Goal: Task Accomplishment & Management: Use online tool/utility

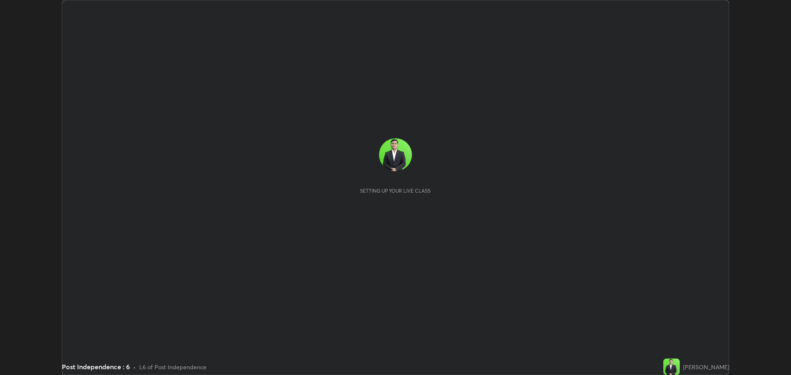
scroll to position [375, 791]
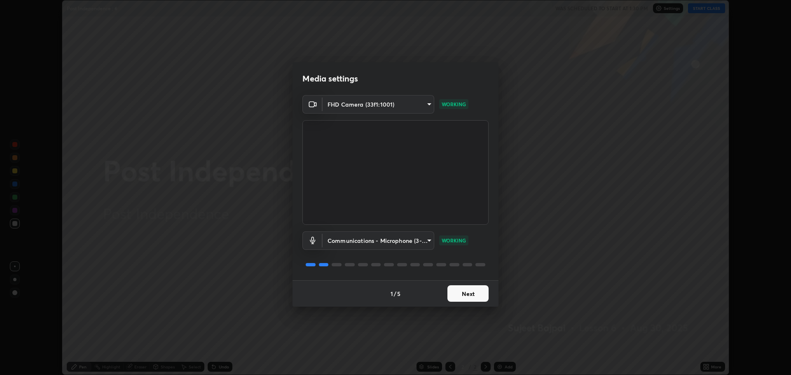
click at [476, 293] on button "Next" at bounding box center [467, 293] width 41 height 16
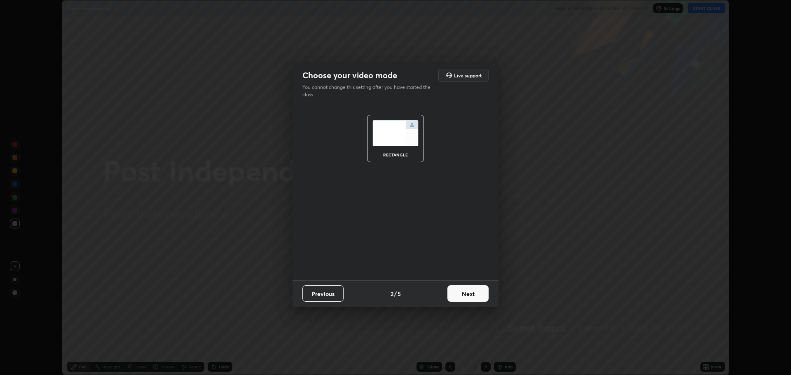
click at [476, 293] on button "Next" at bounding box center [467, 293] width 41 height 16
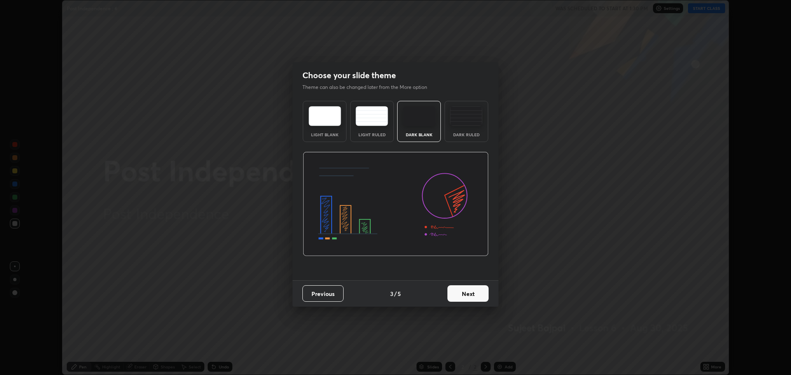
click at [473, 291] on button "Next" at bounding box center [467, 293] width 41 height 16
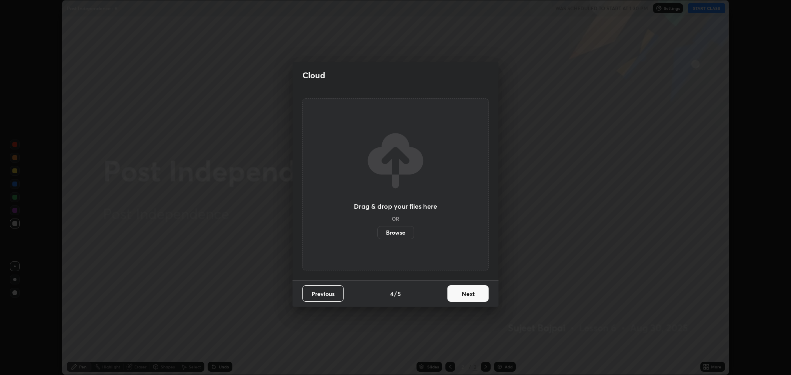
click at [473, 291] on button "Next" at bounding box center [467, 293] width 41 height 16
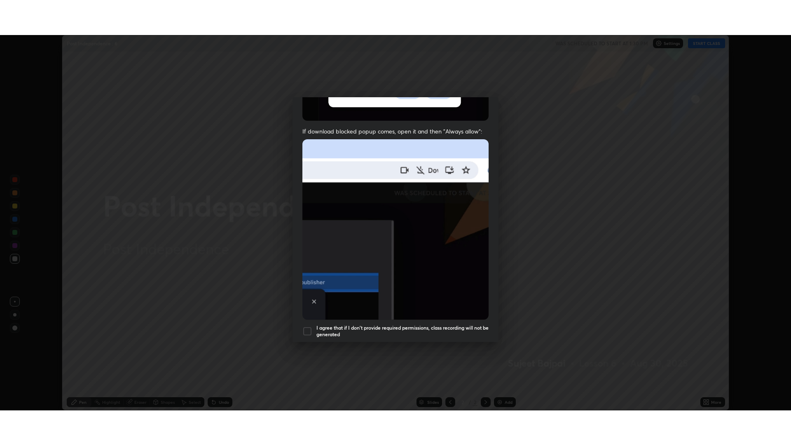
scroll to position [167, 0]
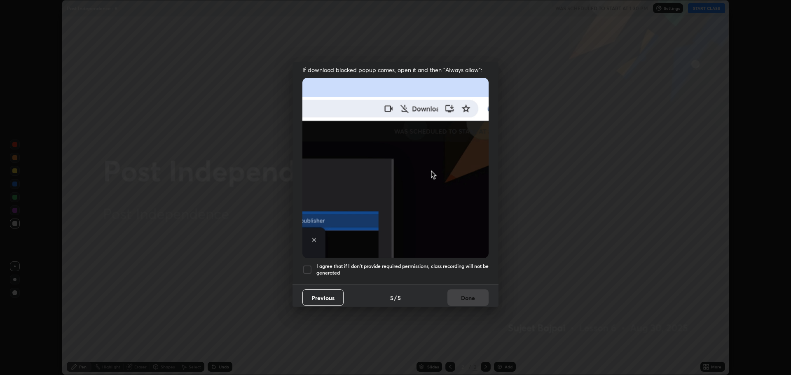
click at [309, 266] on div at bounding box center [307, 270] width 10 height 10
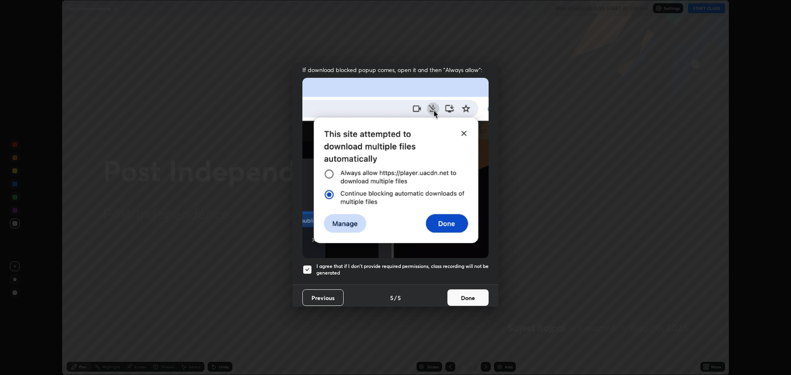
click at [459, 294] on button "Done" at bounding box center [467, 297] width 41 height 16
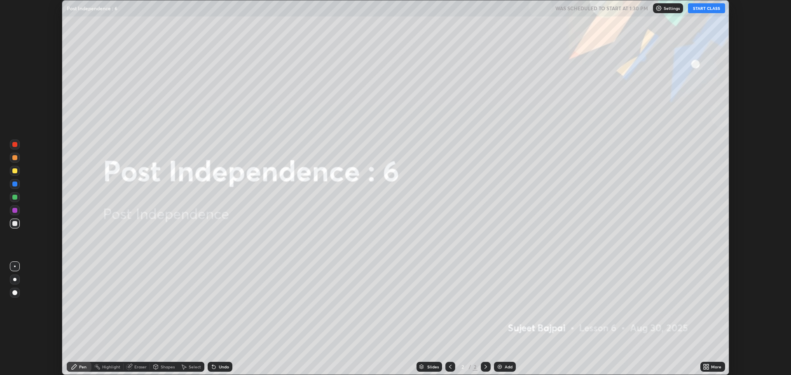
click at [704, 365] on icon at bounding box center [704, 365] width 2 height 2
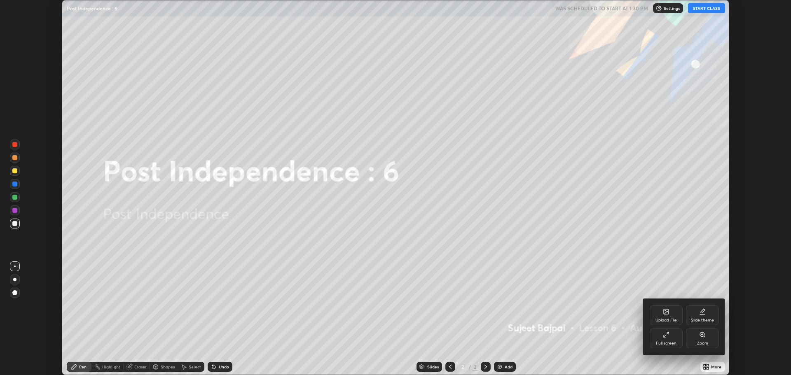
click at [666, 315] on icon at bounding box center [665, 311] width 7 height 7
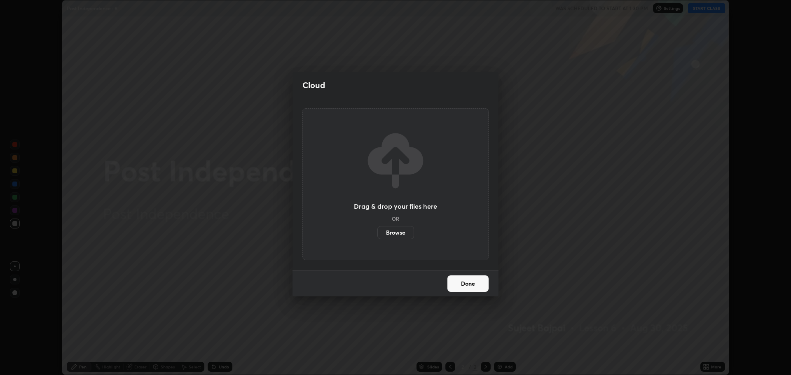
click at [396, 233] on label "Browse" at bounding box center [395, 232] width 37 height 13
click at [377, 233] on input "Browse" at bounding box center [377, 232] width 0 height 13
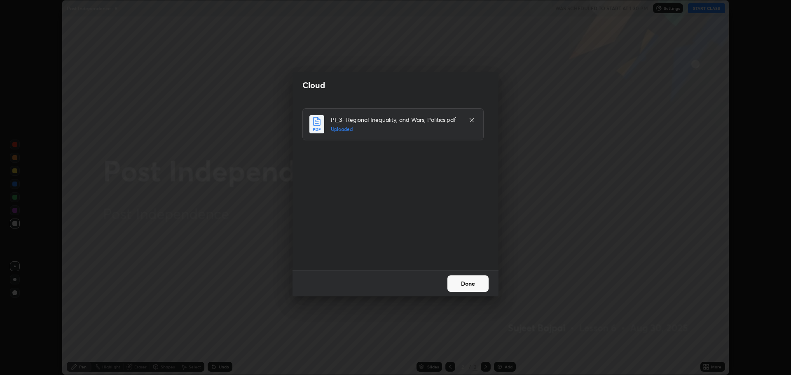
click at [462, 285] on button "Done" at bounding box center [467, 283] width 41 height 16
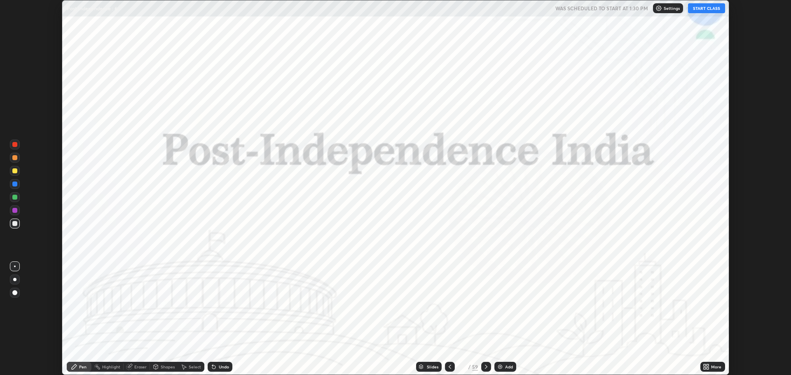
click at [708, 365] on icon at bounding box center [708, 365] width 2 height 2
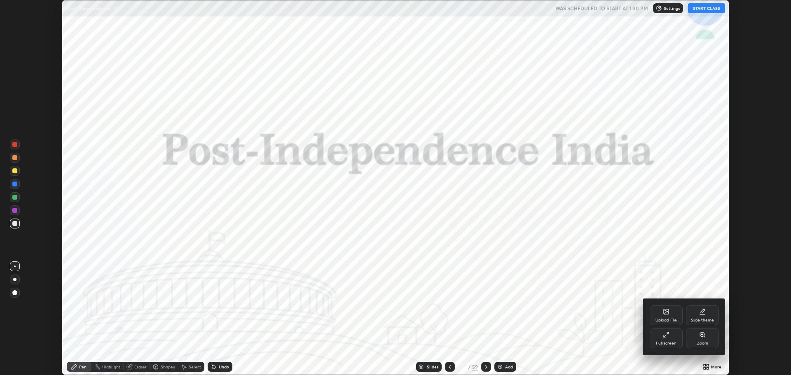
click at [668, 339] on div "Full screen" at bounding box center [665, 339] width 33 height 20
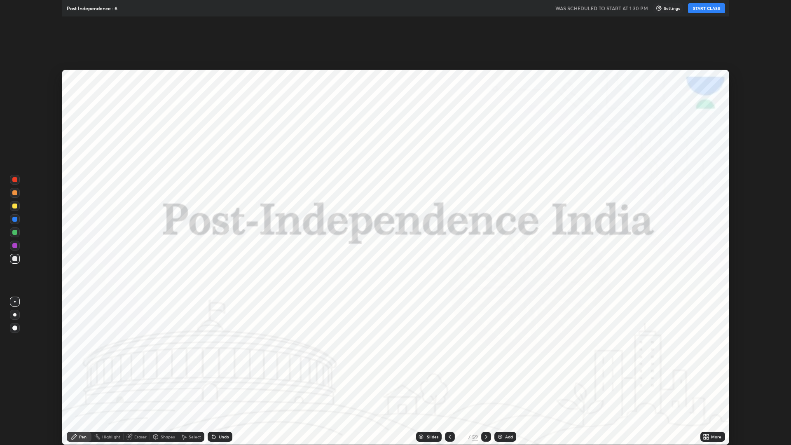
scroll to position [445, 791]
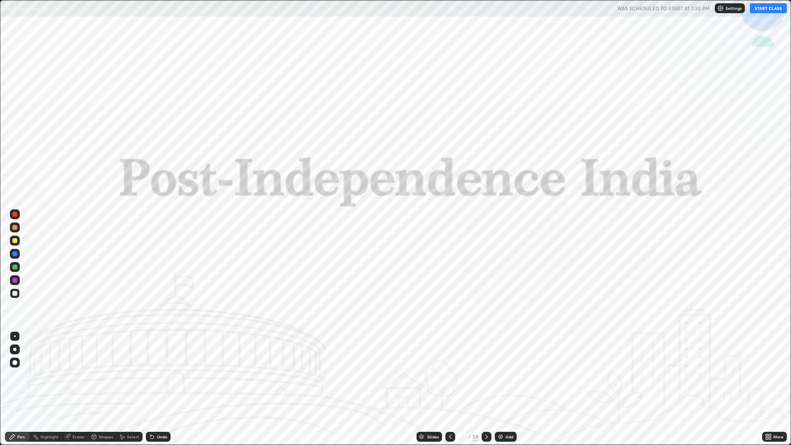
click at [432, 375] on div "Slides" at bounding box center [433, 436] width 12 height 4
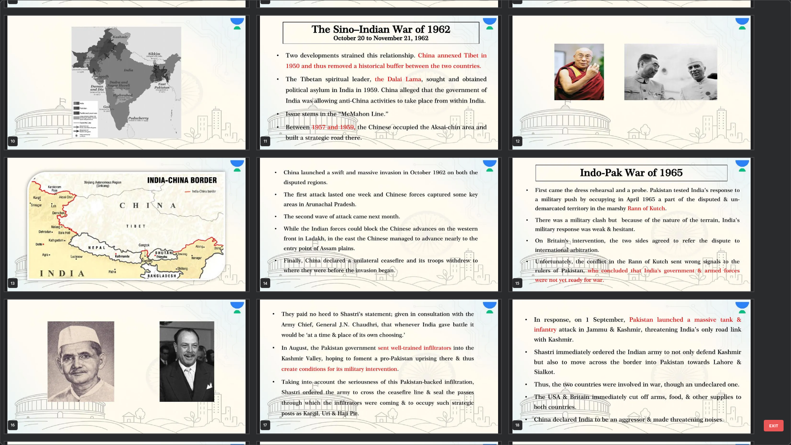
scroll to position [414, 0]
click at [440, 234] on img "grid" at bounding box center [379, 225] width 244 height 134
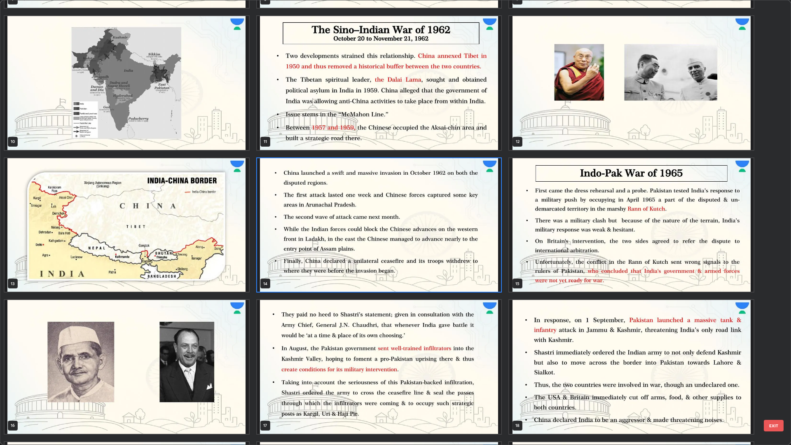
click at [462, 237] on img "grid" at bounding box center [379, 225] width 244 height 134
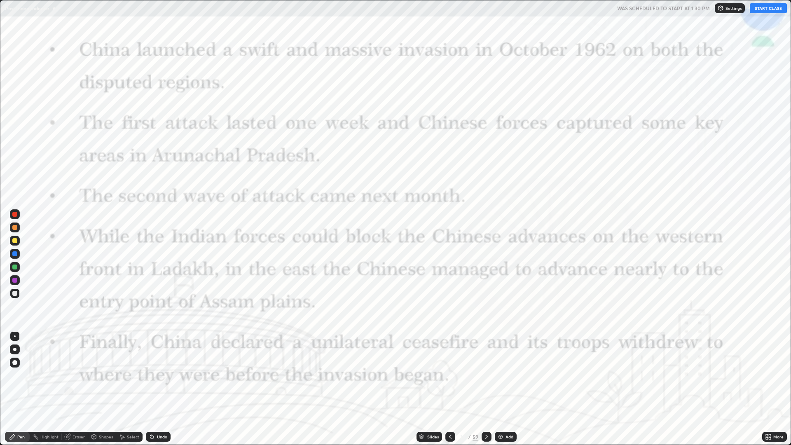
click at [462, 232] on img "grid" at bounding box center [379, 225] width 244 height 134
click at [505, 375] on div "Add" at bounding box center [505, 436] width 22 height 10
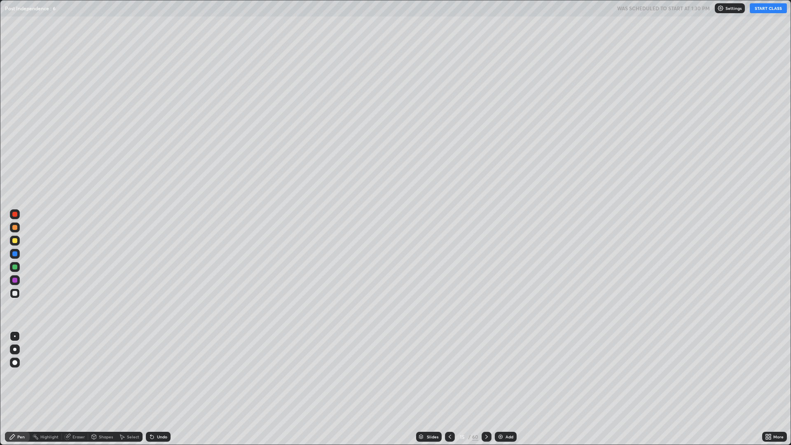
click at [505, 375] on div "Add" at bounding box center [509, 436] width 8 height 4
click at [503, 375] on div "Add" at bounding box center [505, 436] width 22 height 10
click at [449, 375] on icon at bounding box center [450, 436] width 7 height 7
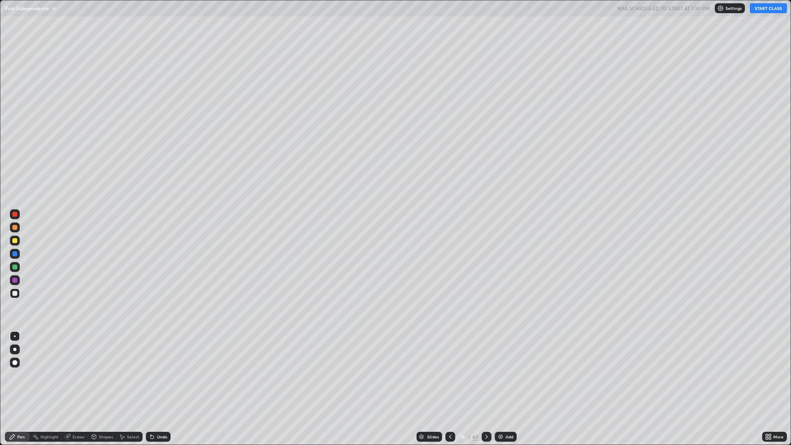
click at [450, 375] on icon at bounding box center [450, 436] width 7 height 7
click at [449, 375] on icon at bounding box center [450, 436] width 7 height 7
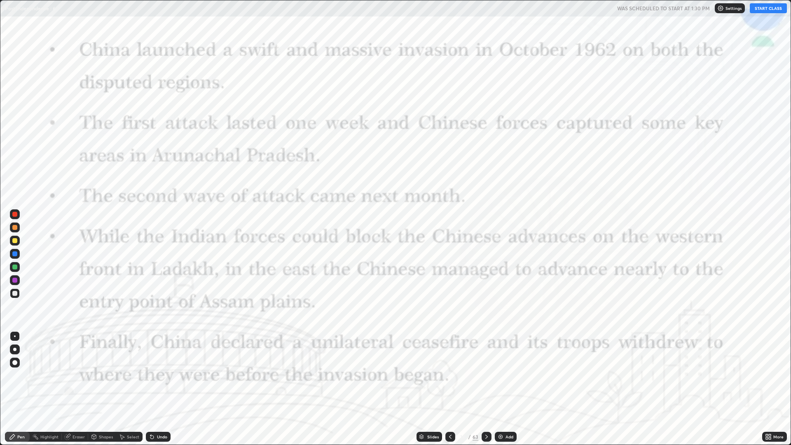
click at [485, 375] on icon at bounding box center [486, 436] width 7 height 7
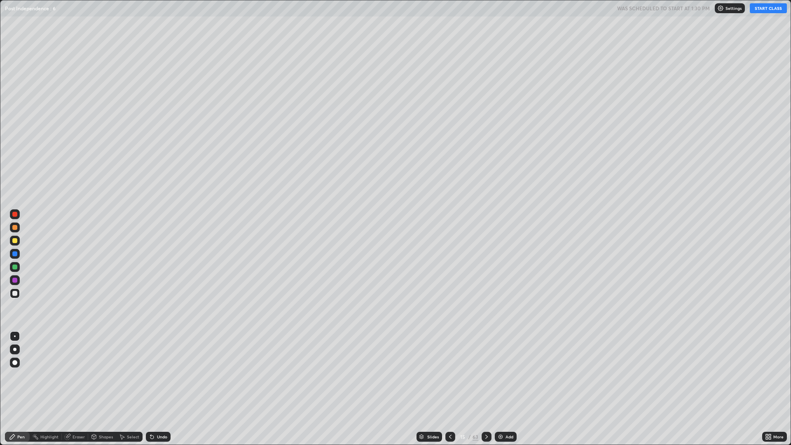
click at [19, 241] on div at bounding box center [15, 241] width 10 height 10
click at [159, 375] on div "Undo" at bounding box center [162, 436] width 10 height 4
click at [765, 9] on button "START CLASS" at bounding box center [767, 8] width 37 height 10
click at [15, 280] on div at bounding box center [14, 280] width 5 height 5
click at [152, 375] on icon at bounding box center [152, 436] width 7 height 7
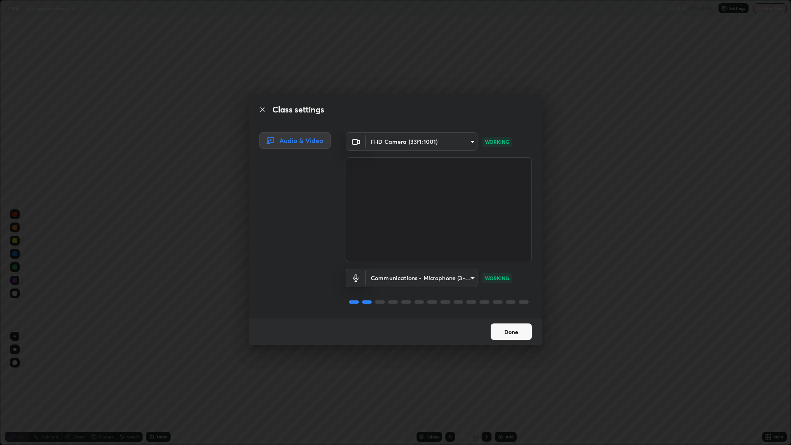
click at [504, 331] on button "Done" at bounding box center [510, 331] width 41 height 16
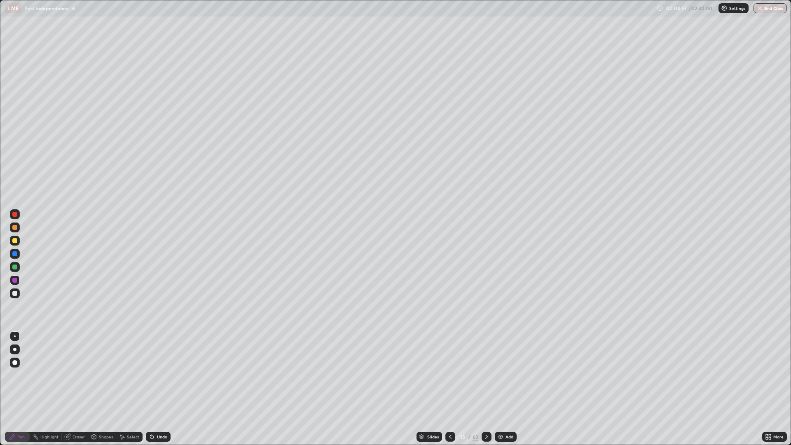
click at [449, 375] on icon at bounding box center [450, 436] width 7 height 7
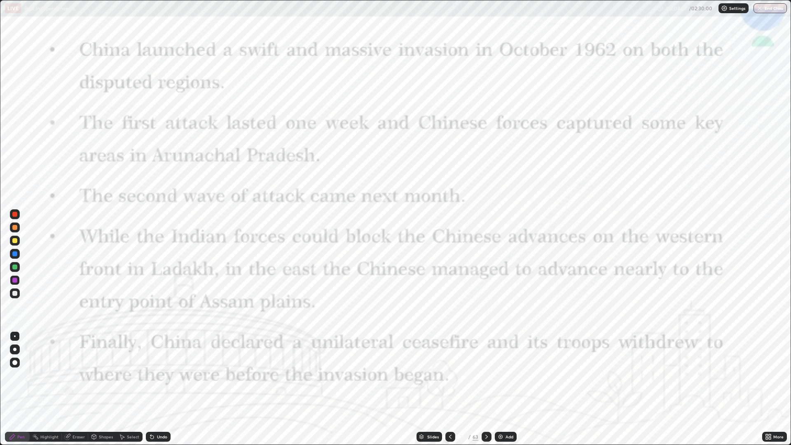
click at [450, 375] on div at bounding box center [450, 436] width 10 height 10
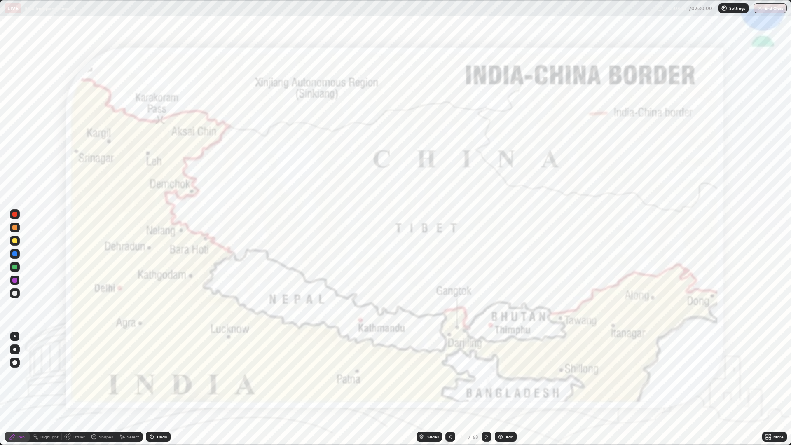
click at [450, 375] on div at bounding box center [450, 436] width 10 height 10
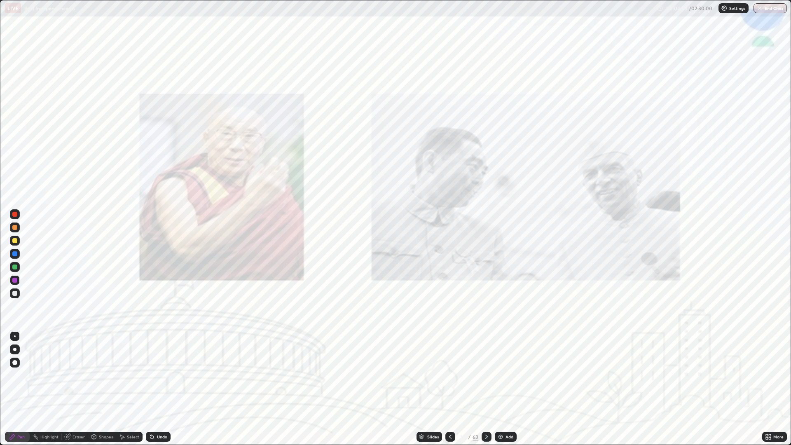
click at [450, 375] on div at bounding box center [450, 436] width 10 height 10
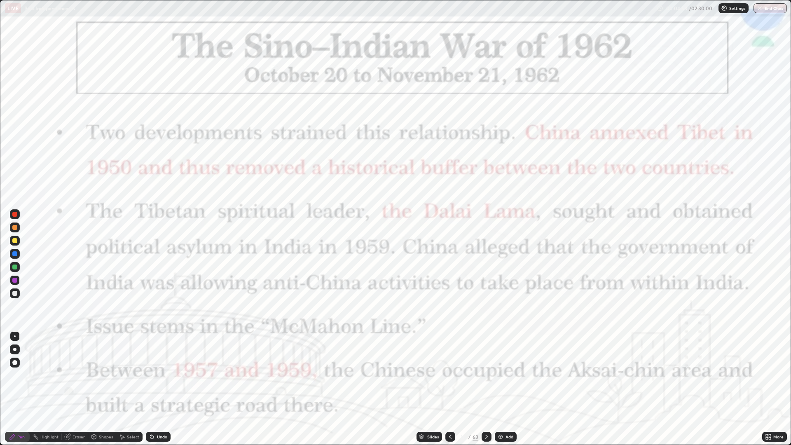
click at [490, 375] on div at bounding box center [486, 436] width 10 height 10
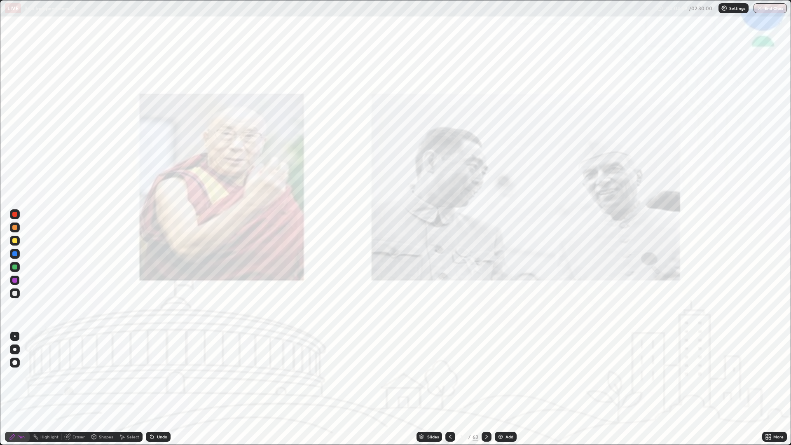
click at [485, 375] on icon at bounding box center [486, 436] width 7 height 7
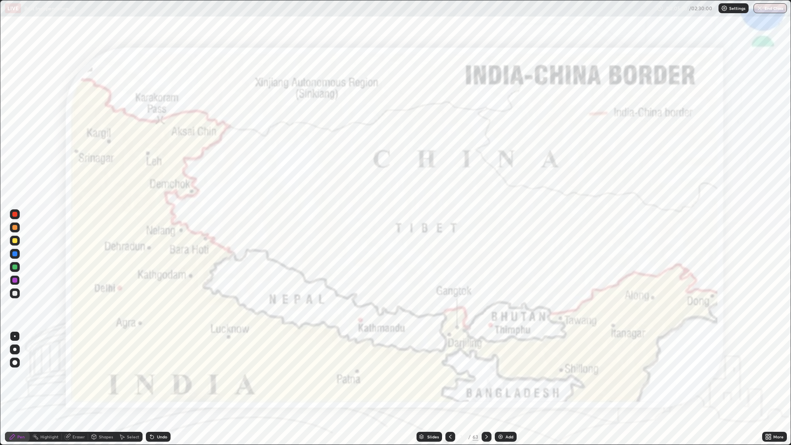
click at [488, 375] on div at bounding box center [486, 436] width 10 height 10
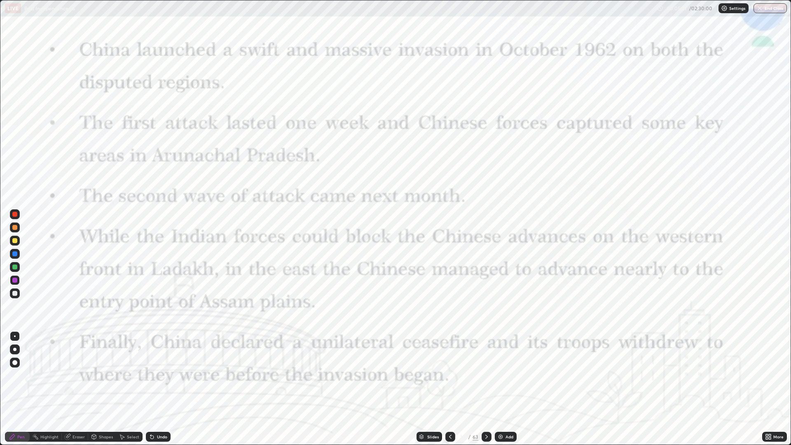
click at [453, 375] on div at bounding box center [450, 436] width 10 height 10
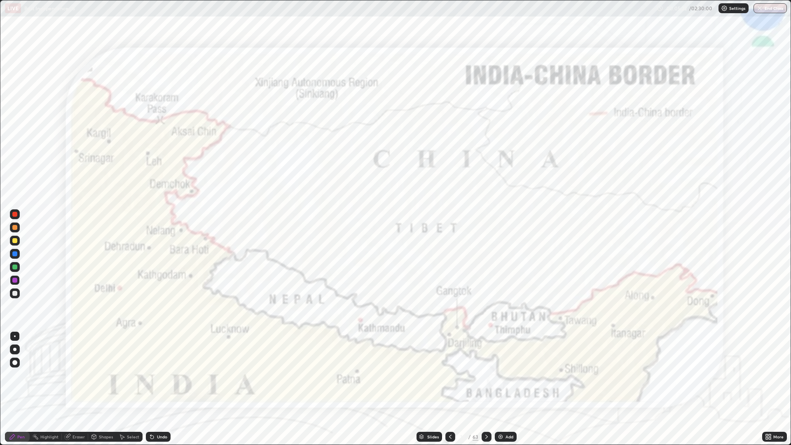
click at [449, 375] on icon at bounding box center [450, 436] width 7 height 7
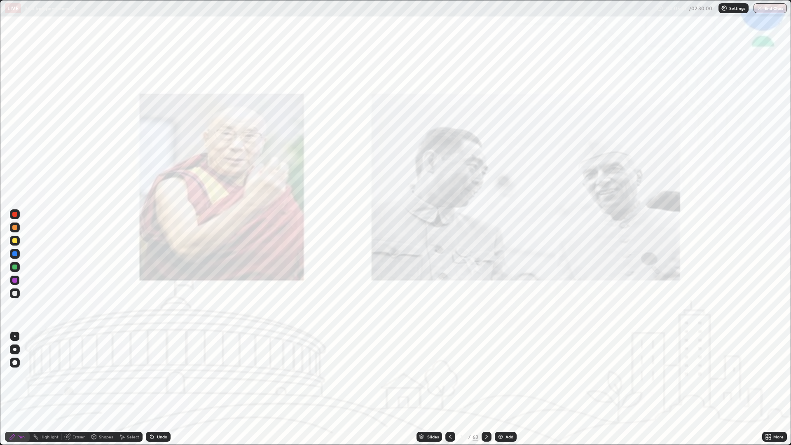
click at [485, 375] on icon at bounding box center [486, 436] width 7 height 7
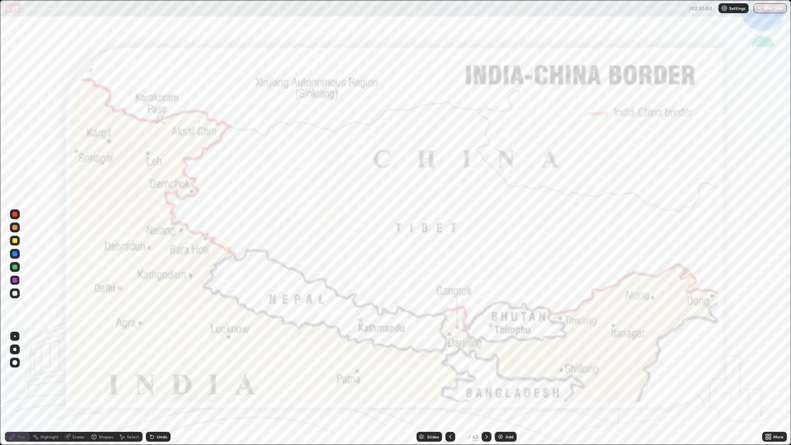
click at [505, 375] on div "Add" at bounding box center [505, 436] width 22 height 10
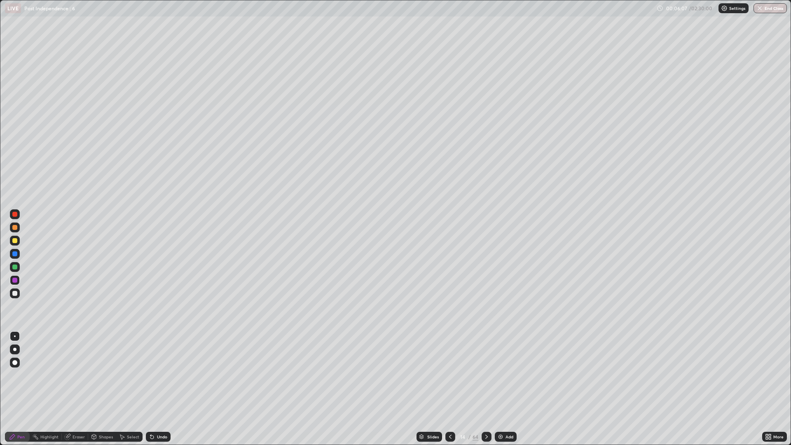
click at [502, 375] on img at bounding box center [500, 436] width 7 height 7
click at [502, 375] on div "Add" at bounding box center [505, 436] width 22 height 10
click at [447, 375] on div at bounding box center [450, 436] width 10 height 10
click at [448, 375] on icon at bounding box center [450, 436] width 7 height 7
click at [449, 375] on icon at bounding box center [450, 436] width 7 height 7
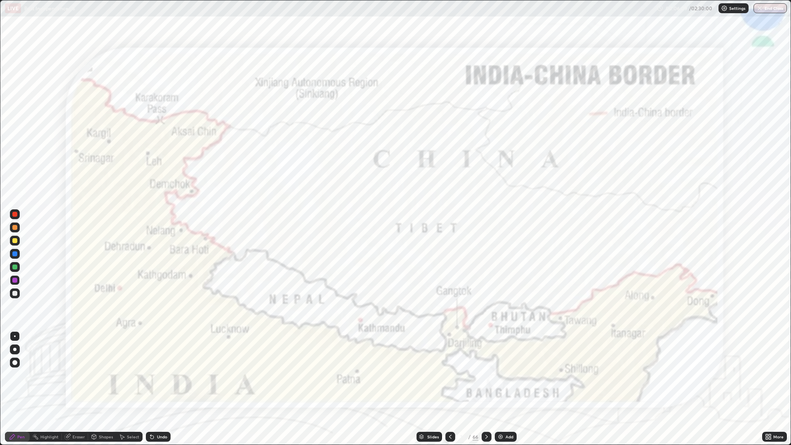
click at [484, 375] on icon at bounding box center [486, 436] width 7 height 7
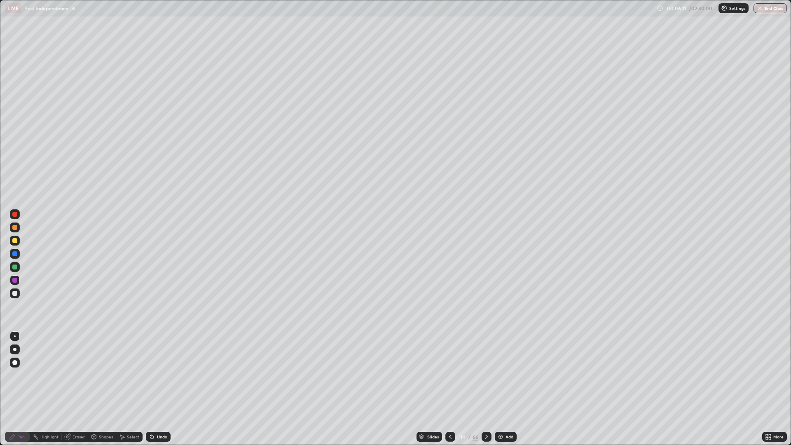
click at [19, 240] on div at bounding box center [15, 241] width 10 height 10
click at [160, 375] on div "Undo" at bounding box center [158, 436] width 25 height 10
click at [163, 375] on div "Undo" at bounding box center [162, 436] width 10 height 4
click at [158, 375] on div "Undo" at bounding box center [158, 436] width 25 height 10
click at [489, 375] on div at bounding box center [486, 436] width 10 height 10
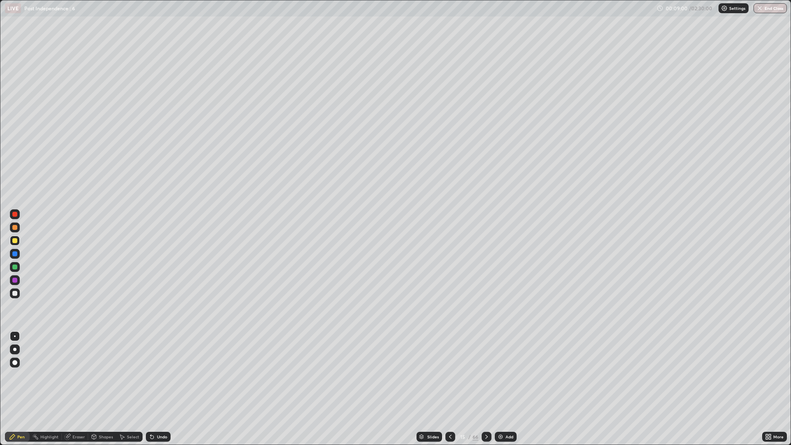
click at [159, 375] on div "Undo" at bounding box center [158, 436] width 25 height 10
click at [159, 375] on div "Undo" at bounding box center [162, 436] width 10 height 4
click at [157, 375] on div "Undo" at bounding box center [162, 436] width 10 height 4
click at [19, 293] on div at bounding box center [15, 293] width 10 height 10
click at [490, 375] on div at bounding box center [486, 436] width 10 height 10
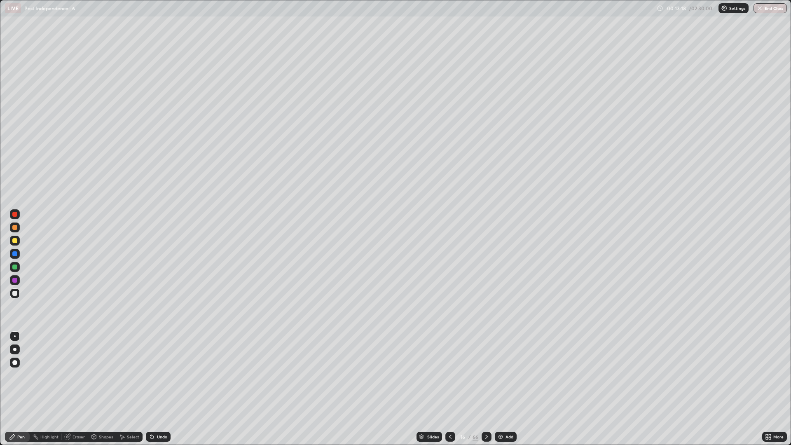
click at [487, 375] on icon at bounding box center [486, 436] width 7 height 7
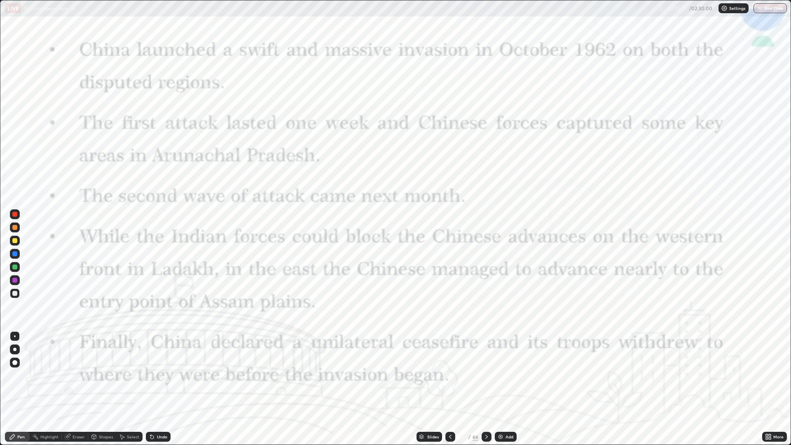
click at [487, 375] on icon at bounding box center [486, 436] width 7 height 7
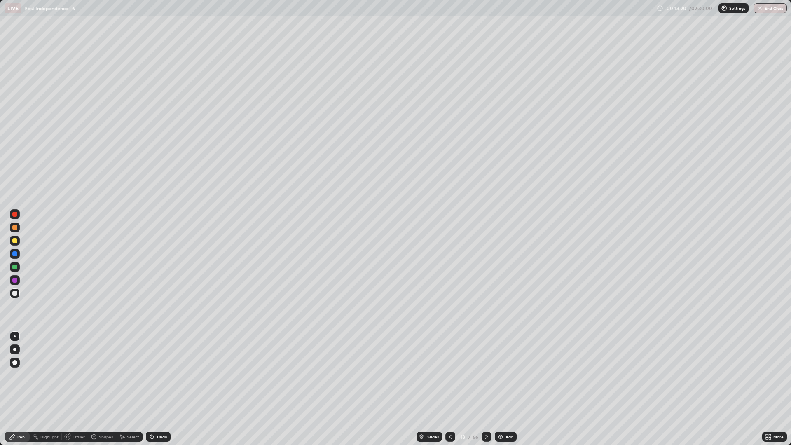
click at [485, 375] on icon at bounding box center [486, 436] width 7 height 7
click at [434, 375] on div "Slides" at bounding box center [433, 436] width 12 height 4
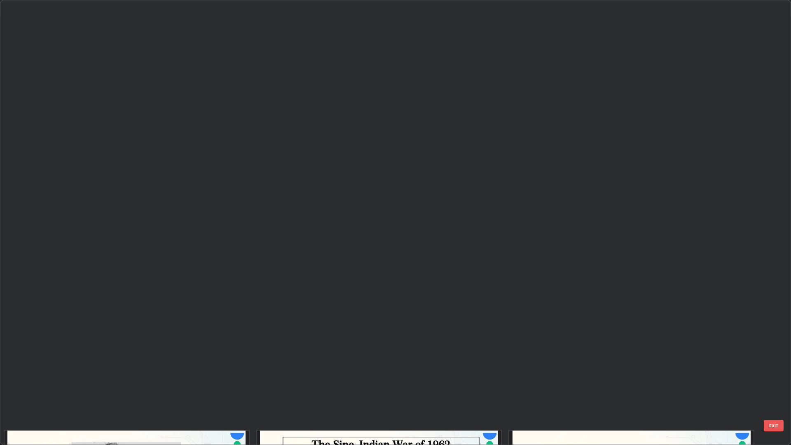
scroll to position [441, 786]
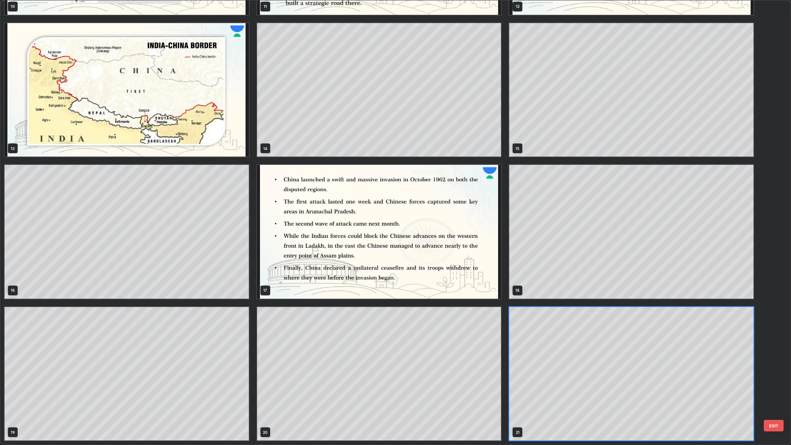
click at [209, 121] on img "grid" at bounding box center [127, 90] width 244 height 134
click at [205, 117] on img "grid" at bounding box center [127, 90] width 244 height 134
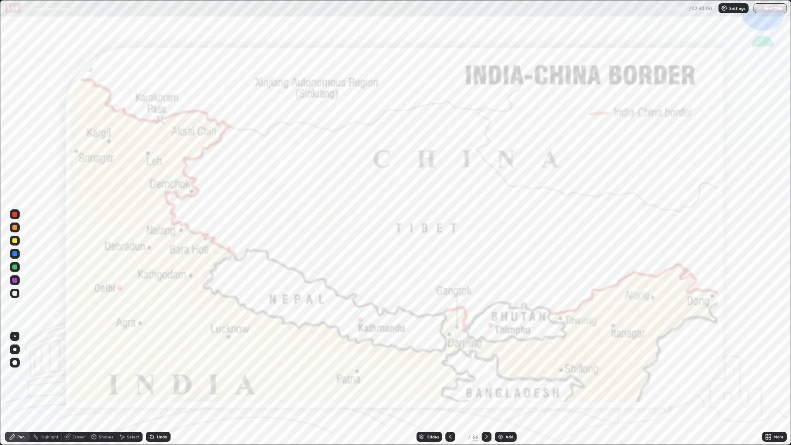
click at [19, 212] on div at bounding box center [15, 214] width 10 height 10
click at [485, 375] on icon at bounding box center [486, 436] width 7 height 7
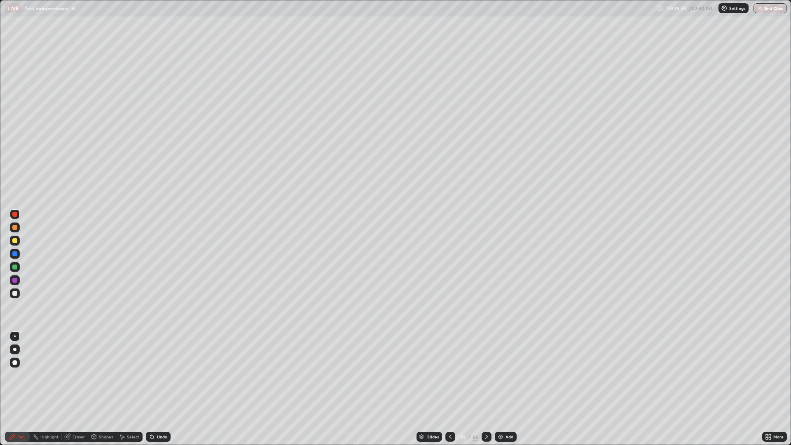
click at [486, 375] on icon at bounding box center [486, 436] width 7 height 7
click at [485, 375] on icon at bounding box center [486, 436] width 7 height 7
click at [157, 375] on div "Undo" at bounding box center [158, 436] width 25 height 10
click at [15, 293] on div at bounding box center [14, 293] width 5 height 5
click at [19, 294] on div at bounding box center [15, 293] width 10 height 10
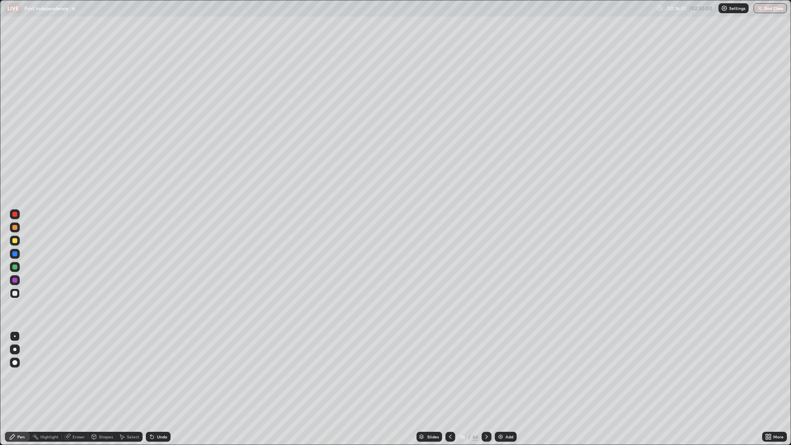
click at [159, 375] on div "Undo" at bounding box center [162, 436] width 10 height 4
click at [19, 238] on div at bounding box center [15, 241] width 10 height 10
click at [485, 375] on icon at bounding box center [486, 436] width 7 height 7
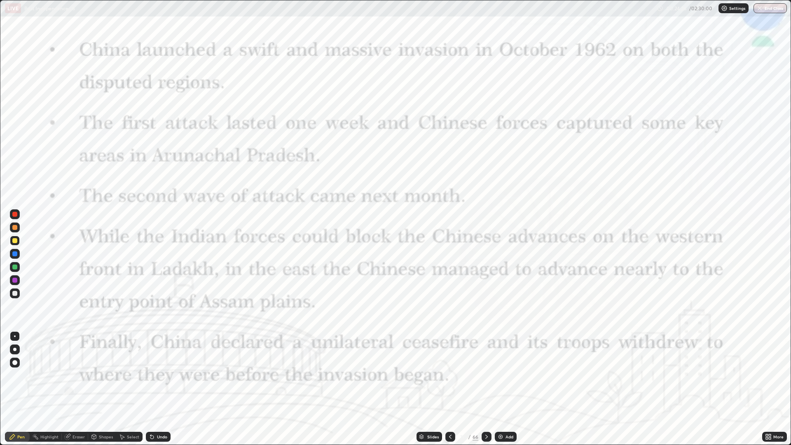
click at [448, 375] on icon at bounding box center [450, 436] width 7 height 7
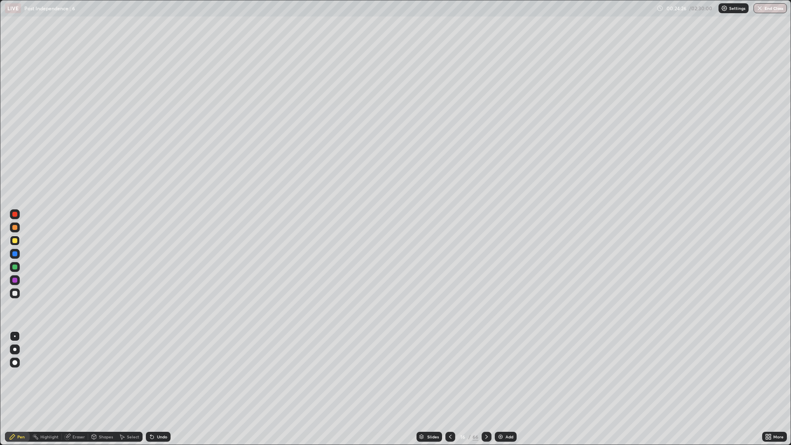
click at [501, 375] on img at bounding box center [500, 436] width 7 height 7
click at [506, 375] on div "Add" at bounding box center [509, 436] width 8 height 4
click at [503, 375] on div "Add" at bounding box center [505, 436] width 22 height 10
click at [449, 375] on icon at bounding box center [450, 436] width 7 height 7
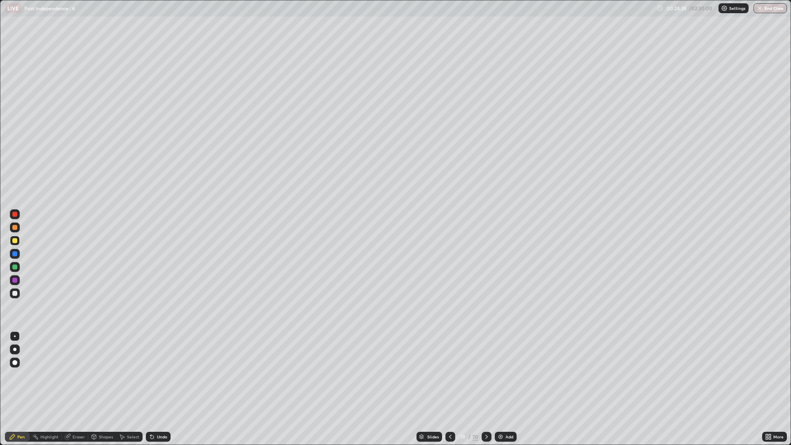
click at [449, 375] on icon at bounding box center [450, 436] width 7 height 7
click at [448, 375] on icon at bounding box center [450, 436] width 7 height 7
click at [449, 375] on icon at bounding box center [450, 436] width 7 height 7
click at [485, 375] on icon at bounding box center [486, 436] width 7 height 7
click at [164, 375] on div "Undo" at bounding box center [158, 436] width 25 height 10
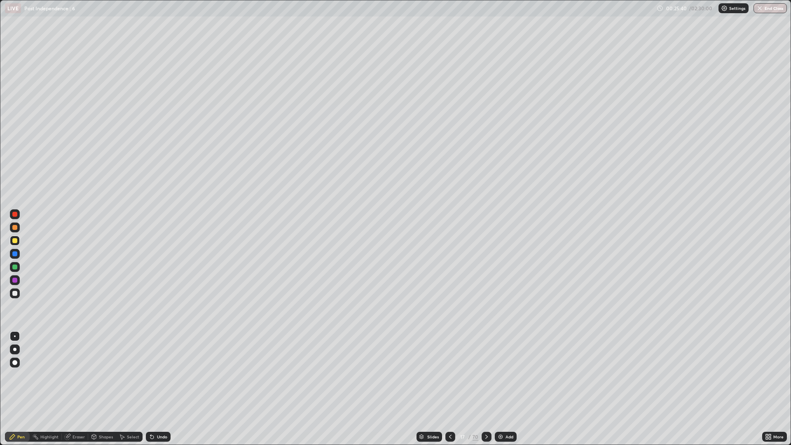
click at [166, 375] on div "Undo" at bounding box center [158, 436] width 25 height 10
click at [438, 375] on div "Slides" at bounding box center [429, 436] width 26 height 10
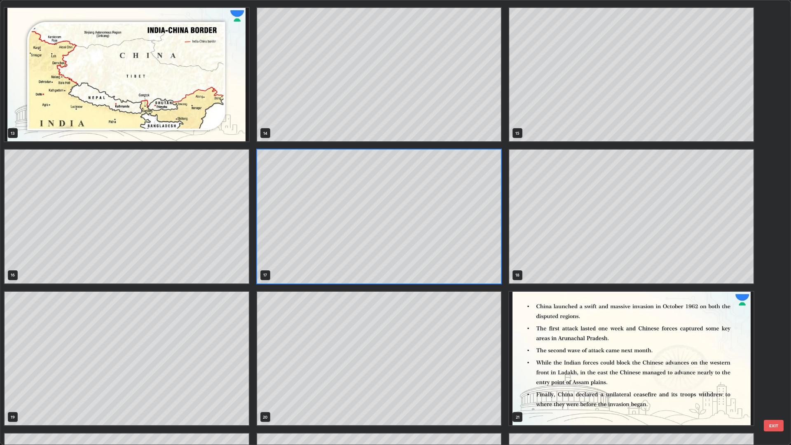
scroll to position [564, 0]
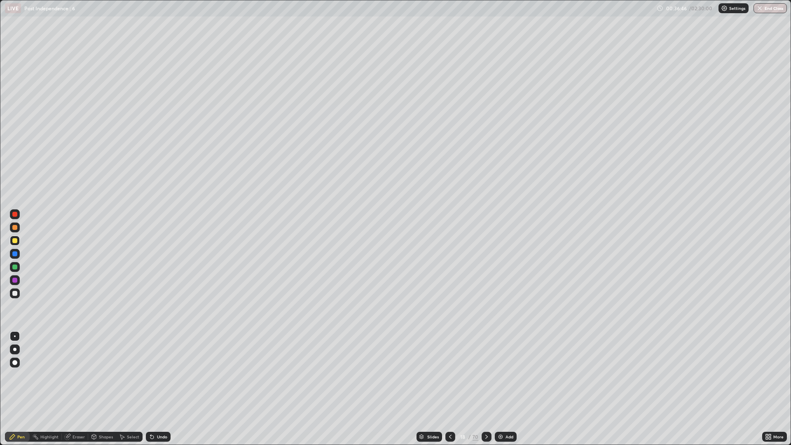
click at [438, 375] on div "Slides" at bounding box center [429, 436] width 26 height 10
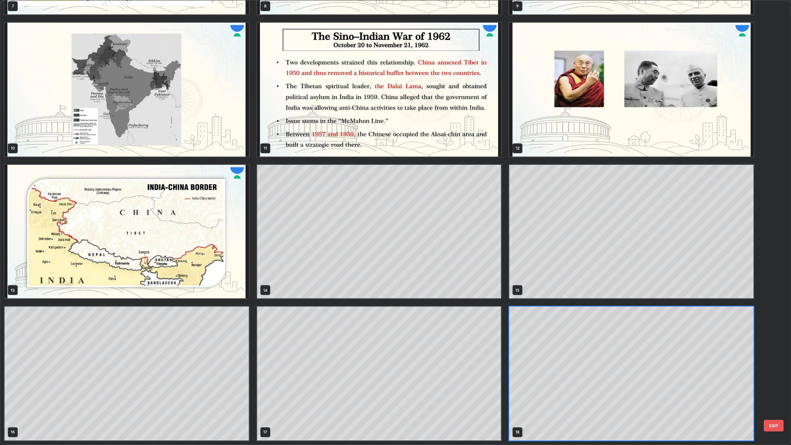
scroll to position [441, 786]
click at [223, 247] on img "grid" at bounding box center [127, 232] width 244 height 134
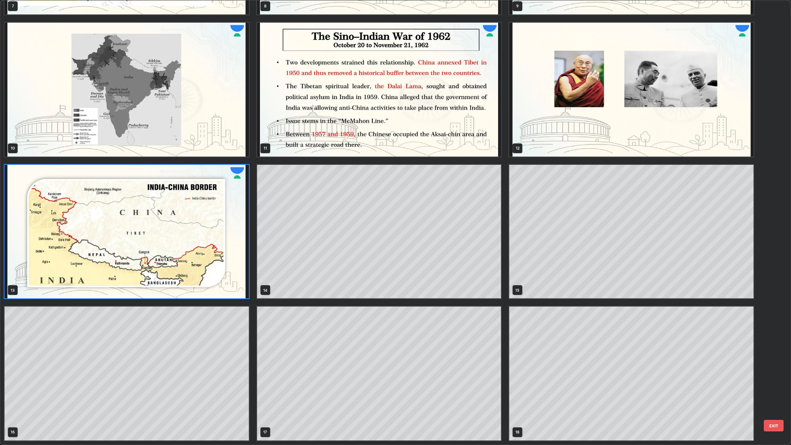
click at [219, 244] on img "grid" at bounding box center [127, 232] width 244 height 134
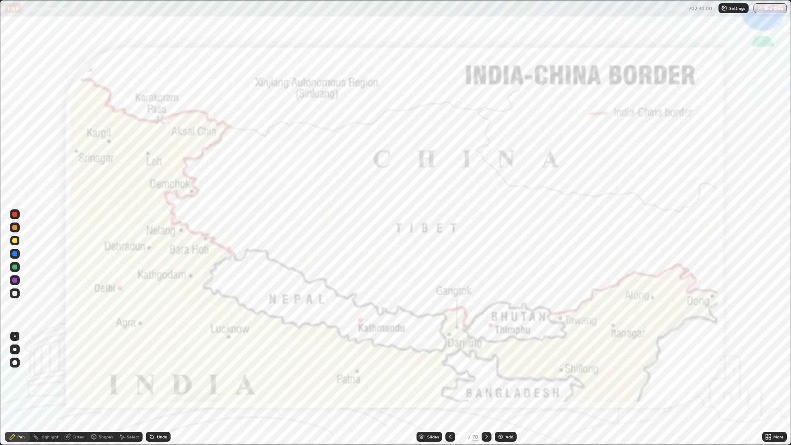
click at [18, 215] on div at bounding box center [15, 214] width 10 height 10
click at [19, 212] on div at bounding box center [15, 214] width 10 height 10
click at [15, 214] on div at bounding box center [14, 214] width 5 height 5
click at [19, 213] on div at bounding box center [15, 214] width 10 height 10
click at [488, 375] on icon at bounding box center [486, 436] width 7 height 7
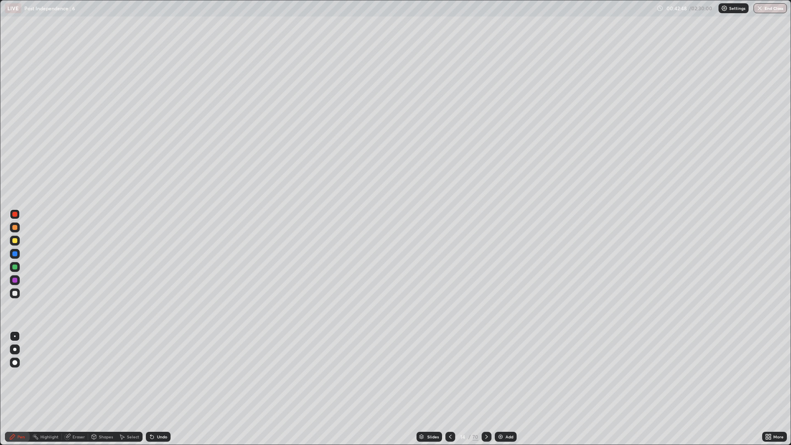
click at [488, 375] on div at bounding box center [486, 436] width 10 height 10
click at [485, 375] on icon at bounding box center [486, 436] width 2 height 4
click at [483, 375] on icon at bounding box center [486, 436] width 7 height 7
click at [485, 375] on icon at bounding box center [486, 436] width 7 height 7
click at [19, 239] on div at bounding box center [15, 241] width 10 height 10
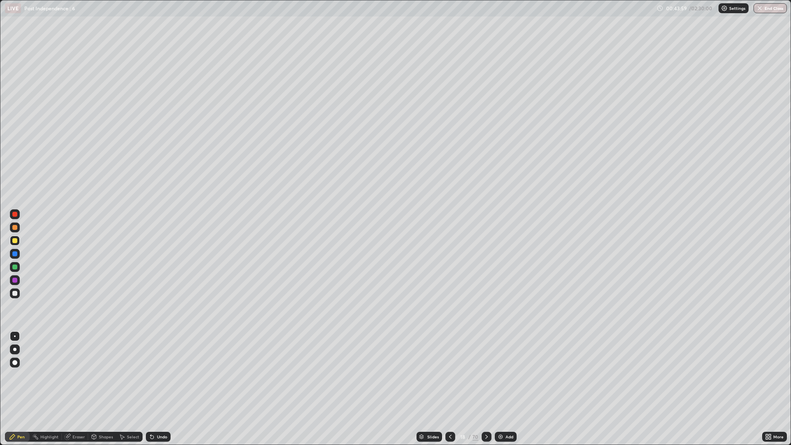
click at [485, 375] on icon at bounding box center [486, 436] width 7 height 7
click at [18, 296] on div at bounding box center [15, 293] width 10 height 10
click at [159, 375] on div "Undo" at bounding box center [158, 436] width 25 height 10
click at [19, 240] on div at bounding box center [15, 241] width 10 height 10
click at [489, 375] on div at bounding box center [486, 436] width 10 height 10
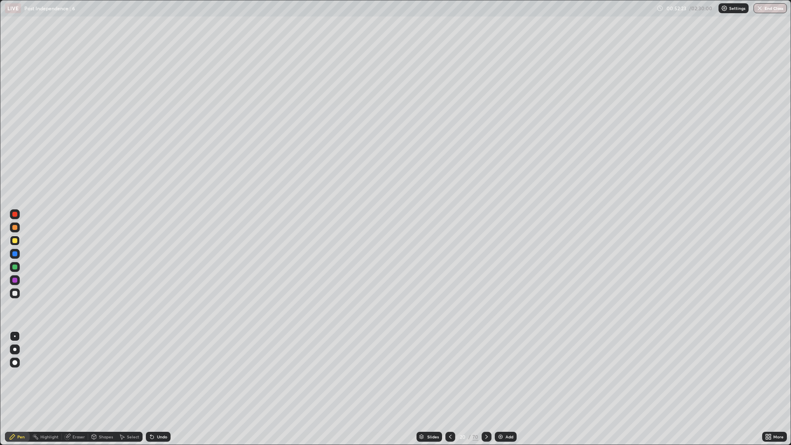
click at [161, 375] on div "Undo" at bounding box center [158, 436] width 25 height 10
click at [159, 375] on div "Undo" at bounding box center [158, 436] width 25 height 10
click at [453, 375] on div at bounding box center [450, 436] width 10 height 10
click at [438, 375] on div "Slides" at bounding box center [429, 436] width 26 height 10
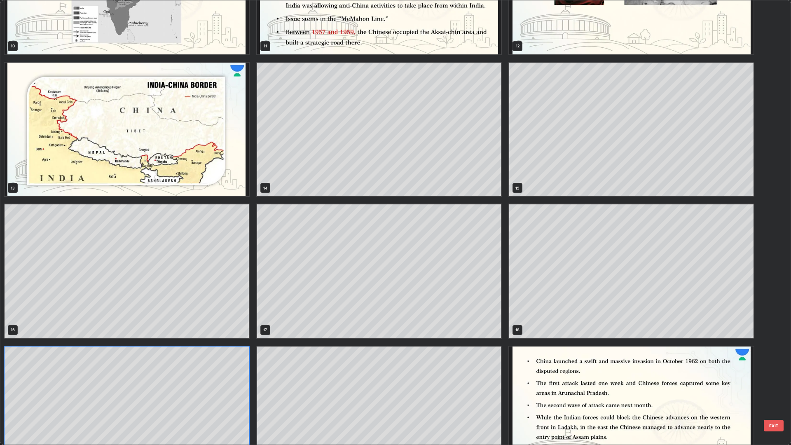
scroll to position [553, 0]
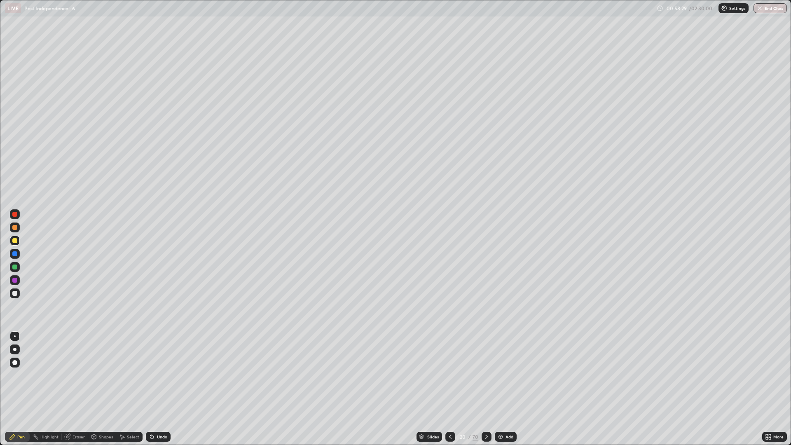
click at [490, 375] on div at bounding box center [486, 436] width 10 height 10
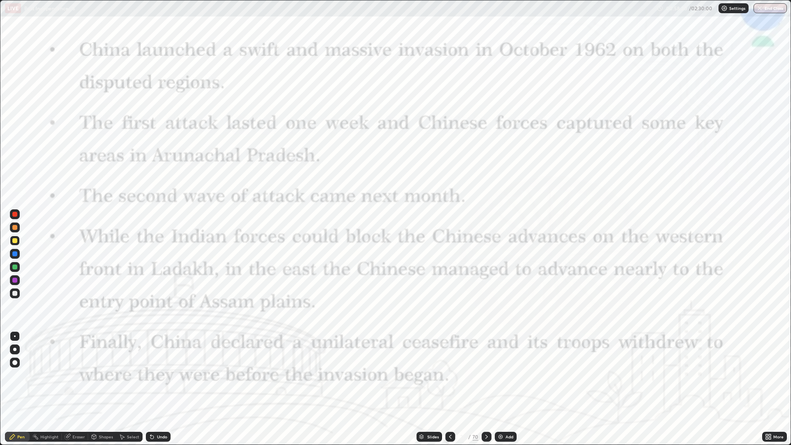
click at [449, 375] on icon at bounding box center [450, 436] width 7 height 7
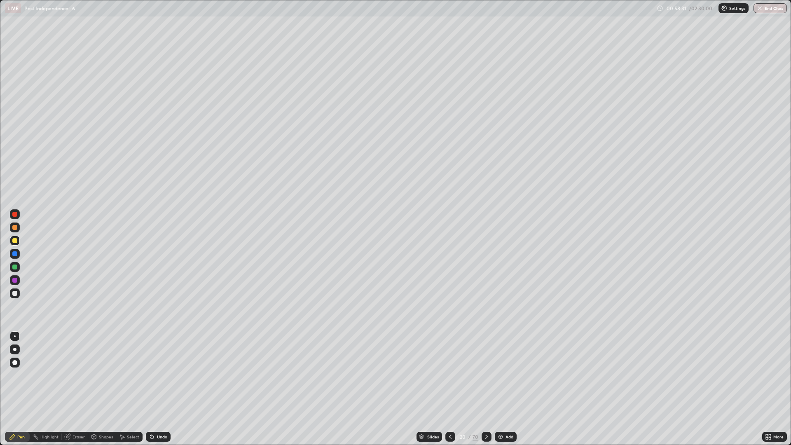
click at [505, 375] on div "Add" at bounding box center [509, 436] width 8 height 4
click at [503, 375] on div "Add" at bounding box center [505, 436] width 22 height 10
click at [502, 375] on div "Add" at bounding box center [505, 436] width 22 height 10
click at [450, 375] on icon at bounding box center [450, 436] width 7 height 7
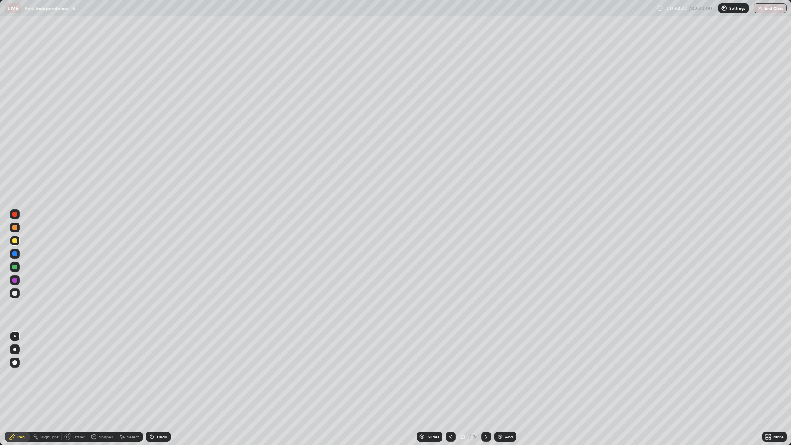
click at [450, 375] on icon at bounding box center [450, 436] width 7 height 7
click at [446, 375] on div at bounding box center [450, 436] width 10 height 10
click at [450, 375] on icon at bounding box center [450, 436] width 7 height 7
click at [484, 375] on icon at bounding box center [486, 436] width 7 height 7
click at [19, 294] on div at bounding box center [15, 293] width 10 height 10
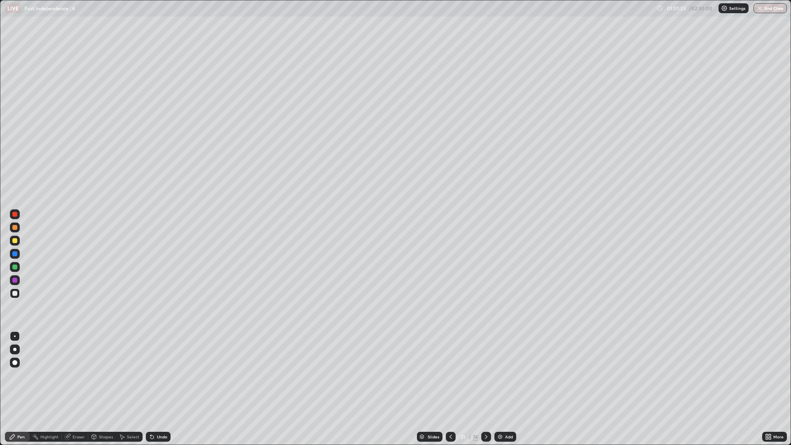
click at [18, 240] on div at bounding box center [15, 241] width 10 height 10
click at [163, 375] on div "Undo" at bounding box center [158, 436] width 25 height 10
click at [18, 292] on div at bounding box center [15, 293] width 10 height 10
click at [485, 375] on icon at bounding box center [486, 436] width 7 height 7
click at [435, 375] on div "Slides" at bounding box center [433, 436] width 12 height 4
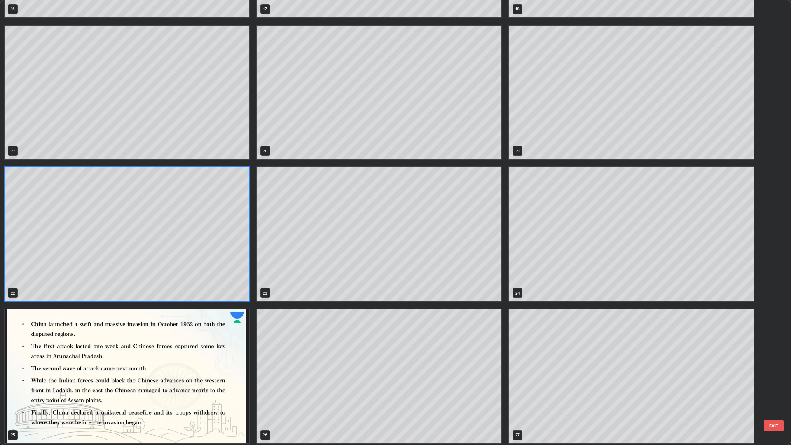
scroll to position [833, 0]
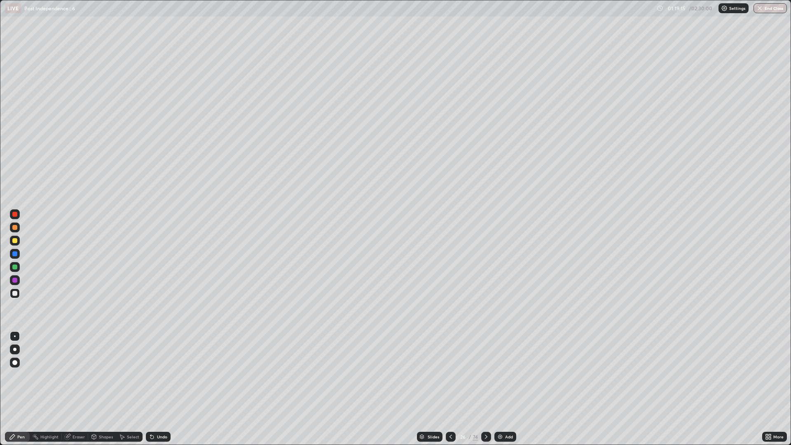
click at [431, 375] on div "Slides" at bounding box center [433, 436] width 12 height 4
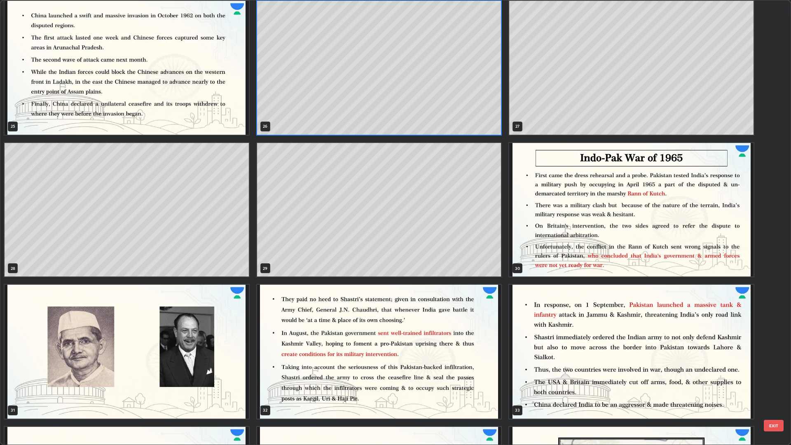
scroll to position [1150, 0]
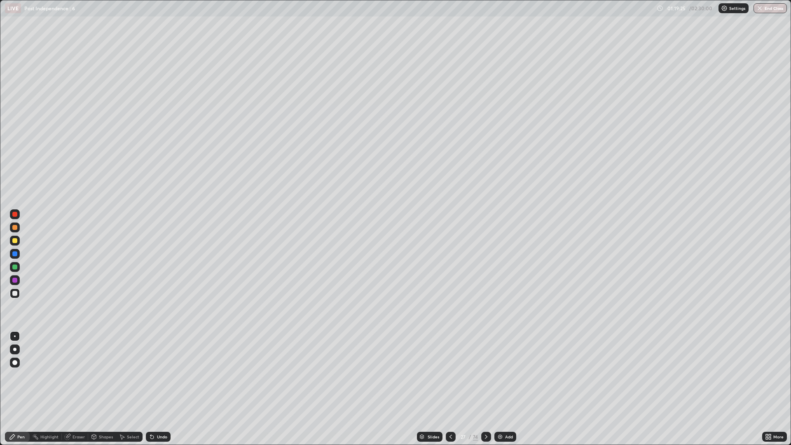
click at [18, 240] on div at bounding box center [15, 241] width 10 height 10
click at [16, 292] on div at bounding box center [14, 293] width 5 height 5
click at [484, 375] on icon at bounding box center [486, 436] width 7 height 7
click at [449, 375] on icon at bounding box center [450, 436] width 7 height 7
click at [484, 375] on icon at bounding box center [486, 436] width 7 height 7
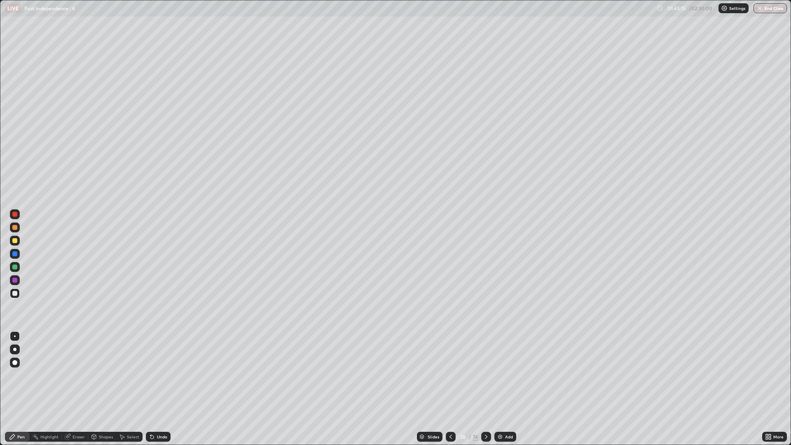
click at [483, 375] on icon at bounding box center [486, 436] width 7 height 7
click at [158, 375] on div "Undo" at bounding box center [158, 436] width 25 height 10
click at [161, 375] on div "Undo" at bounding box center [162, 436] width 10 height 4
click at [164, 375] on div "Undo" at bounding box center [158, 436] width 25 height 10
click at [166, 375] on div "Undo" at bounding box center [158, 436] width 25 height 10
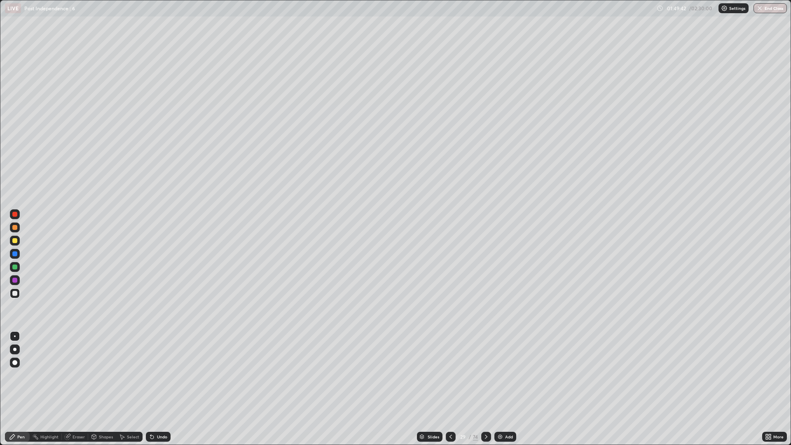
click at [166, 375] on div "Undo" at bounding box center [158, 436] width 25 height 10
click at [488, 375] on div at bounding box center [486, 436] width 10 height 10
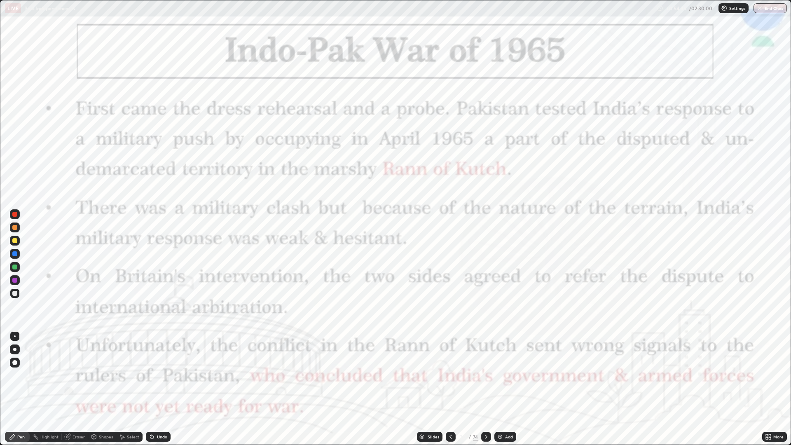
click at [450, 375] on icon at bounding box center [450, 436] width 7 height 7
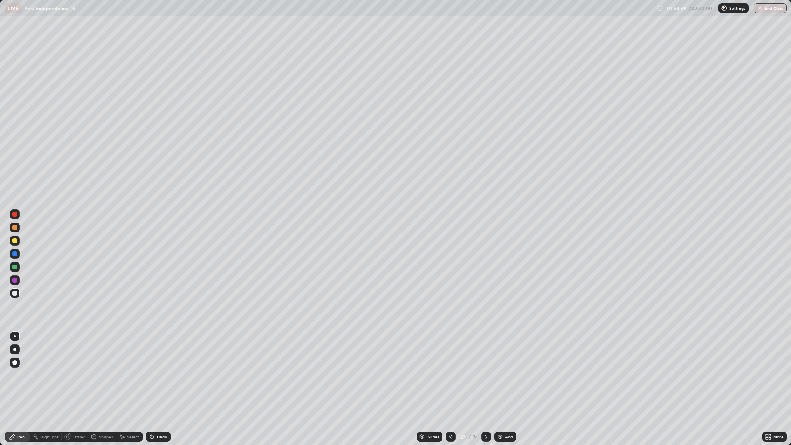
click at [506, 375] on div "Add" at bounding box center [509, 436] width 8 height 4
click at [449, 375] on icon at bounding box center [450, 436] width 7 height 7
click at [488, 375] on div at bounding box center [486, 436] width 10 height 10
click at [162, 375] on div "Undo" at bounding box center [162, 436] width 10 height 4
click at [166, 375] on div "Undo" at bounding box center [162, 436] width 10 height 4
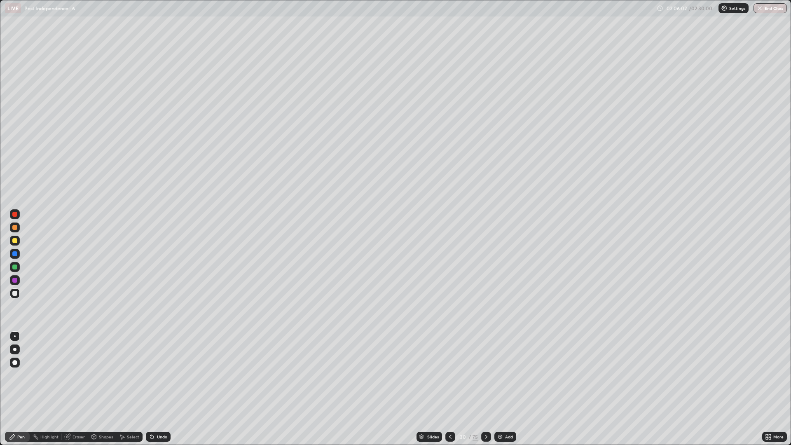
click at [435, 375] on div "Slides" at bounding box center [429, 436] width 26 height 10
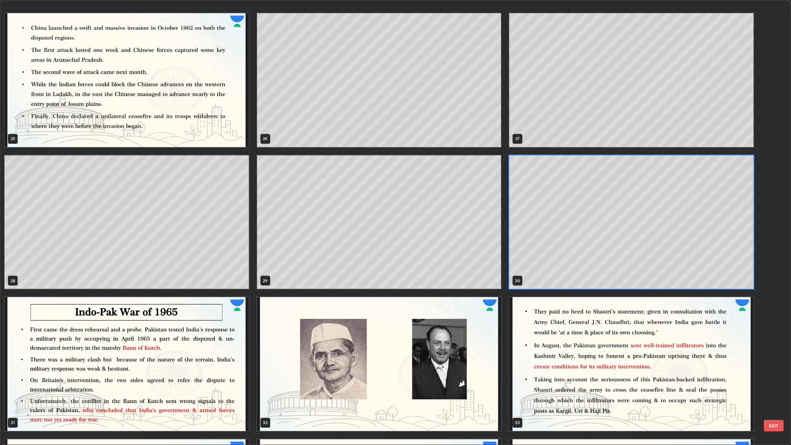
scroll to position [1178, 0]
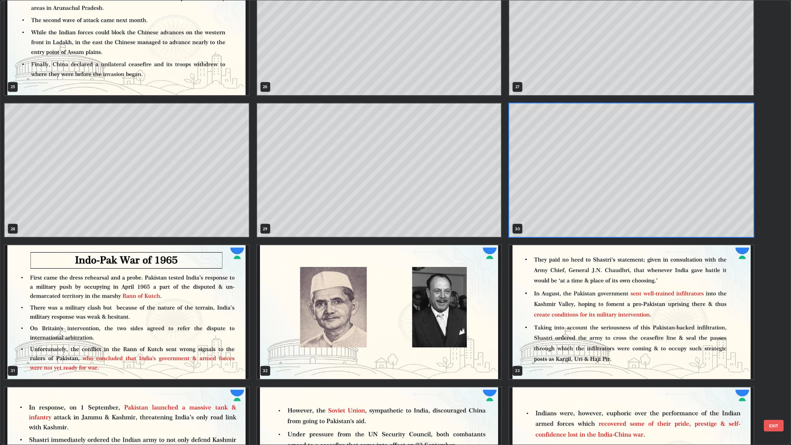
click at [451, 307] on img "grid" at bounding box center [379, 312] width 244 height 134
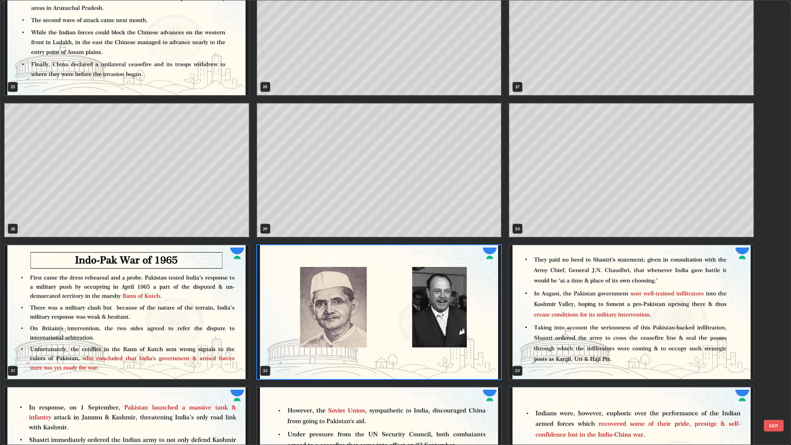
click at [448, 305] on img "grid" at bounding box center [379, 312] width 244 height 134
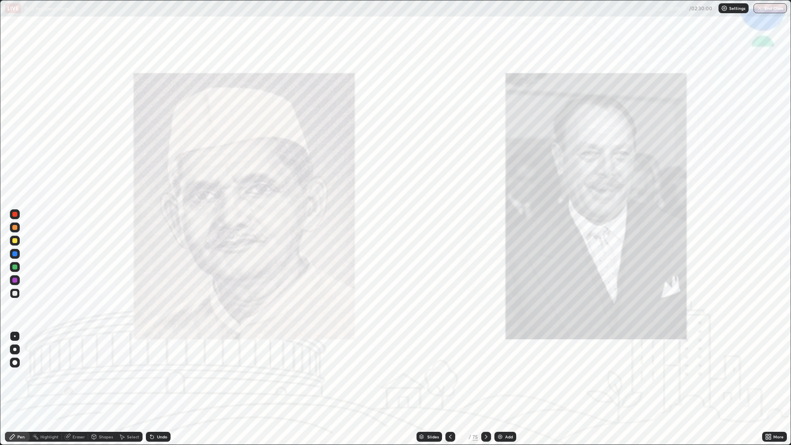
click at [19, 213] on div at bounding box center [15, 214] width 10 height 10
click at [19, 215] on div at bounding box center [15, 214] width 10 height 10
click at [454, 375] on div at bounding box center [450, 436] width 10 height 10
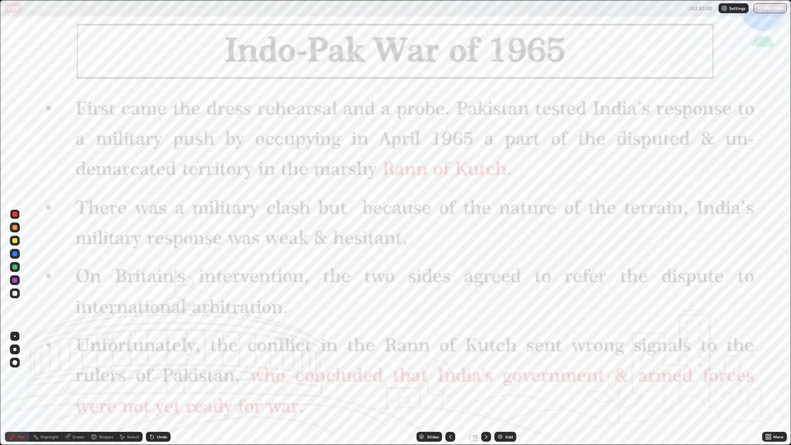
click at [485, 375] on icon at bounding box center [486, 436] width 2 height 4
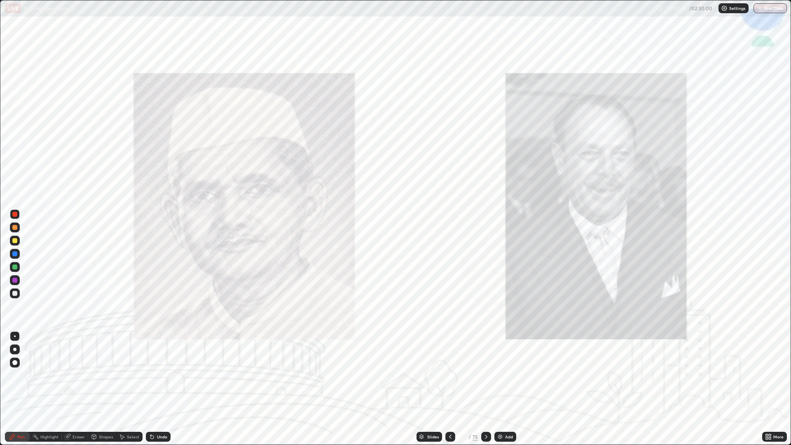
click at [500, 375] on div "Add" at bounding box center [505, 436] width 22 height 10
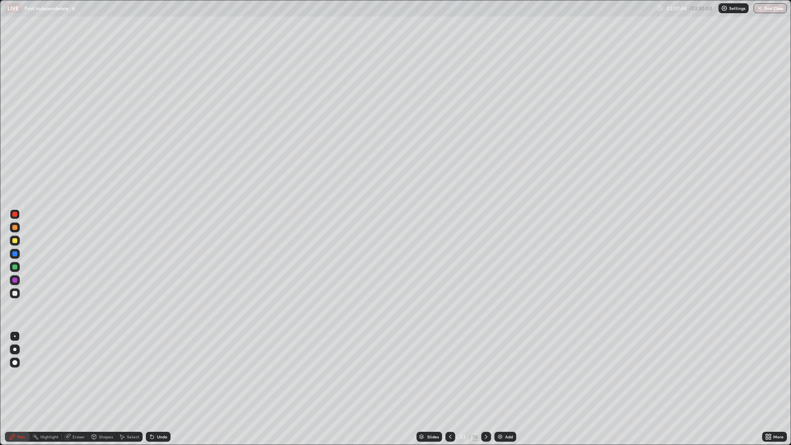
click at [503, 375] on div "Add" at bounding box center [505, 436] width 22 height 10
click at [502, 375] on img at bounding box center [500, 436] width 7 height 7
click at [448, 375] on icon at bounding box center [450, 436] width 7 height 7
click at [449, 375] on icon at bounding box center [450, 436] width 7 height 7
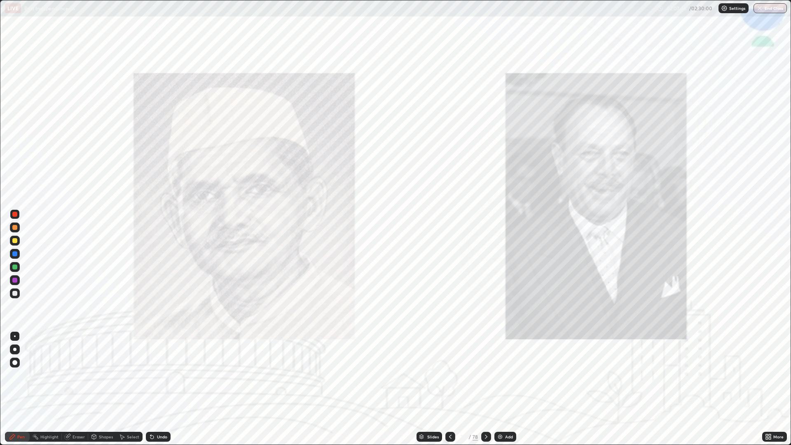
click at [481, 375] on div at bounding box center [486, 436] width 10 height 10
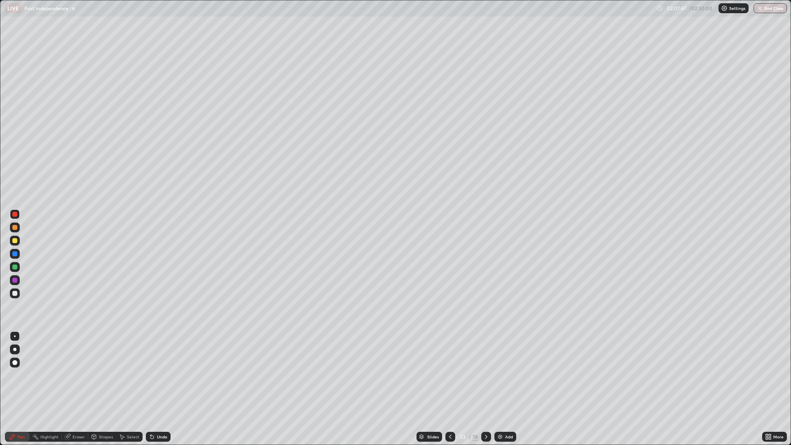
click at [19, 294] on div at bounding box center [15, 293] width 10 height 10
click at [489, 375] on div at bounding box center [486, 436] width 10 height 10
click at [157, 375] on div "Undo" at bounding box center [162, 436] width 10 height 4
click at [454, 375] on div at bounding box center [450, 436] width 10 height 10
click at [489, 375] on div at bounding box center [486, 436] width 10 height 10
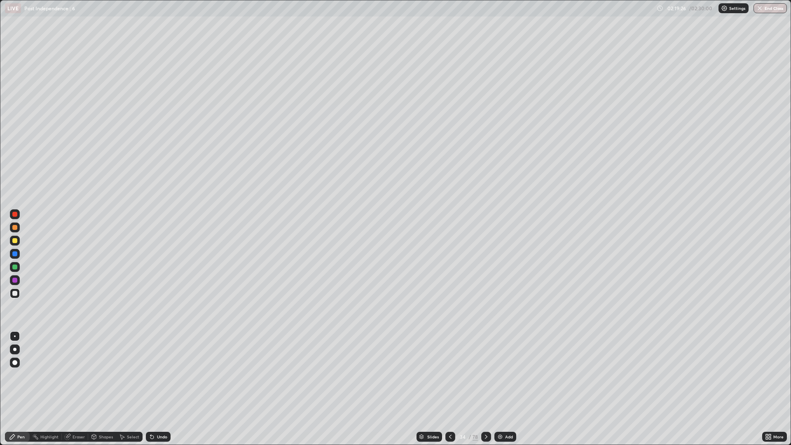
click at [485, 375] on icon at bounding box center [486, 436] width 7 height 7
click at [434, 375] on div "Slides" at bounding box center [433, 436] width 12 height 4
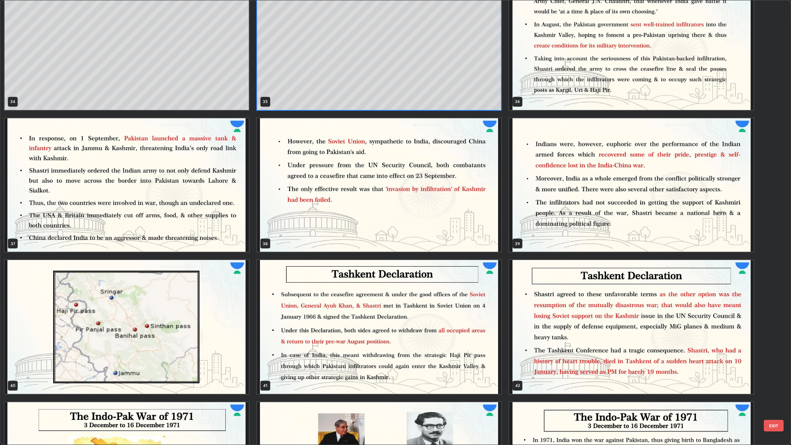
scroll to position [1593, 0]
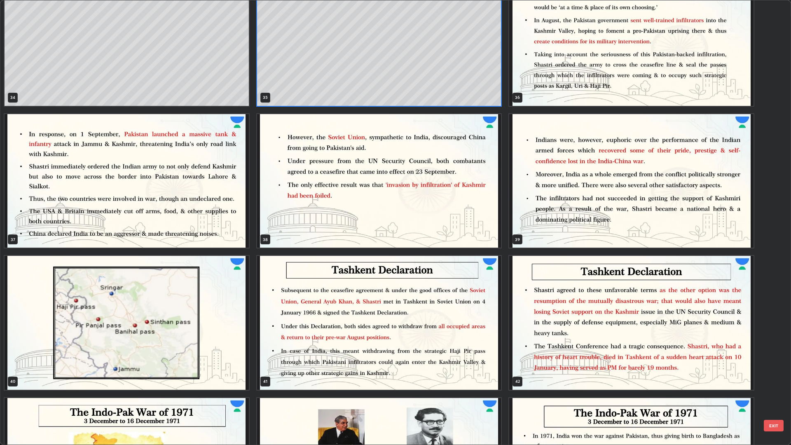
click at [207, 321] on img "grid" at bounding box center [127, 323] width 244 height 134
click at [206, 313] on img "grid" at bounding box center [127, 323] width 244 height 134
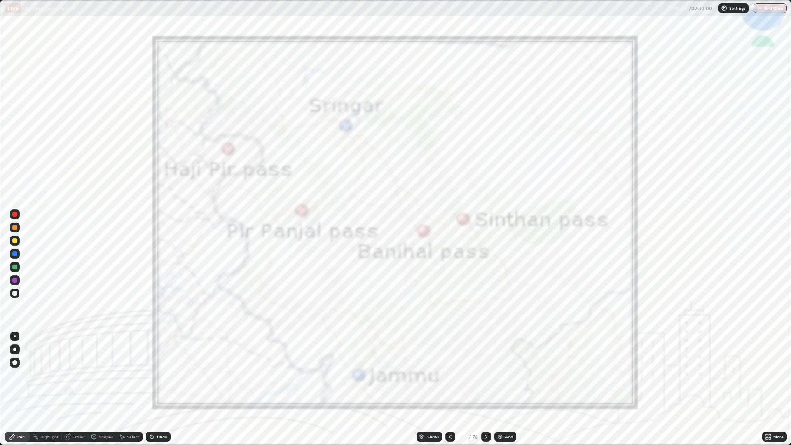
click at [451, 375] on div at bounding box center [450, 436] width 10 height 10
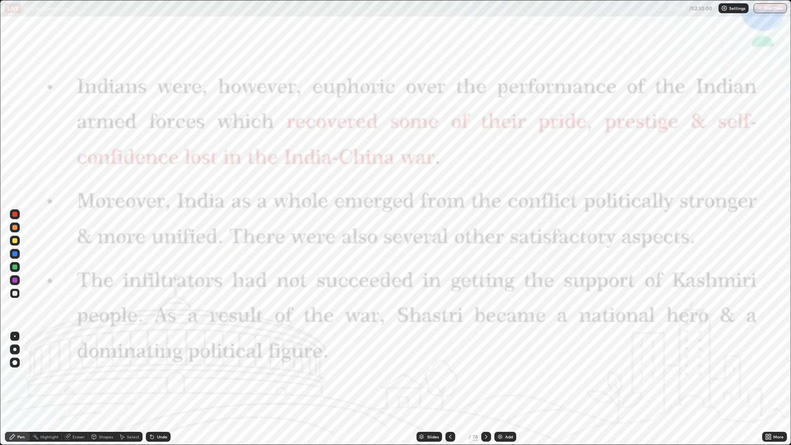
click at [435, 375] on div "Slides" at bounding box center [429, 436] width 26 height 10
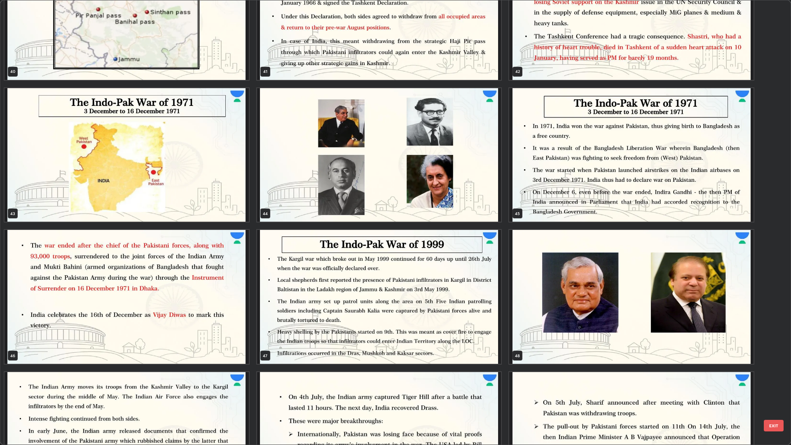
scroll to position [1907, 0]
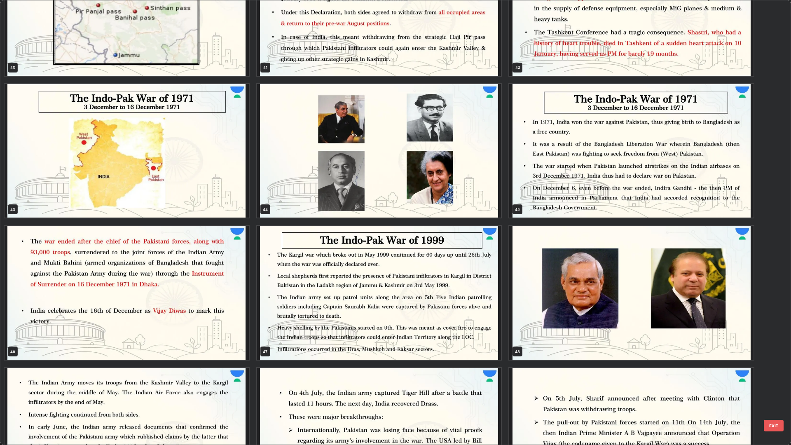
click at [208, 182] on img "grid" at bounding box center [127, 151] width 244 height 134
click at [205, 175] on img "grid" at bounding box center [127, 151] width 244 height 134
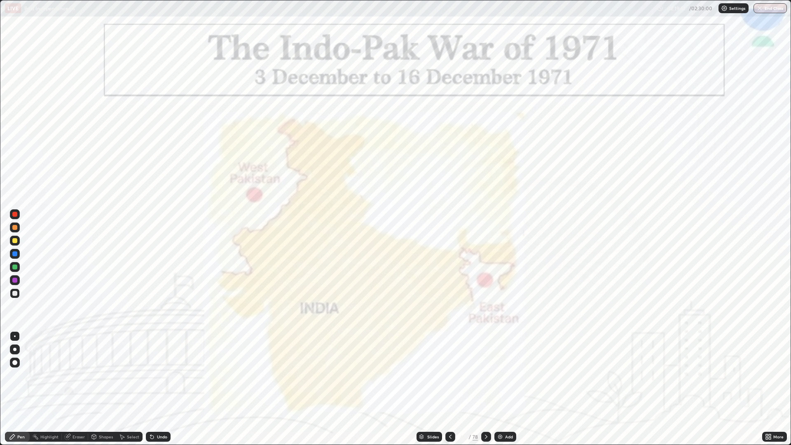
click at [18, 279] on div at bounding box center [15, 280] width 10 height 10
click at [449, 375] on icon at bounding box center [450, 436] width 7 height 7
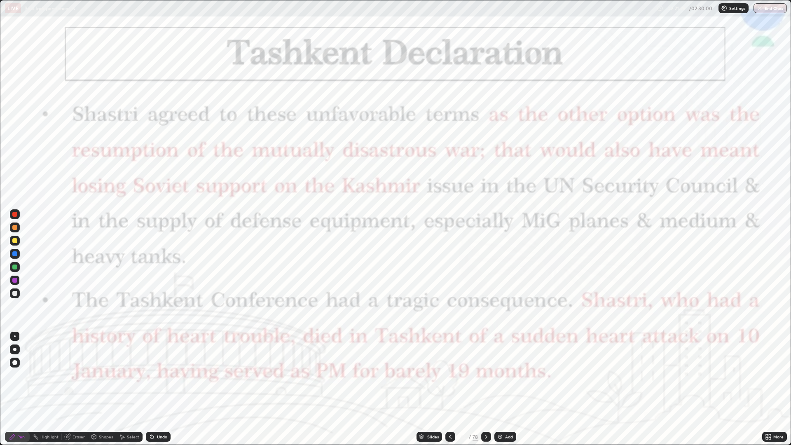
click at [451, 375] on icon at bounding box center [450, 436] width 7 height 7
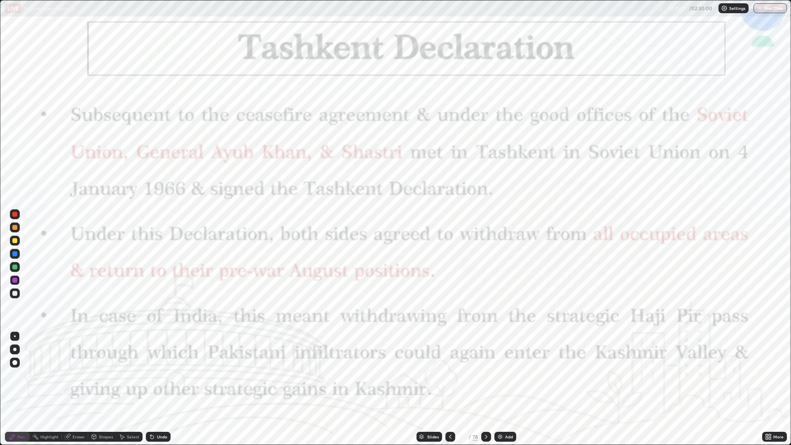
click at [450, 375] on icon at bounding box center [450, 436] width 7 height 7
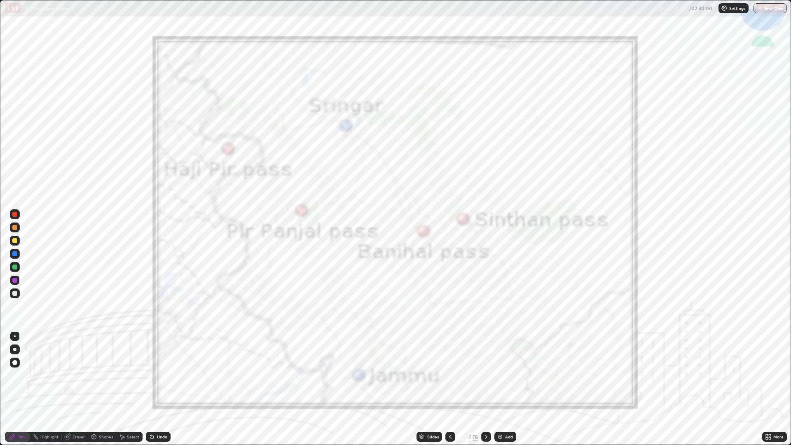
click at [449, 375] on icon at bounding box center [450, 436] width 7 height 7
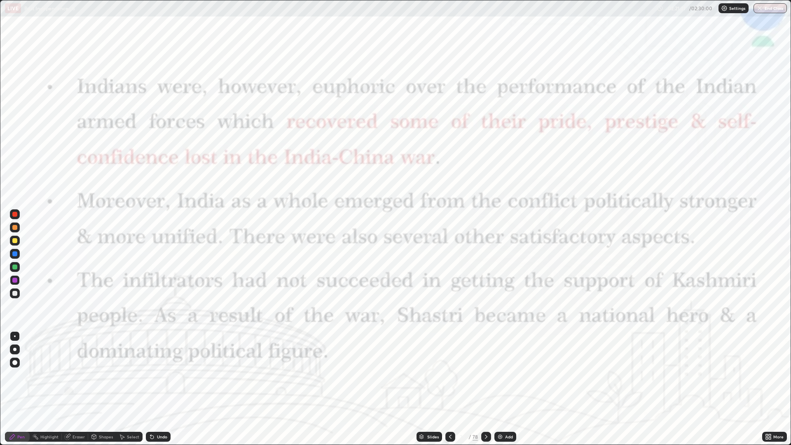
click at [449, 375] on icon at bounding box center [450, 436] width 7 height 7
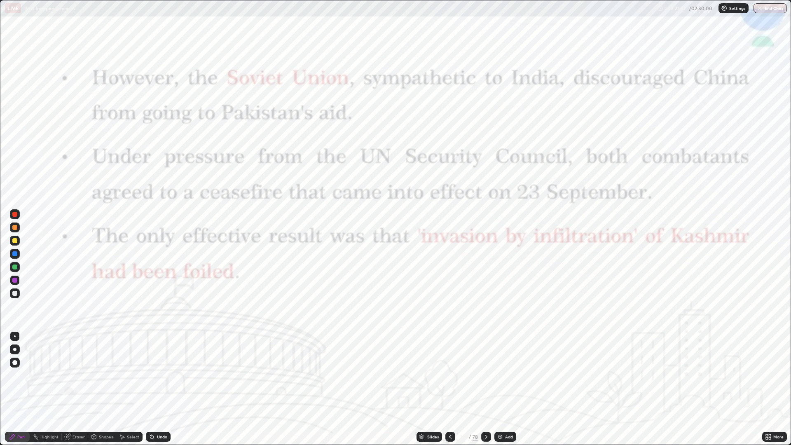
click at [449, 375] on icon at bounding box center [450, 436] width 7 height 7
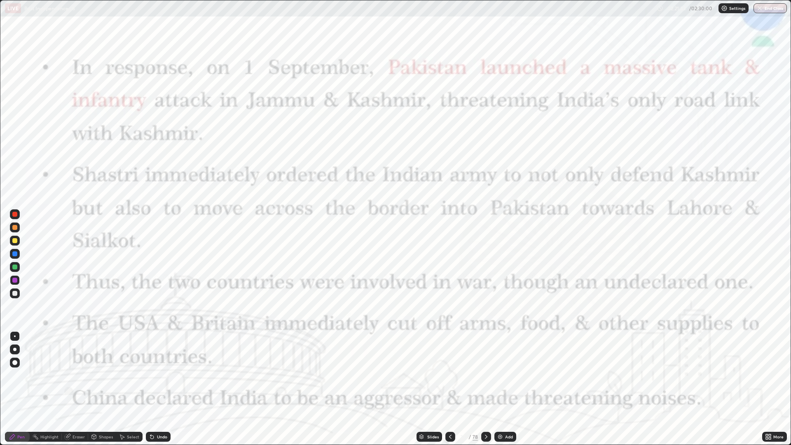
click at [485, 375] on icon at bounding box center [486, 436] width 7 height 7
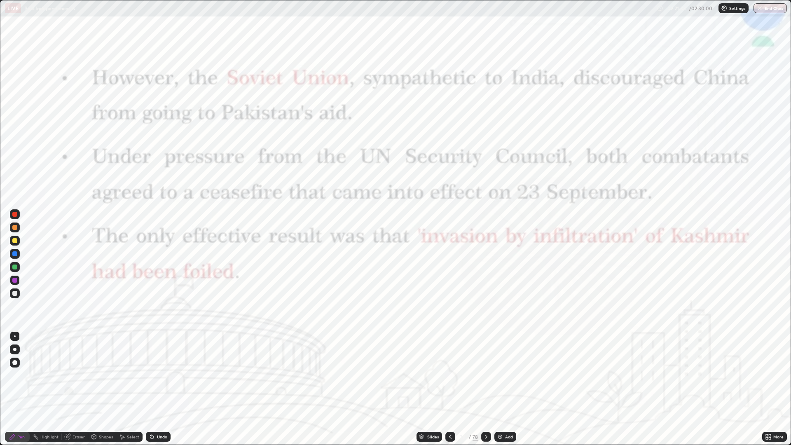
click at [484, 375] on icon at bounding box center [486, 436] width 7 height 7
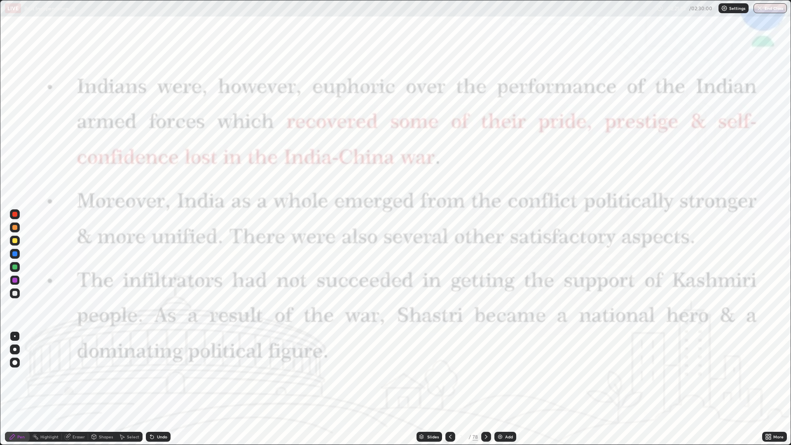
click at [489, 375] on div at bounding box center [486, 436] width 10 height 10
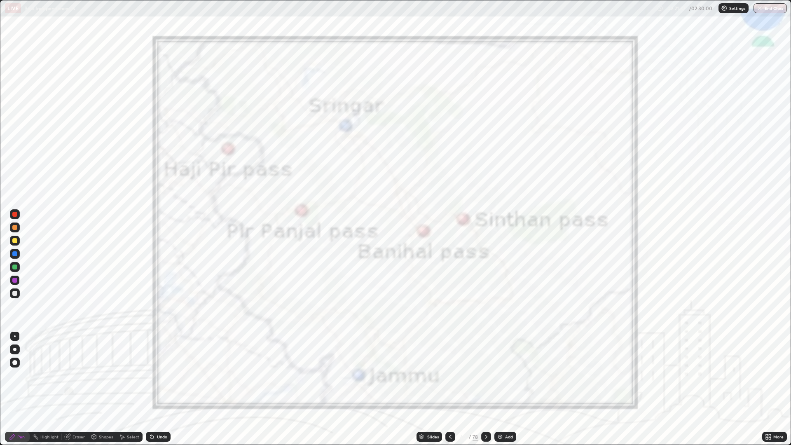
click at [506, 375] on div "Add" at bounding box center [505, 436] width 22 height 10
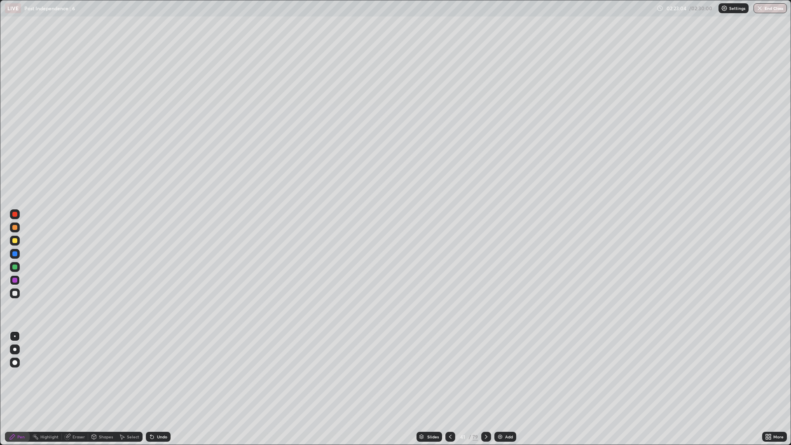
click at [18, 292] on div at bounding box center [15, 293] width 10 height 10
click at [164, 375] on div "Undo" at bounding box center [162, 436] width 10 height 4
click at [698, 10] on div "/ 02:30:00" at bounding box center [701, 8] width 26 height 5
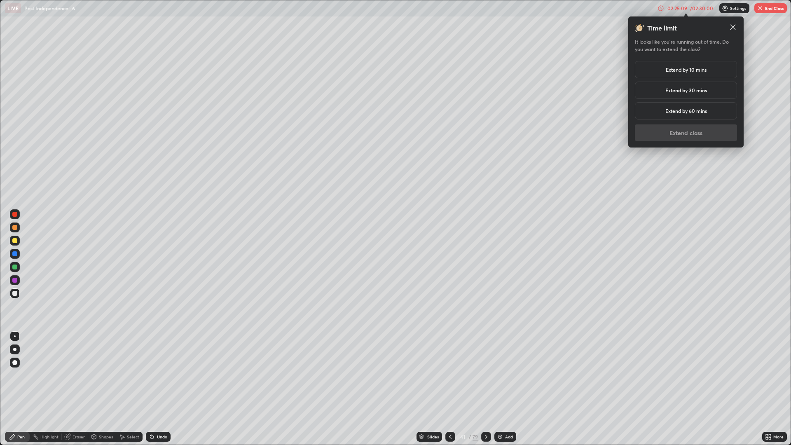
click at [690, 72] on h5 "Extend by 10 mins" at bounding box center [685, 69] width 41 height 7
click at [696, 140] on button "Extend class" at bounding box center [685, 132] width 102 height 16
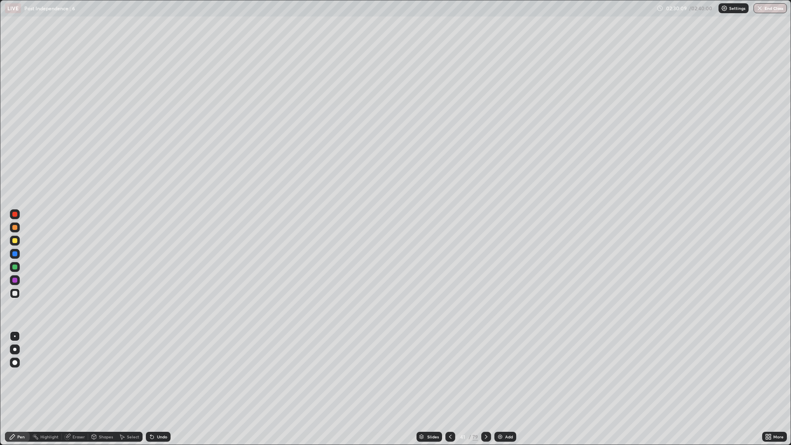
click at [486, 375] on icon at bounding box center [486, 436] width 7 height 7
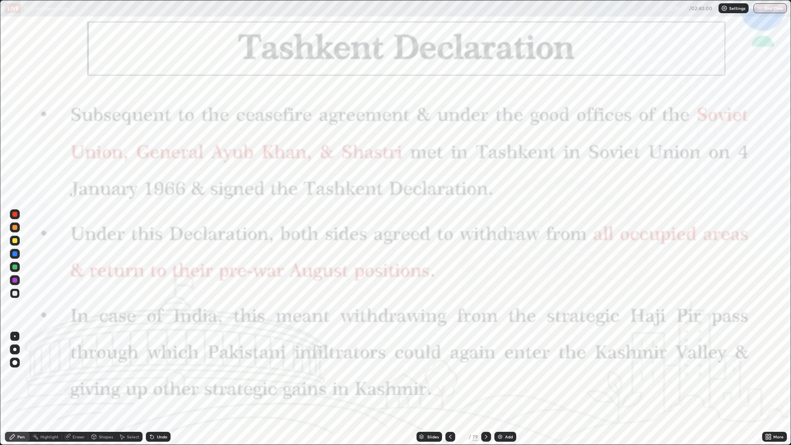
click at [449, 375] on icon at bounding box center [450, 436] width 7 height 7
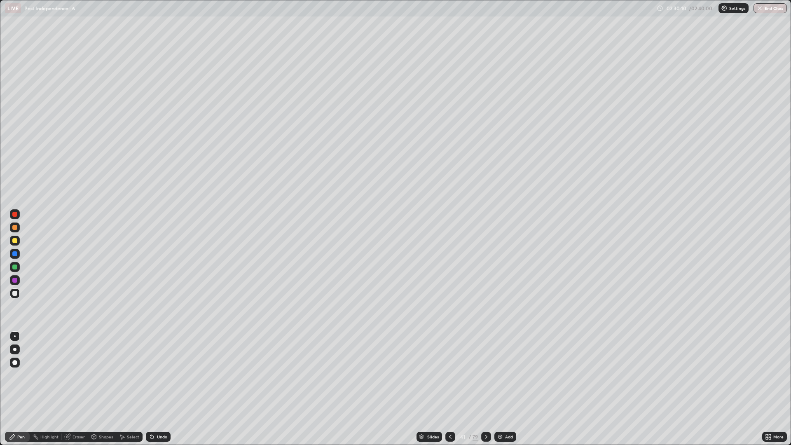
click at [499, 375] on img at bounding box center [500, 436] width 7 height 7
click at [501, 375] on img at bounding box center [500, 436] width 7 height 7
click at [500, 375] on div "Add" at bounding box center [505, 436] width 22 height 10
click at [449, 375] on icon at bounding box center [450, 436] width 7 height 7
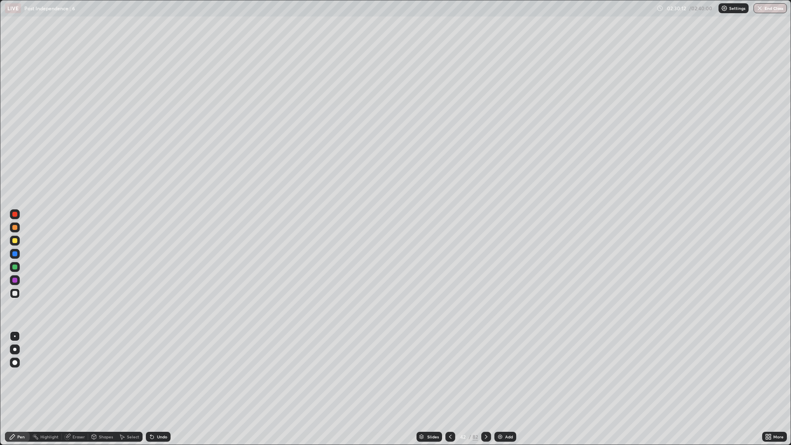
click at [447, 375] on icon at bounding box center [450, 436] width 7 height 7
click at [485, 375] on icon at bounding box center [486, 436] width 7 height 7
click at [476, 375] on div "82" at bounding box center [474, 436] width 5 height 7
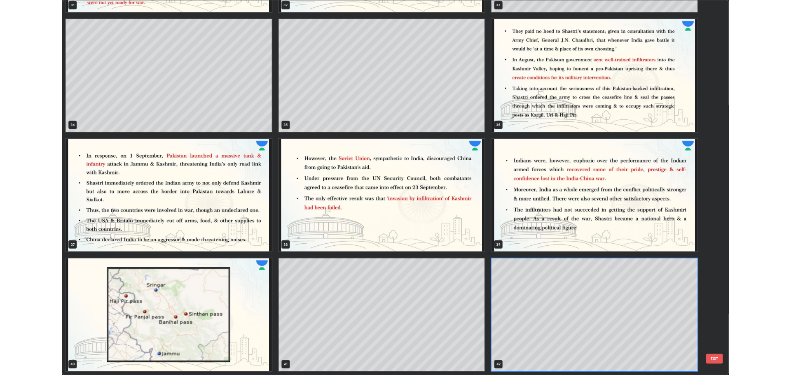
scroll to position [441, 786]
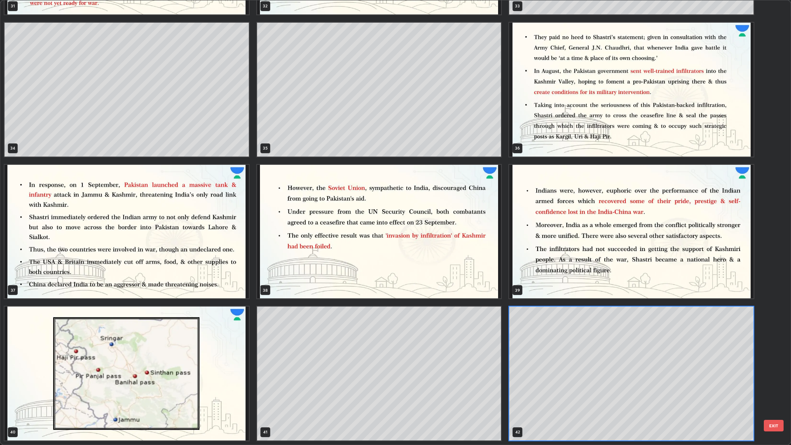
click at [158, 355] on img "grid" at bounding box center [127, 373] width 244 height 134
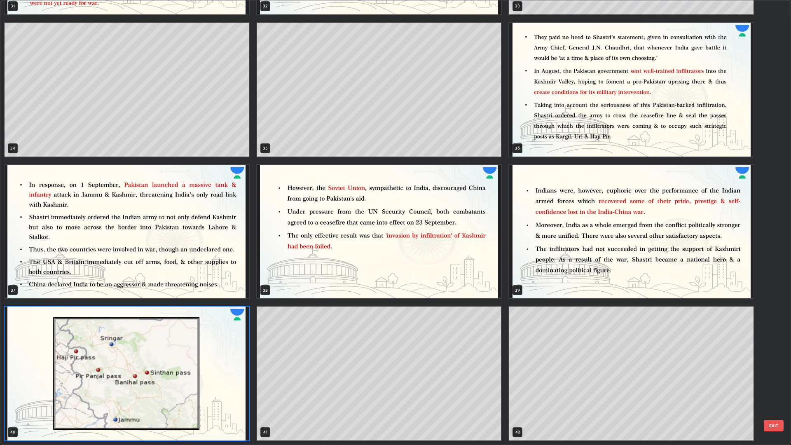
click at [156, 352] on img "grid" at bounding box center [127, 373] width 244 height 134
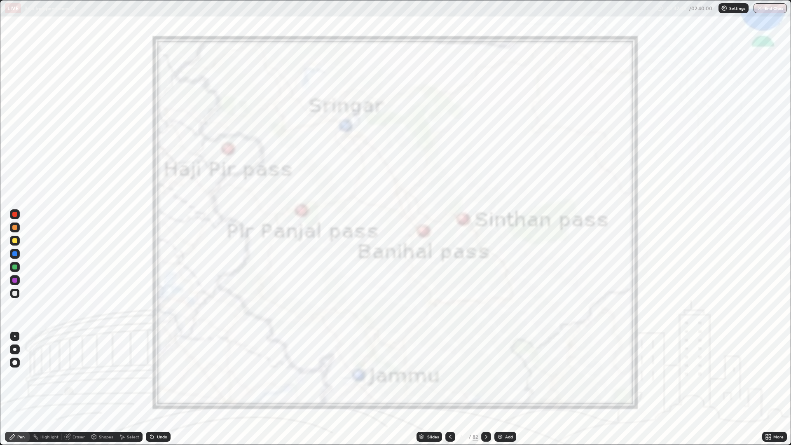
click at [18, 214] on div at bounding box center [15, 214] width 10 height 10
click at [166, 375] on div "Undo" at bounding box center [158, 436] width 25 height 10
click at [167, 375] on div "Undo" at bounding box center [158, 436] width 25 height 10
click at [166, 375] on div "Undo" at bounding box center [158, 436] width 25 height 10
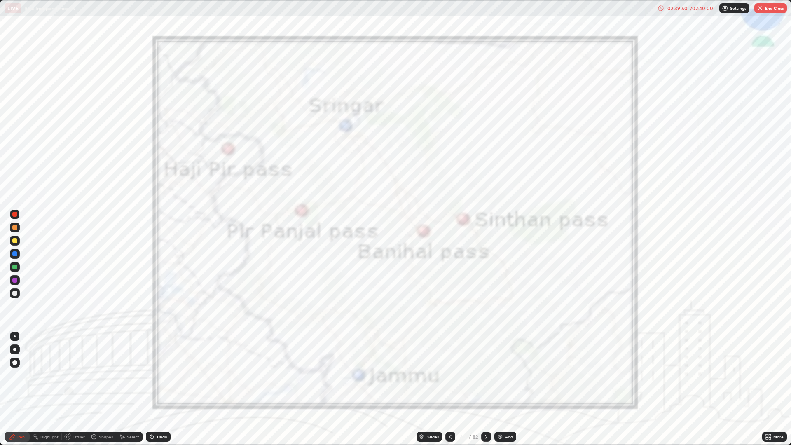
click at [763, 11] on img "button" at bounding box center [759, 8] width 7 height 7
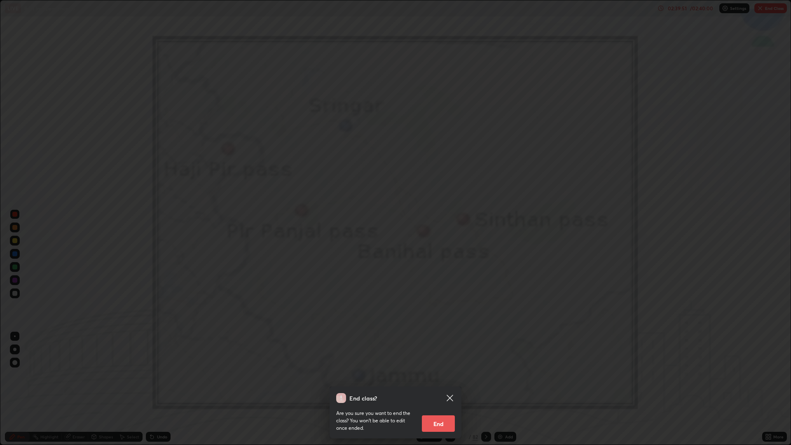
click at [436, 375] on button "End" at bounding box center [438, 423] width 33 height 16
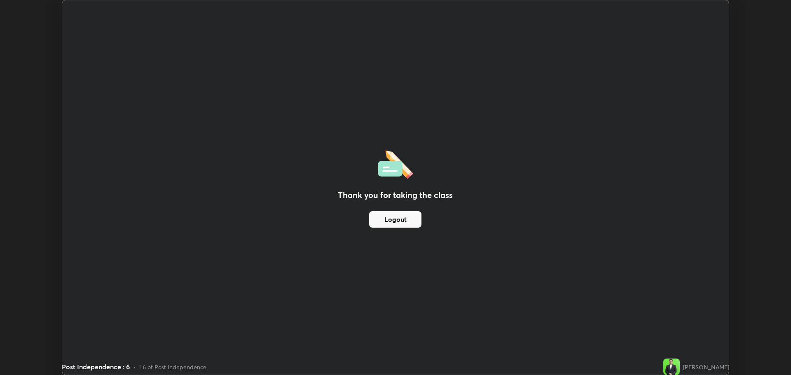
scroll to position [40797, 40382]
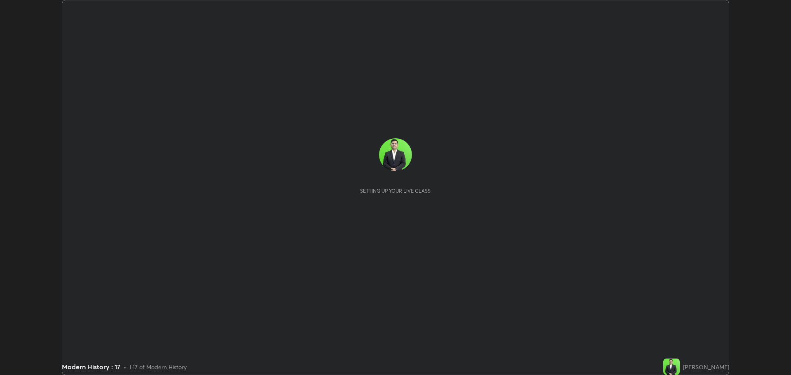
scroll to position [375, 791]
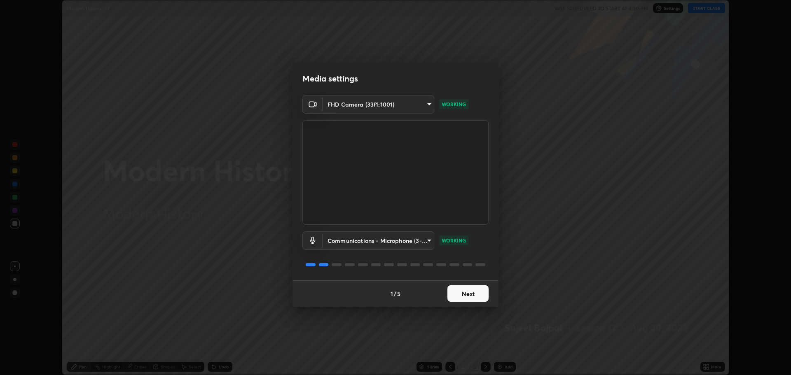
click at [467, 291] on button "Next" at bounding box center [467, 293] width 41 height 16
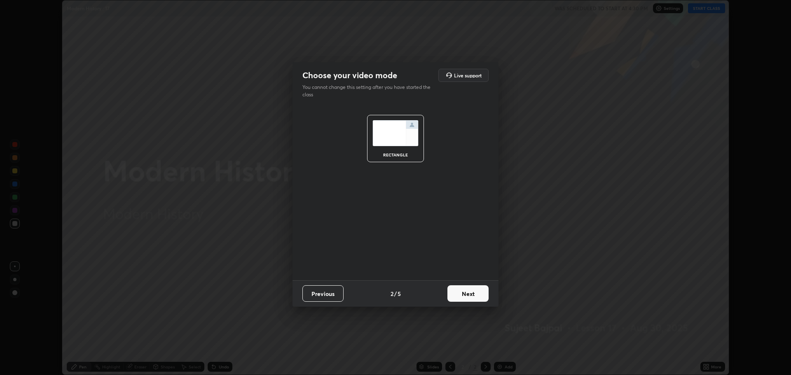
click at [467, 292] on button "Next" at bounding box center [467, 293] width 41 height 16
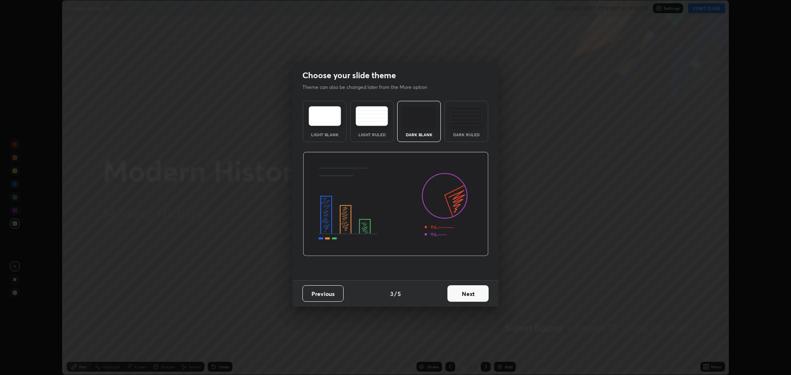
click at [467, 292] on button "Next" at bounding box center [467, 293] width 41 height 16
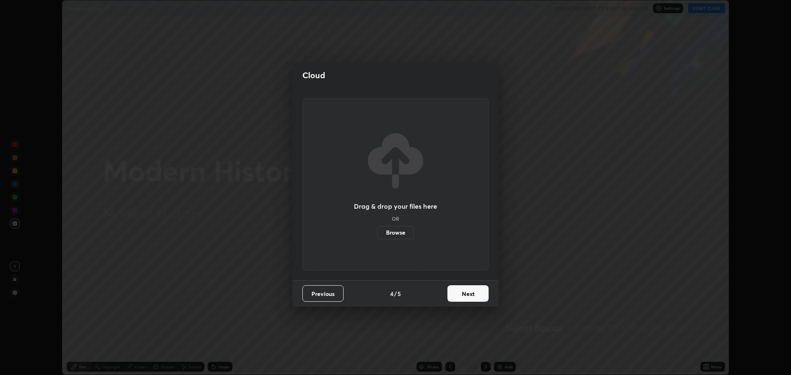
click at [472, 293] on button "Next" at bounding box center [467, 293] width 41 height 16
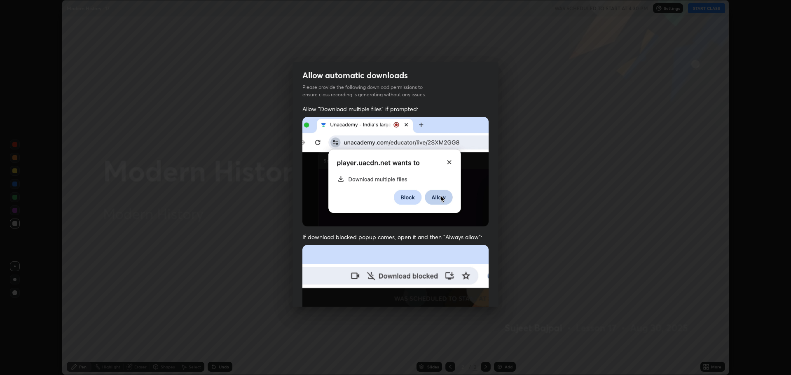
click at [471, 295] on img at bounding box center [395, 335] width 186 height 180
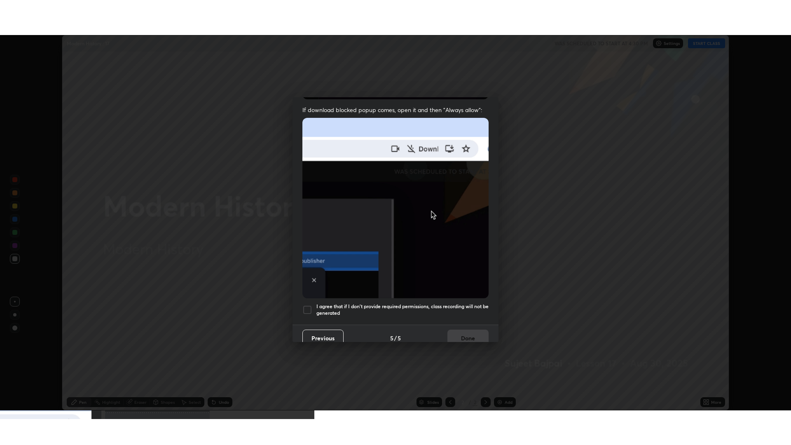
scroll to position [167, 0]
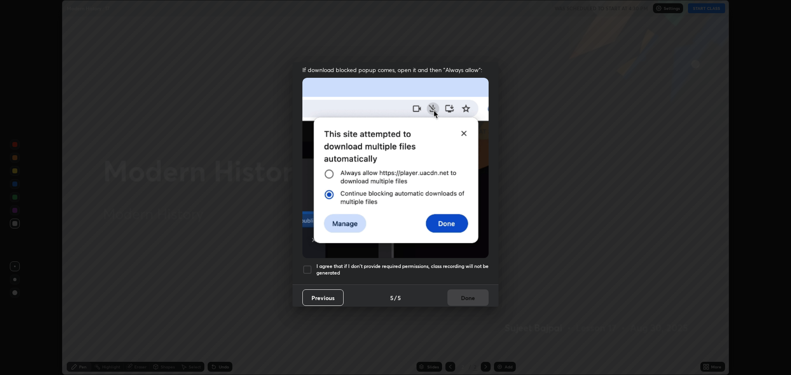
click at [309, 266] on div at bounding box center [307, 270] width 10 height 10
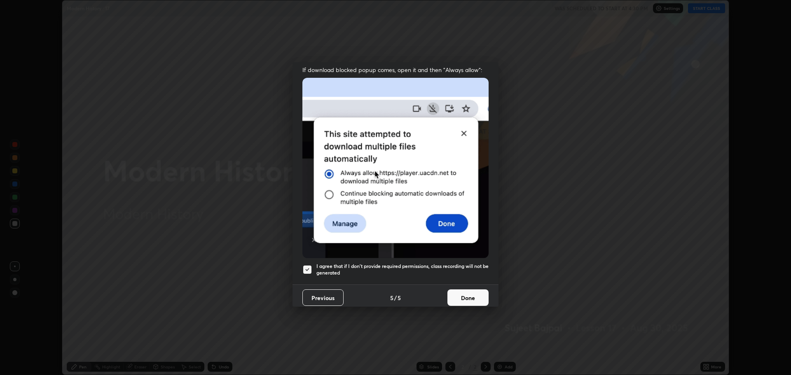
click at [473, 295] on button "Done" at bounding box center [467, 297] width 41 height 16
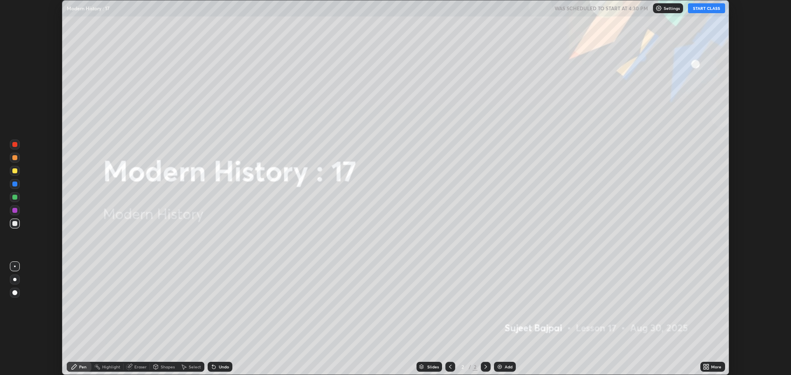
click at [704, 365] on icon at bounding box center [704, 365] width 2 height 2
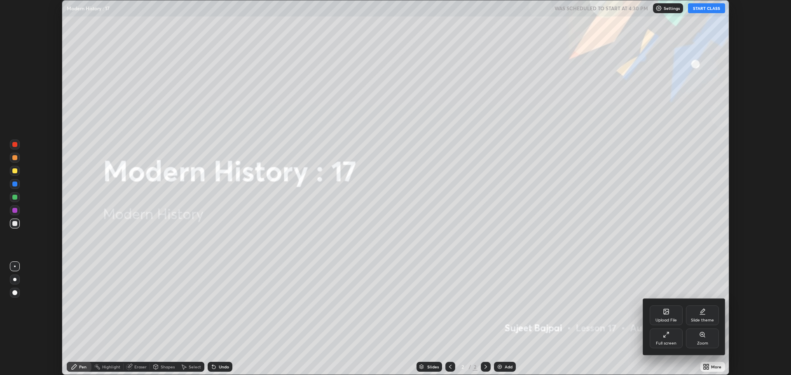
click at [666, 338] on div "Full screen" at bounding box center [665, 339] width 33 height 20
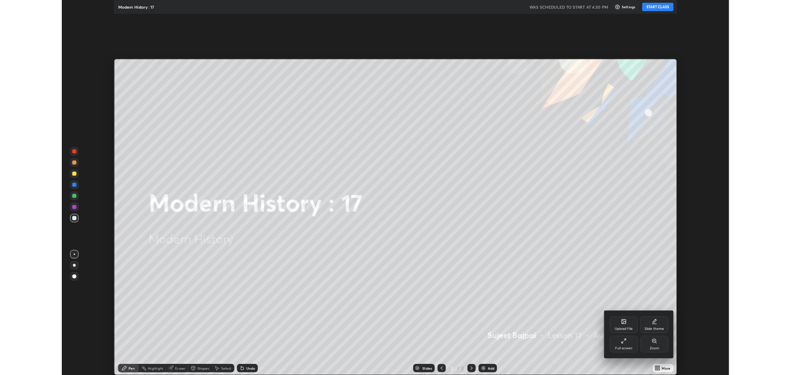
scroll to position [445, 791]
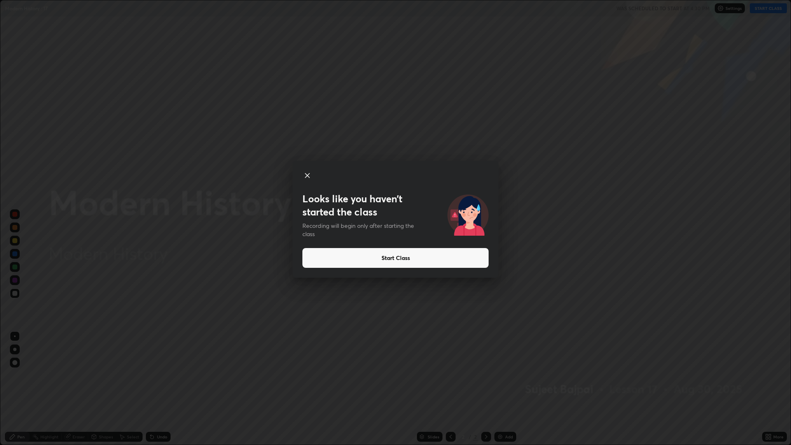
click at [443, 257] on button "Start Class" at bounding box center [395, 258] width 186 height 20
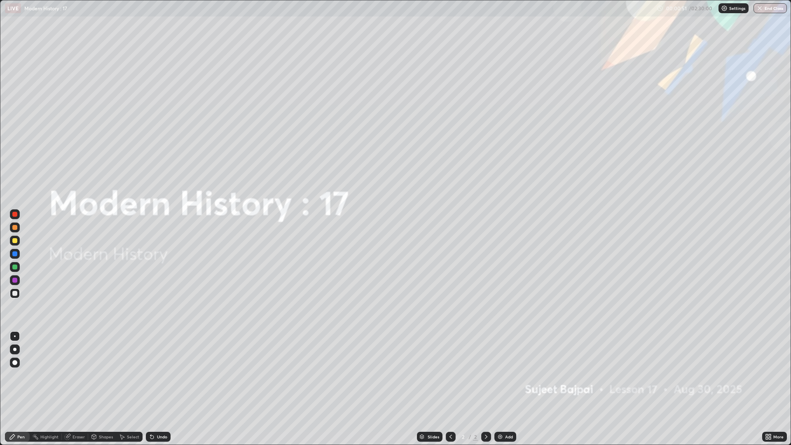
click at [767, 375] on icon at bounding box center [766, 438] width 2 height 2
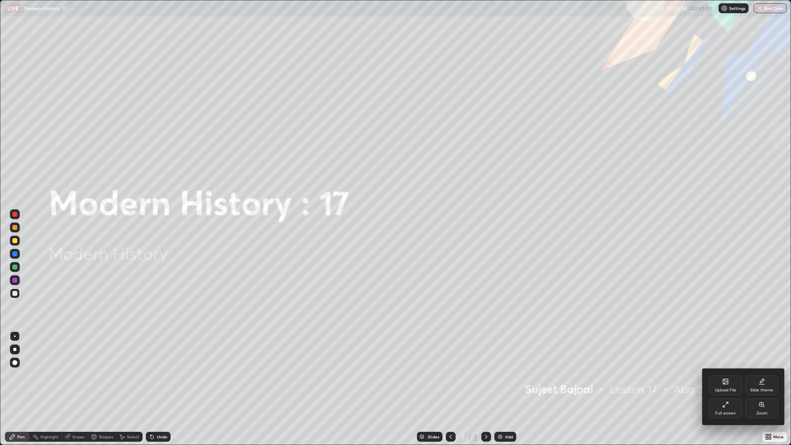
click at [725, 375] on icon at bounding box center [725, 382] width 5 height 3
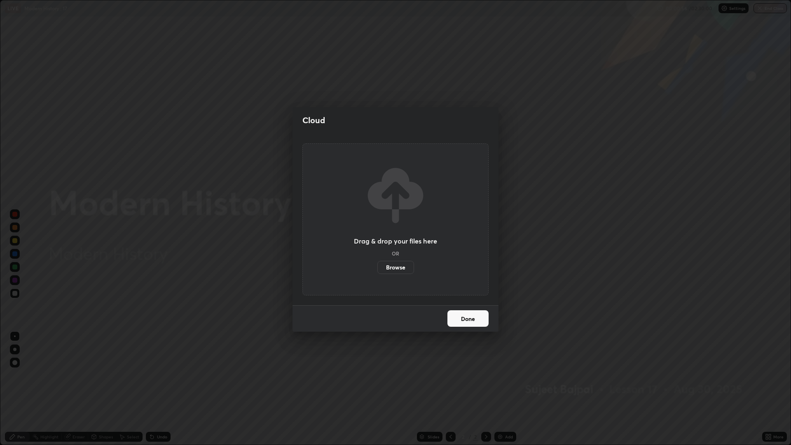
click at [399, 268] on label "Browse" at bounding box center [395, 267] width 37 height 13
click at [377, 268] on input "Browse" at bounding box center [377, 267] width 0 height 13
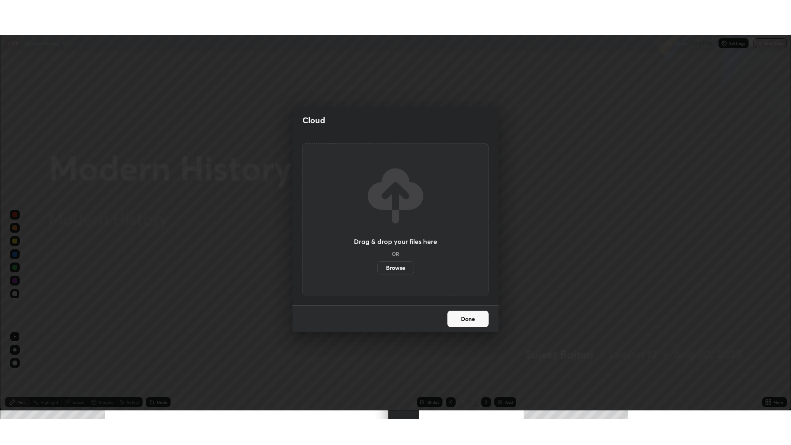
scroll to position [40797, 40382]
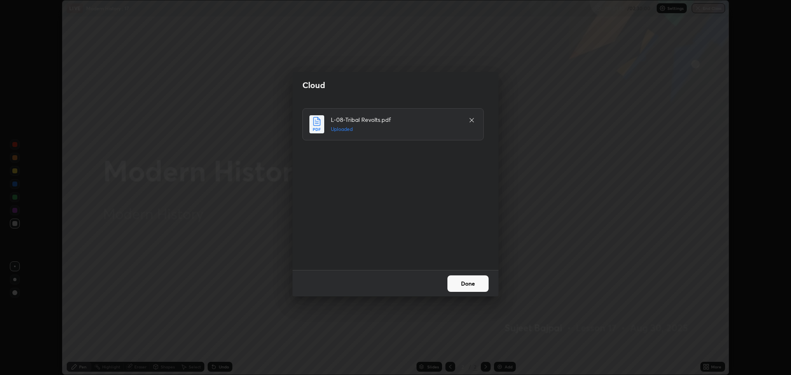
click at [470, 285] on button "Done" at bounding box center [467, 283] width 41 height 16
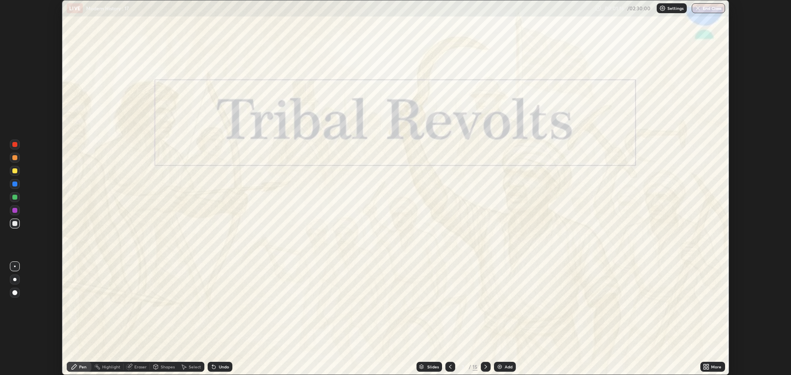
click at [705, 365] on icon at bounding box center [704, 365] width 2 height 2
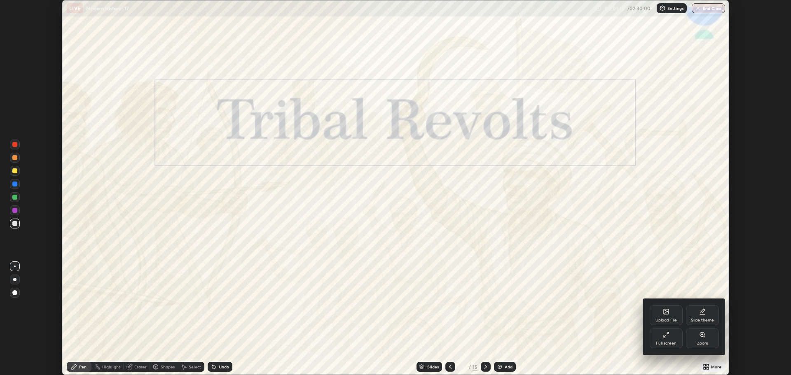
click at [665, 339] on div "Full screen" at bounding box center [665, 339] width 33 height 20
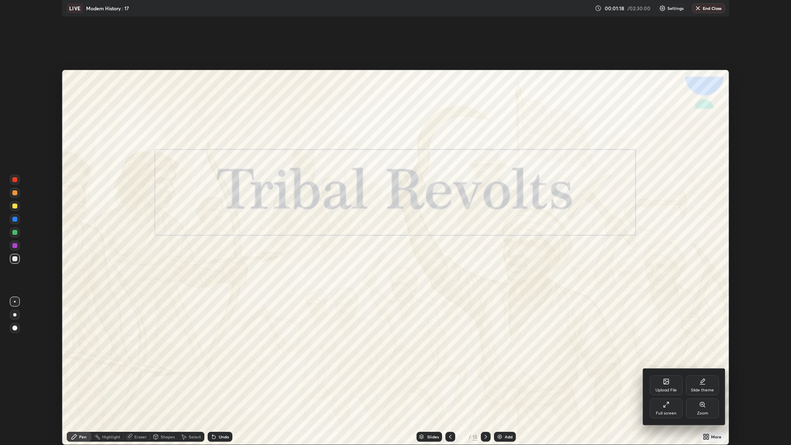
scroll to position [445, 791]
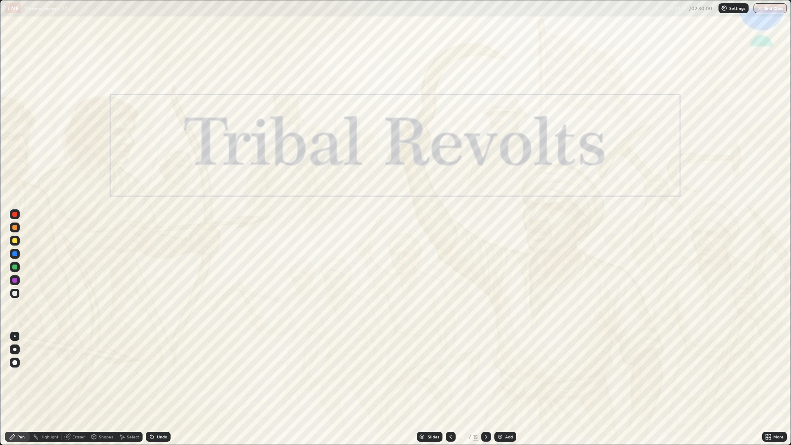
click at [431, 375] on div "Slides" at bounding box center [433, 436] width 12 height 4
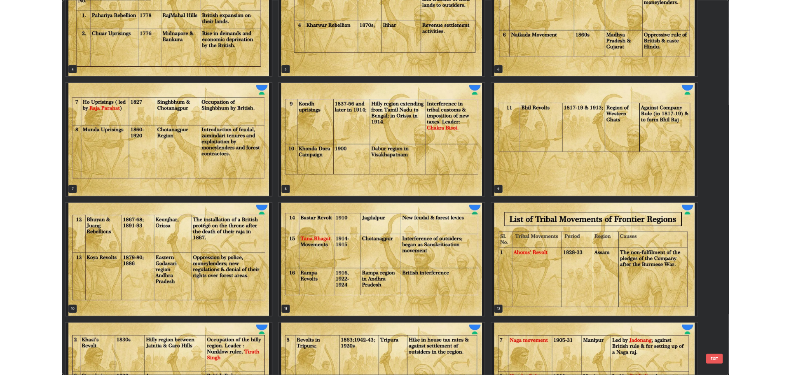
scroll to position [266, 0]
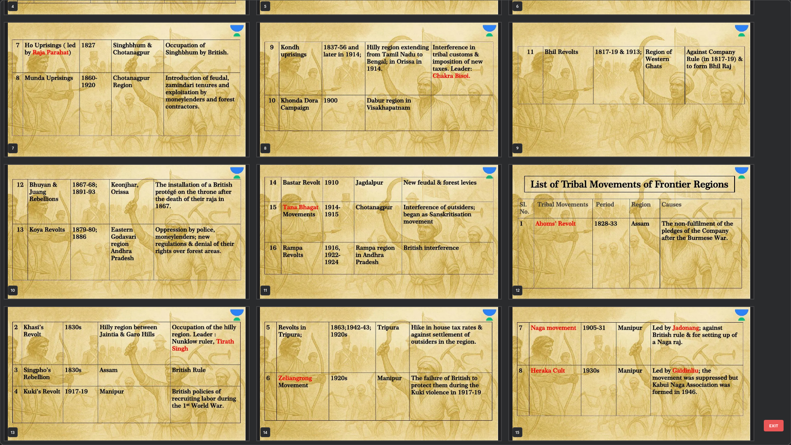
click at [680, 355] on img "grid" at bounding box center [631, 374] width 244 height 134
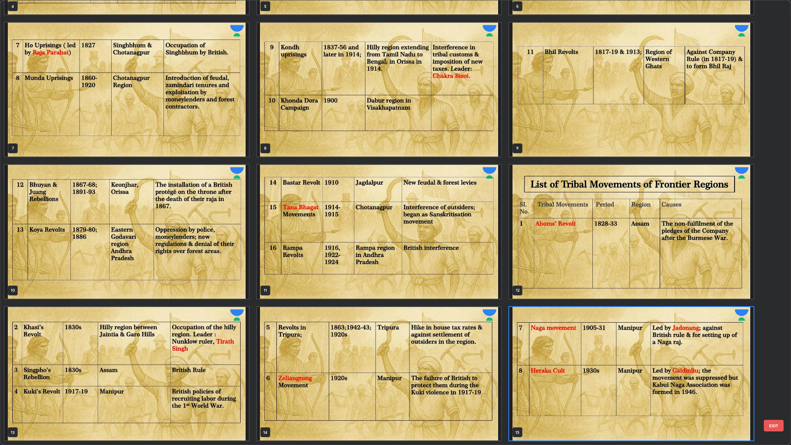
click at [675, 353] on img "grid" at bounding box center [631, 374] width 244 height 134
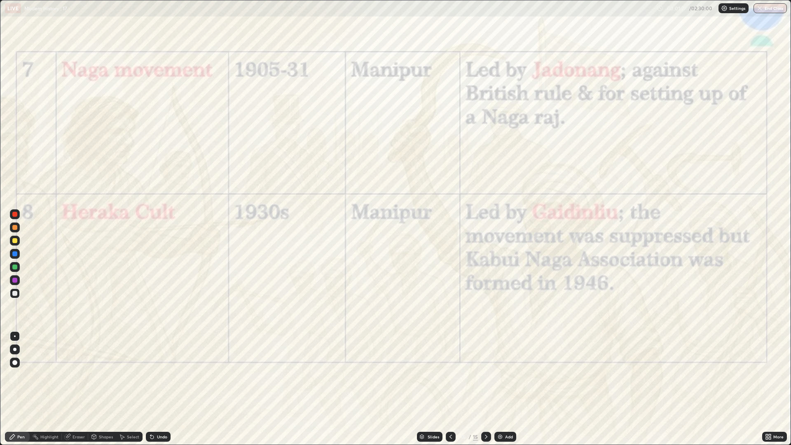
click at [484, 375] on icon at bounding box center [486, 436] width 7 height 7
click at [485, 375] on icon at bounding box center [486, 436] width 7 height 7
click at [505, 375] on div "Add" at bounding box center [509, 436] width 8 height 4
click at [504, 375] on div "Add" at bounding box center [505, 436] width 22 height 10
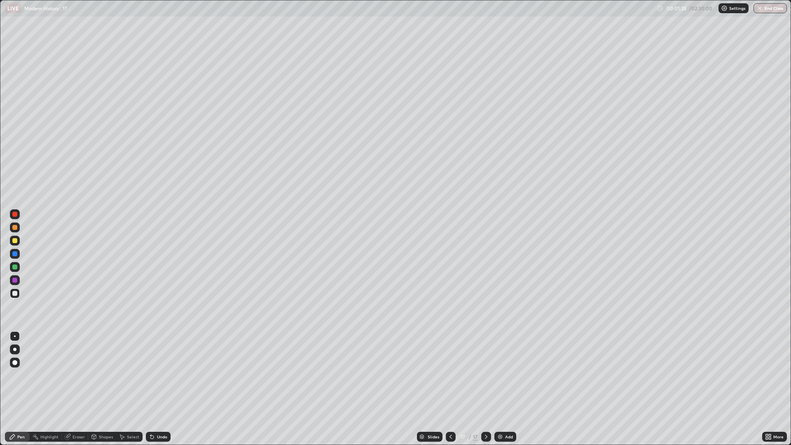
click at [503, 375] on div "Add" at bounding box center [505, 436] width 22 height 10
click at [502, 375] on img at bounding box center [500, 436] width 7 height 7
click at [503, 375] on div "Add" at bounding box center [505, 436] width 22 height 10
click at [450, 375] on icon at bounding box center [450, 436] width 7 height 7
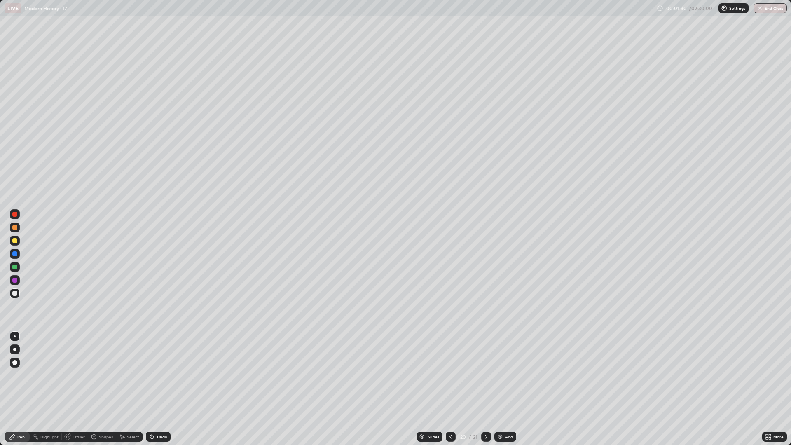
click at [450, 375] on icon at bounding box center [450, 436] width 7 height 7
click at [450, 375] on icon at bounding box center [450, 436] width 2 height 4
click at [450, 375] on icon at bounding box center [450, 436] width 7 height 7
click at [449, 375] on div at bounding box center [450, 436] width 10 height 10
click at [450, 375] on div at bounding box center [450, 436] width 10 height 10
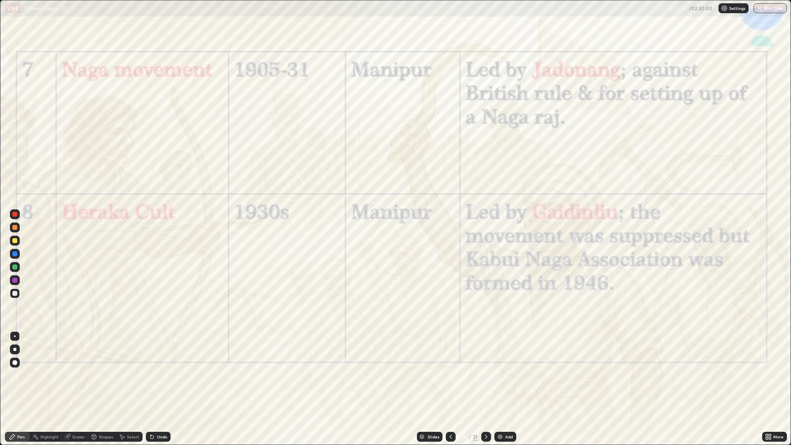
click at [486, 375] on div at bounding box center [486, 436] width 10 height 10
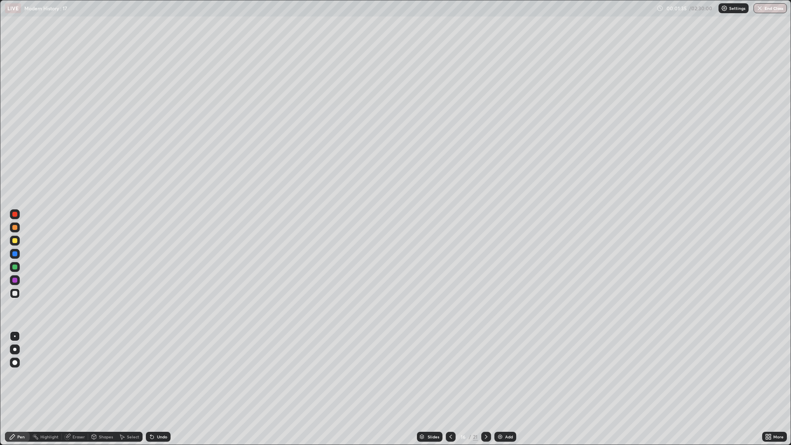
click at [15, 240] on div at bounding box center [14, 240] width 5 height 5
click at [19, 239] on div at bounding box center [15, 241] width 10 height 10
click at [19, 294] on div at bounding box center [15, 293] width 10 height 10
click at [485, 375] on icon at bounding box center [486, 436] width 7 height 7
click at [490, 375] on div at bounding box center [486, 436] width 10 height 10
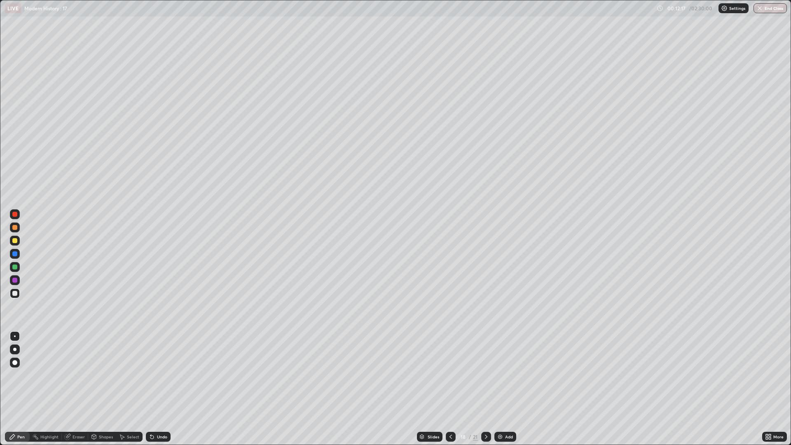
click at [162, 375] on div "Undo" at bounding box center [162, 436] width 10 height 4
click at [485, 375] on icon at bounding box center [486, 436] width 7 height 7
click at [161, 375] on div "Undo" at bounding box center [162, 436] width 10 height 4
click at [159, 375] on div "Undo" at bounding box center [158, 436] width 25 height 10
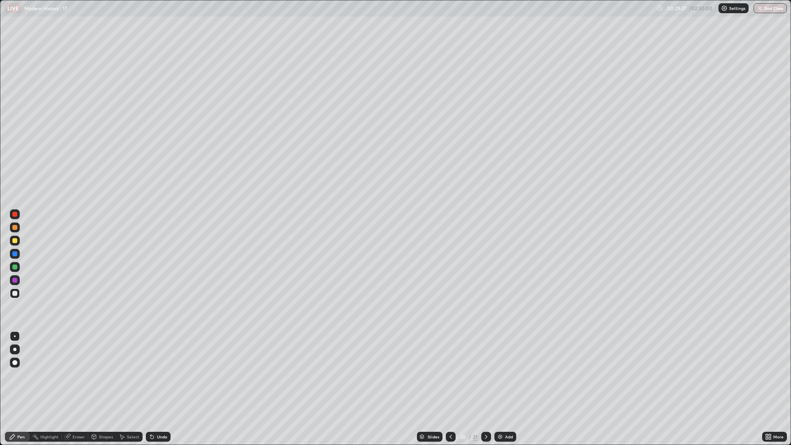
click at [18, 240] on div at bounding box center [15, 241] width 10 height 10
click at [490, 375] on div at bounding box center [486, 436] width 10 height 10
click at [161, 375] on div "Undo" at bounding box center [162, 436] width 10 height 4
click at [485, 375] on div at bounding box center [486, 436] width 10 height 10
click at [482, 375] on div at bounding box center [486, 436] width 10 height 10
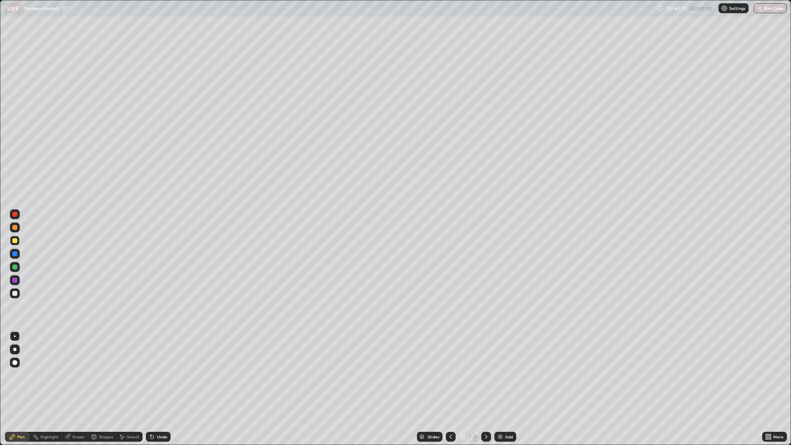
click at [485, 375] on icon at bounding box center [486, 436] width 7 height 7
click at [487, 375] on div at bounding box center [486, 436] width 10 height 16
click at [485, 375] on icon at bounding box center [486, 436] width 7 height 7
click at [766, 375] on icon at bounding box center [766, 435] width 2 height 2
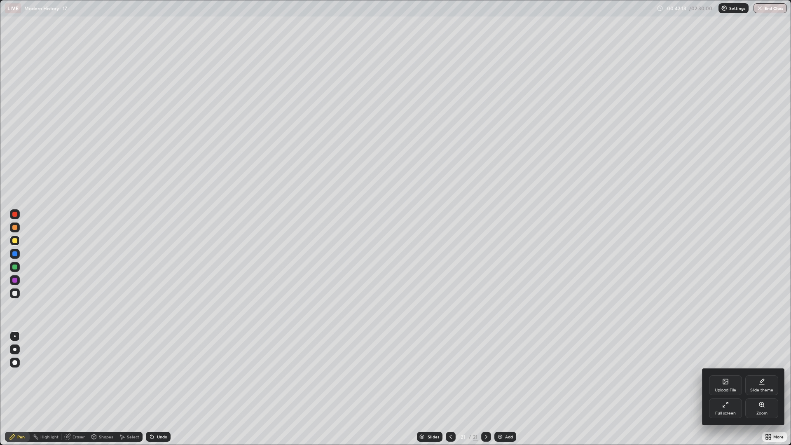
click at [723, 375] on icon at bounding box center [724, 406] width 2 height 2
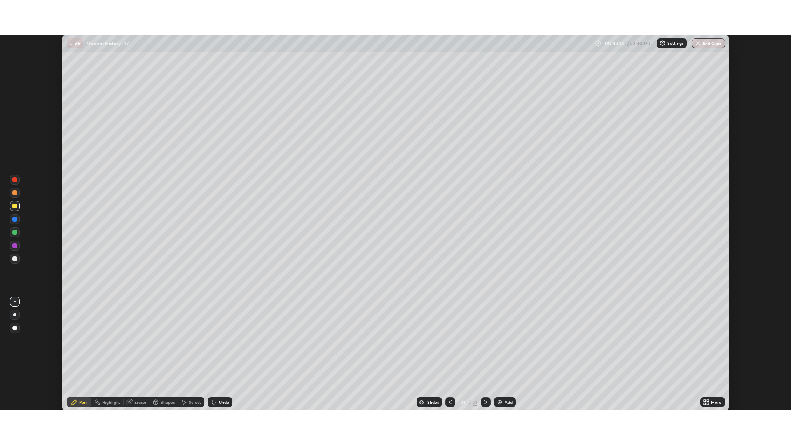
scroll to position [40797, 40382]
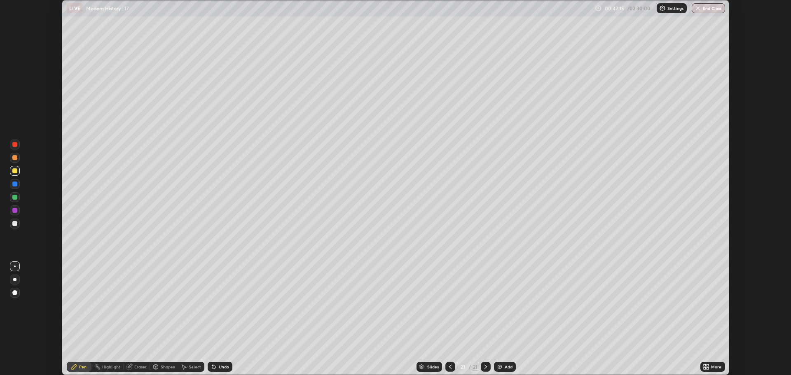
click at [704, 365] on icon at bounding box center [704, 365] width 2 height 2
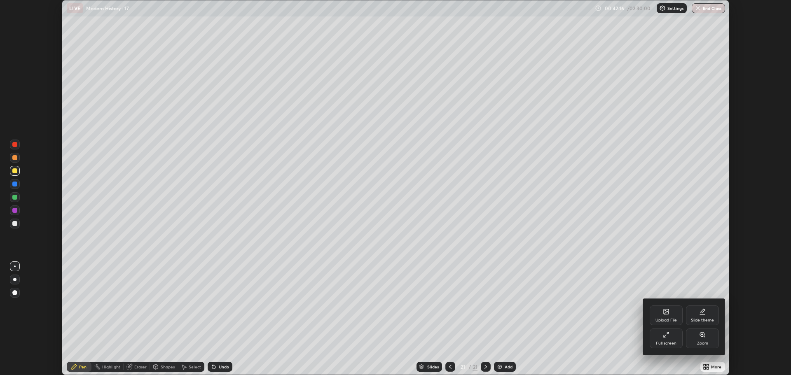
click at [665, 337] on icon at bounding box center [664, 337] width 2 height 2
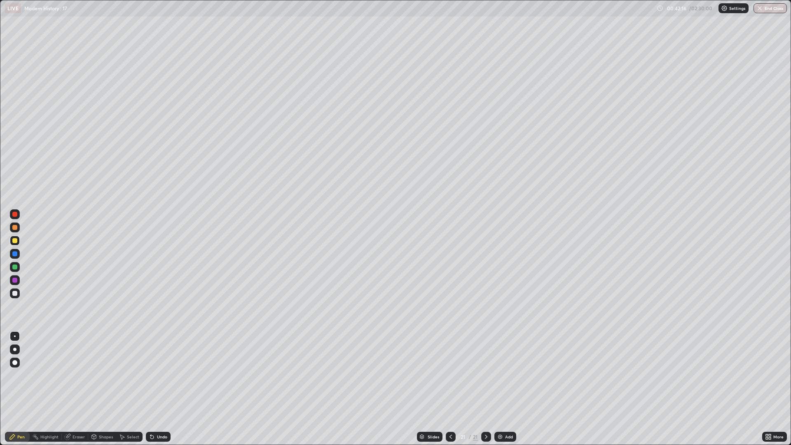
scroll to position [445, 791]
click at [503, 375] on div "Add" at bounding box center [505, 436] width 22 height 10
click at [450, 375] on icon at bounding box center [450, 436] width 7 height 7
click at [485, 375] on icon at bounding box center [486, 436] width 7 height 7
click at [501, 375] on img at bounding box center [500, 436] width 7 height 7
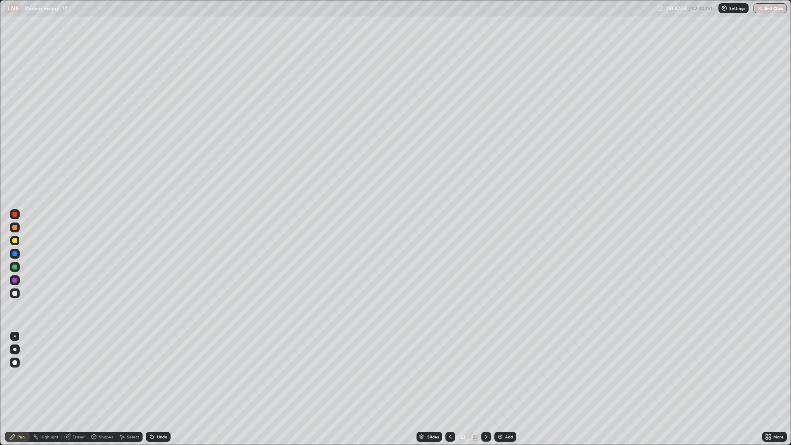
click at [503, 375] on div "Add" at bounding box center [505, 436] width 22 height 10
click at [504, 375] on div "Add" at bounding box center [505, 436] width 22 height 10
click at [505, 375] on div "Add" at bounding box center [509, 436] width 8 height 4
click at [449, 375] on icon at bounding box center [450, 436] width 7 height 7
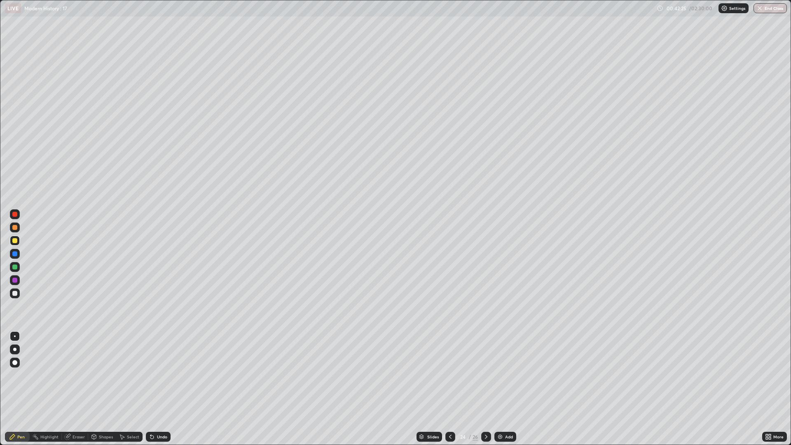
click at [447, 375] on icon at bounding box center [450, 436] width 7 height 7
click at [445, 375] on div at bounding box center [450, 436] width 10 height 10
click at [449, 375] on icon at bounding box center [450, 436] width 7 height 7
click at [486, 375] on icon at bounding box center [486, 436] width 2 height 4
click at [157, 375] on div "Undo" at bounding box center [162, 436] width 10 height 4
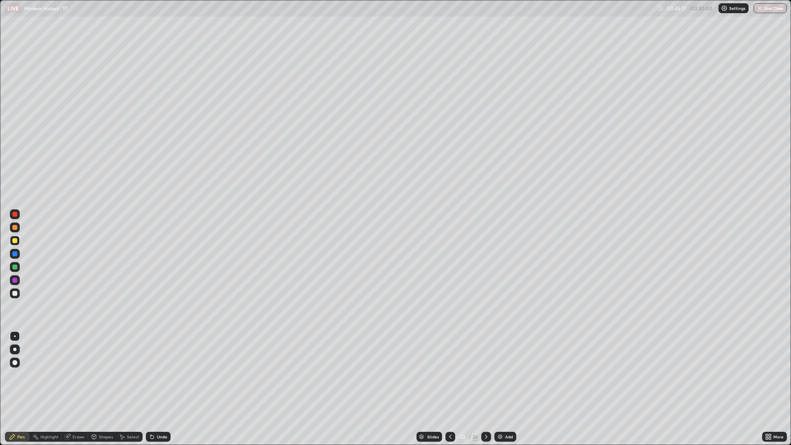
click at [154, 375] on div "Undo" at bounding box center [158, 436] width 25 height 10
click at [157, 375] on div "Undo" at bounding box center [158, 436] width 25 height 10
click at [159, 375] on div "Undo" at bounding box center [158, 436] width 25 height 10
click at [160, 375] on div "Undo" at bounding box center [158, 436] width 25 height 10
click at [161, 375] on div "Undo" at bounding box center [158, 436] width 25 height 10
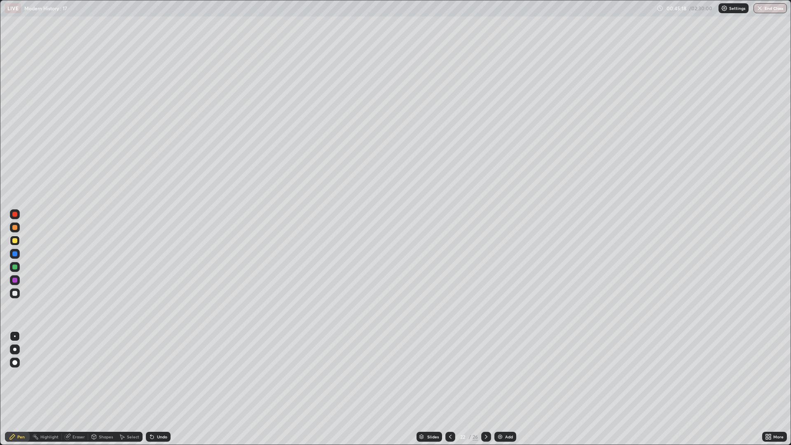
click at [161, 375] on div "Undo" at bounding box center [158, 436] width 25 height 10
click at [164, 375] on div "Undo" at bounding box center [158, 436] width 25 height 10
click at [485, 375] on icon at bounding box center [486, 436] width 7 height 7
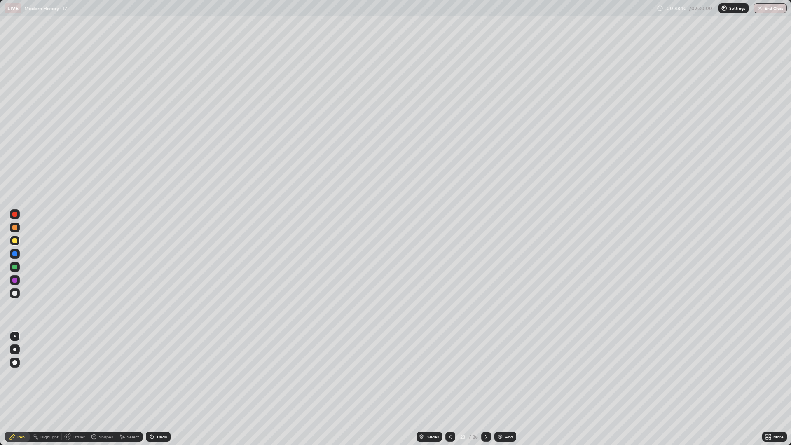
click at [452, 375] on div at bounding box center [450, 436] width 10 height 16
click at [489, 375] on div at bounding box center [486, 436] width 10 height 10
click at [449, 375] on icon at bounding box center [450, 436] width 2 height 4
click at [485, 375] on icon at bounding box center [486, 436] width 7 height 7
click at [156, 375] on div "Undo" at bounding box center [158, 436] width 25 height 10
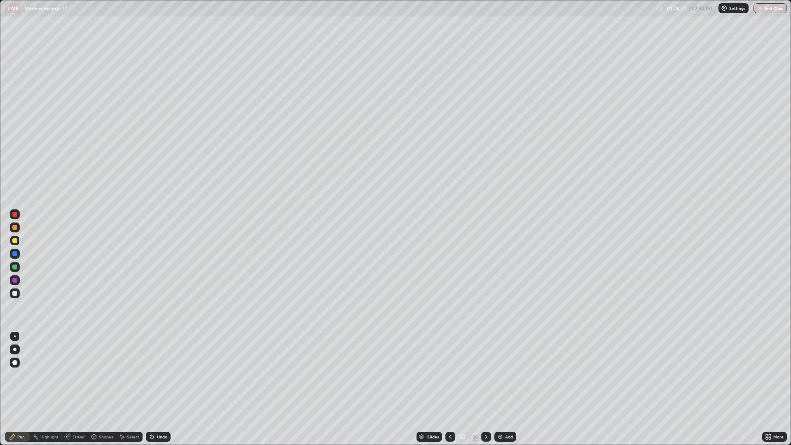
click at [164, 375] on div "Undo" at bounding box center [162, 436] width 10 height 4
click at [161, 375] on div "Undo" at bounding box center [162, 436] width 10 height 4
click at [489, 375] on div at bounding box center [486, 436] width 10 height 10
click at [450, 375] on icon at bounding box center [450, 436] width 7 height 7
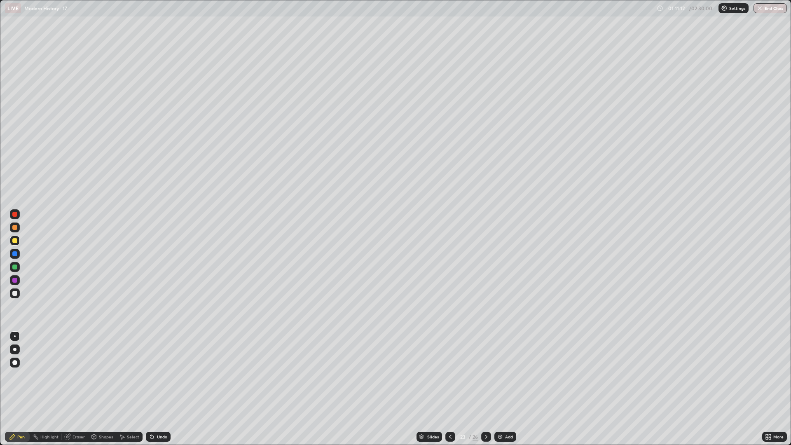
click at [485, 375] on icon at bounding box center [486, 436] width 7 height 7
click at [18, 241] on div at bounding box center [15, 241] width 10 height 10
click at [434, 375] on div "Slides" at bounding box center [433, 436] width 12 height 4
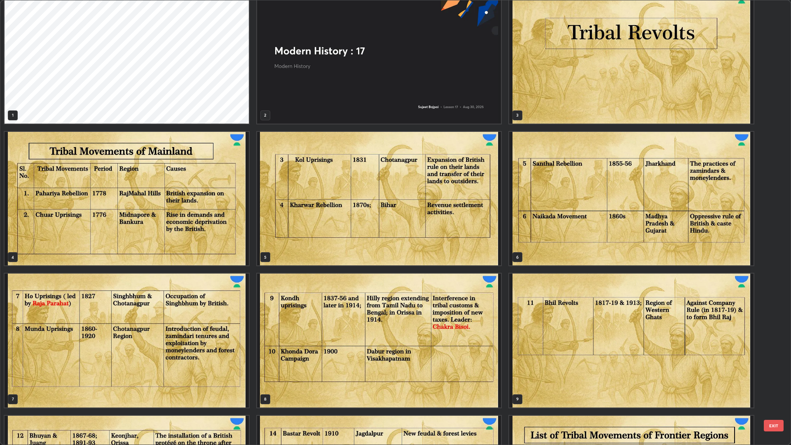
scroll to position [13, 0]
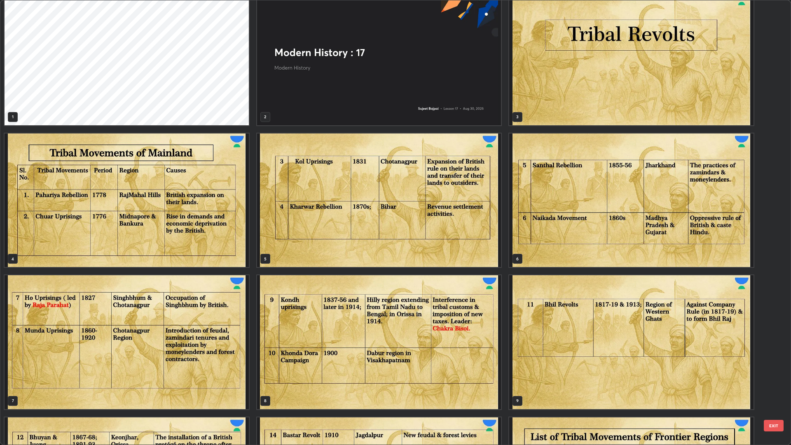
click at [219, 228] on img "grid" at bounding box center [127, 200] width 244 height 134
click at [217, 224] on img "grid" at bounding box center [127, 200] width 244 height 134
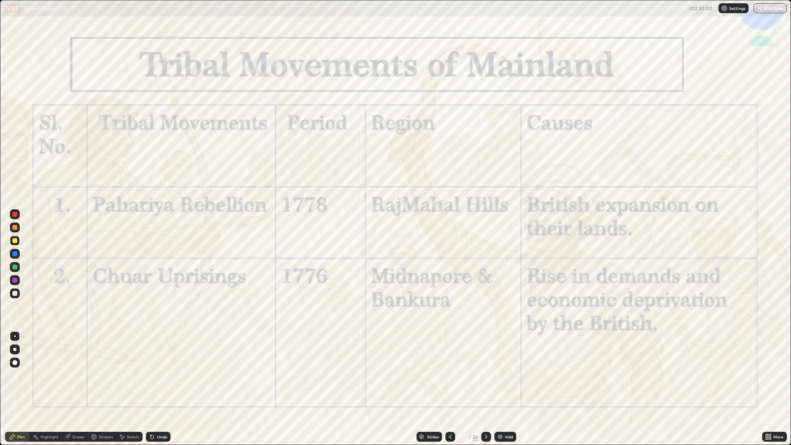
click at [490, 375] on div at bounding box center [486, 436] width 10 height 10
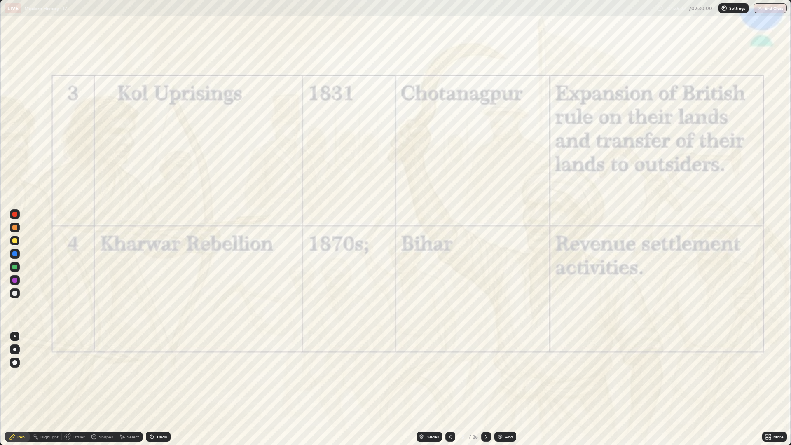
click at [453, 375] on div at bounding box center [450, 436] width 10 height 10
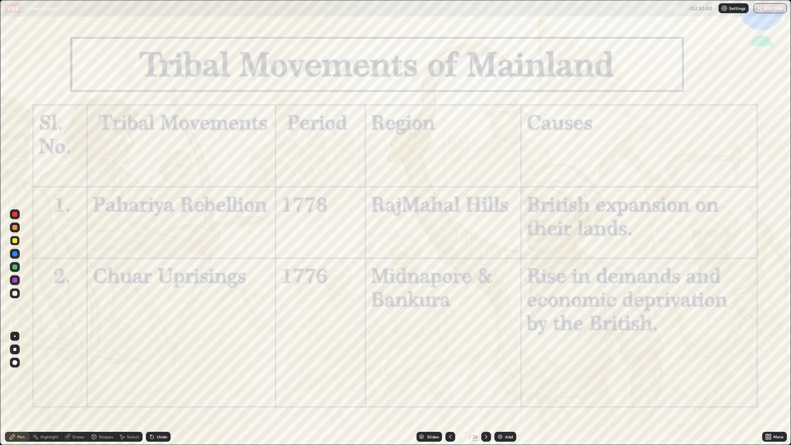
click at [488, 375] on div at bounding box center [486, 436] width 10 height 10
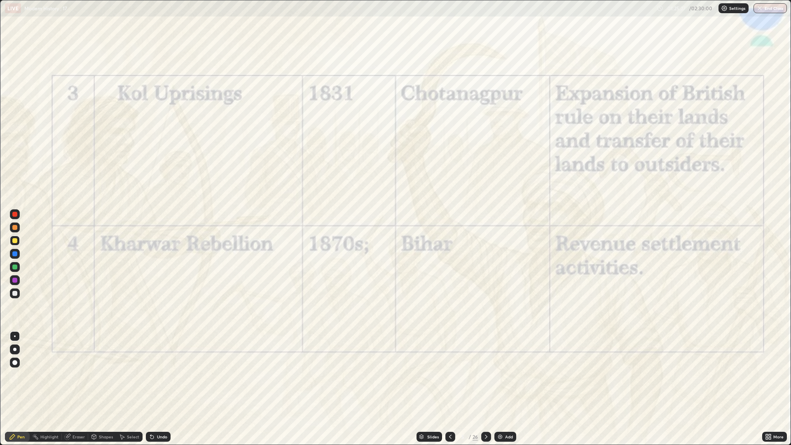
click at [488, 375] on icon at bounding box center [486, 436] width 7 height 7
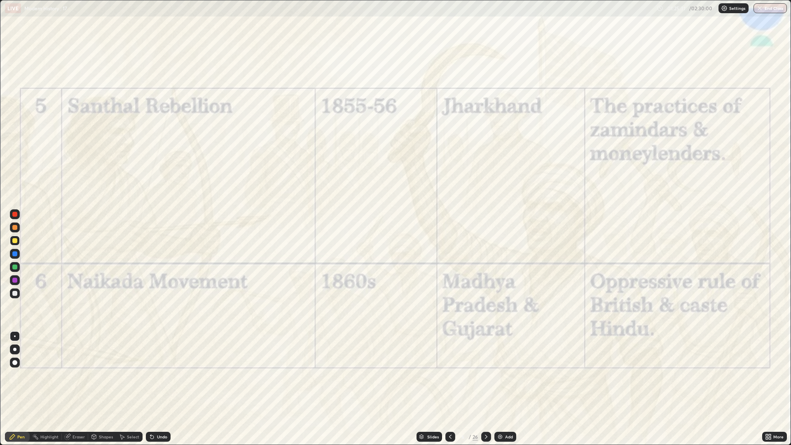
click at [488, 375] on icon at bounding box center [486, 436] width 7 height 7
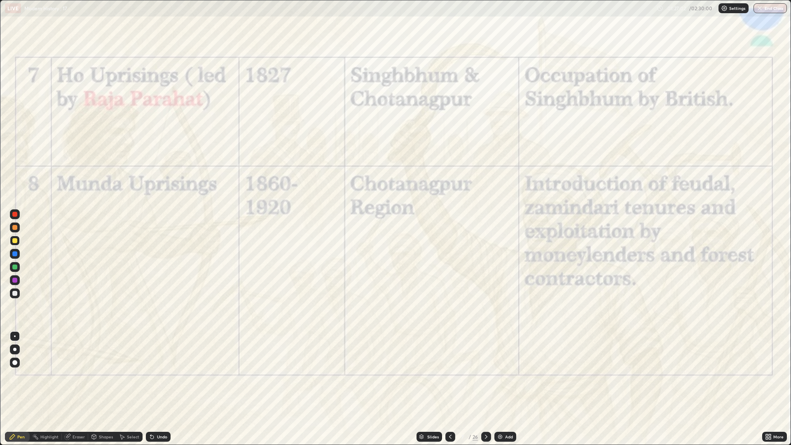
click at [489, 375] on div at bounding box center [486, 436] width 10 height 16
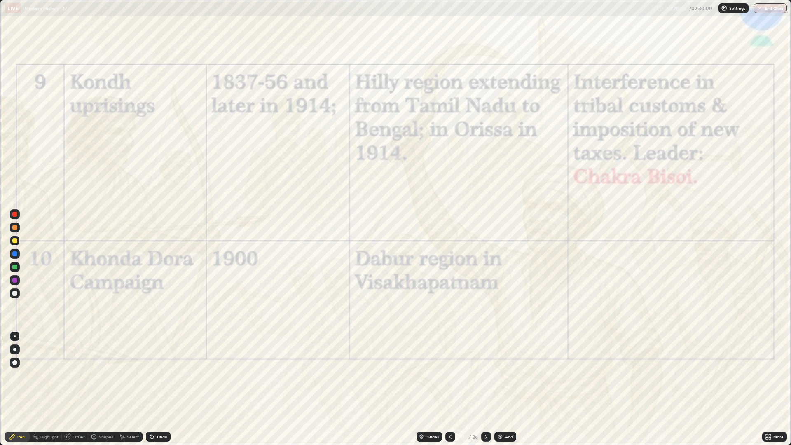
click at [433, 375] on div "Slides" at bounding box center [433, 436] width 12 height 4
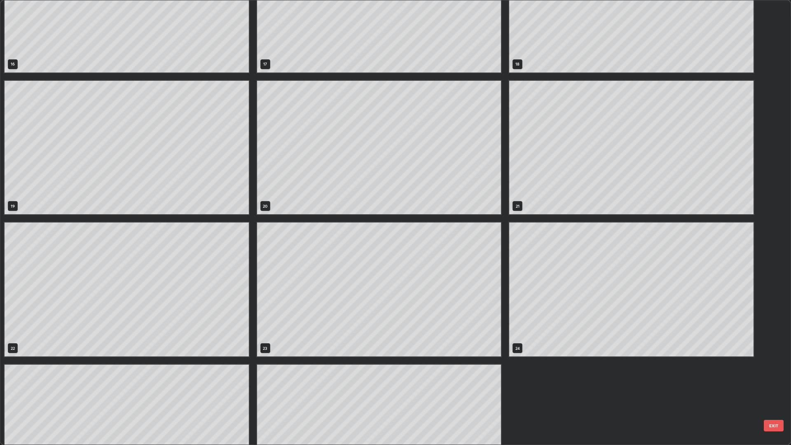
scroll to position [777, 0]
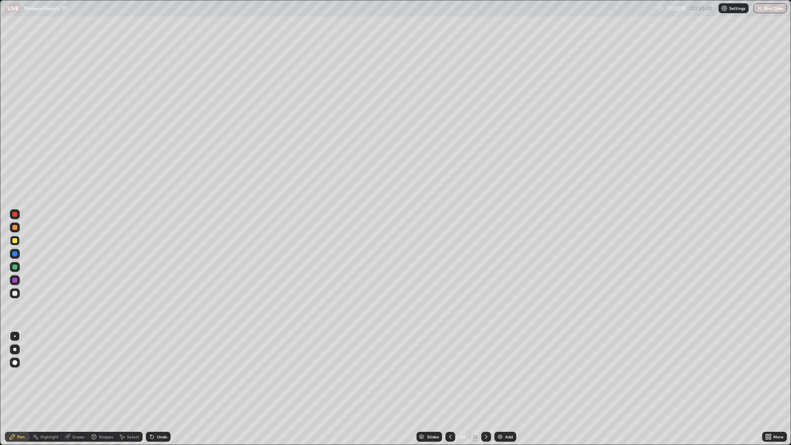
click at [486, 375] on icon at bounding box center [486, 436] width 7 height 7
click at [450, 375] on icon at bounding box center [450, 436] width 7 height 7
click at [485, 375] on icon at bounding box center [486, 436] width 7 height 7
click at [19, 292] on div at bounding box center [15, 293] width 10 height 10
click at [161, 375] on div "Undo" at bounding box center [162, 436] width 10 height 4
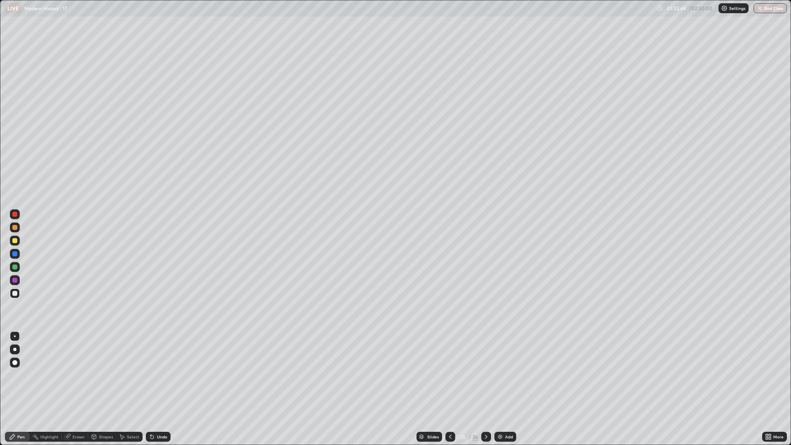
click at [164, 375] on div "Undo" at bounding box center [162, 436] width 10 height 4
click at [168, 375] on div "Undo" at bounding box center [158, 436] width 25 height 10
click at [485, 375] on icon at bounding box center [486, 436] width 7 height 7
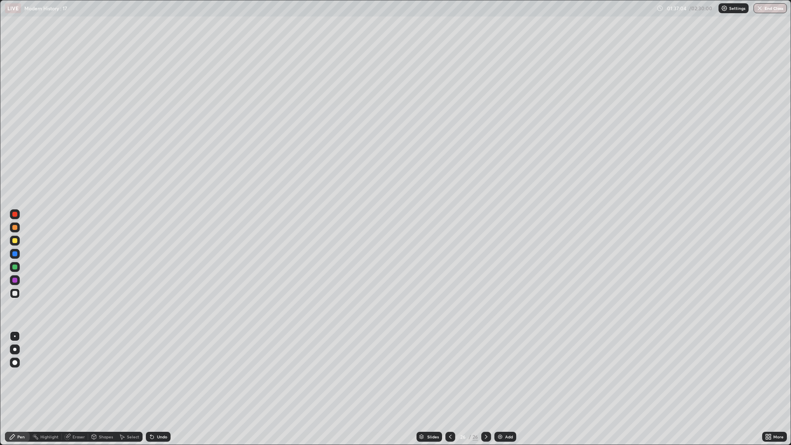
click at [161, 375] on div "Undo" at bounding box center [162, 436] width 10 height 4
click at [162, 375] on div "Undo" at bounding box center [162, 436] width 10 height 4
click at [445, 375] on div at bounding box center [450, 436] width 10 height 16
click at [485, 375] on div at bounding box center [486, 436] width 10 height 10
click at [483, 375] on div at bounding box center [486, 436] width 10 height 10
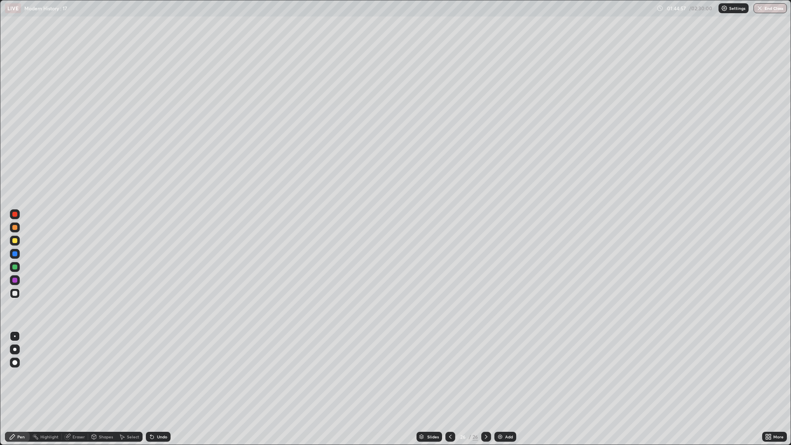
click at [483, 375] on div at bounding box center [486, 436] width 10 height 16
click at [484, 375] on div at bounding box center [486, 436] width 10 height 10
click at [504, 375] on div "Add" at bounding box center [505, 436] width 22 height 10
click at [505, 375] on div "Add" at bounding box center [509, 436] width 8 height 4
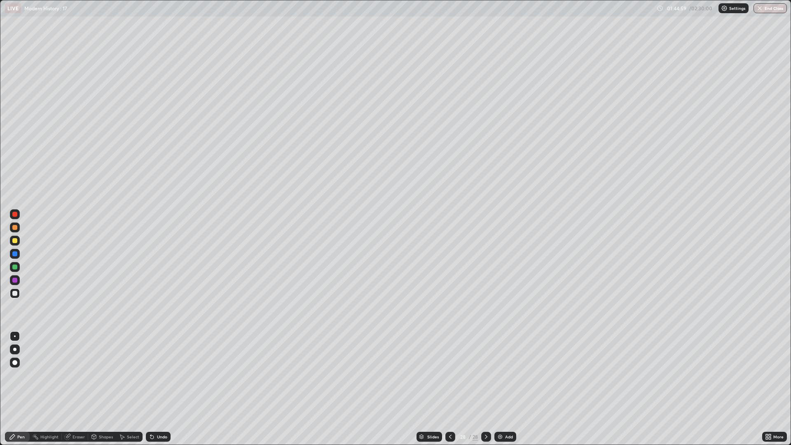
click at [506, 375] on div "Add" at bounding box center [509, 436] width 8 height 4
click at [505, 375] on div "Add" at bounding box center [509, 436] width 8 height 4
click at [506, 375] on div "Add" at bounding box center [509, 436] width 8 height 4
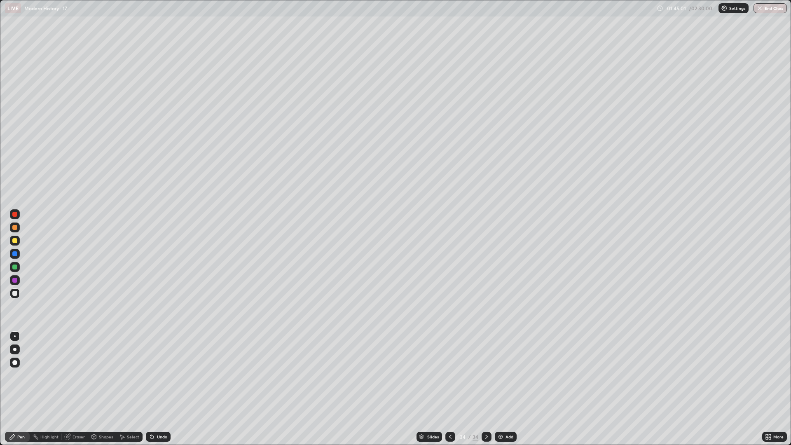
click at [449, 375] on icon at bounding box center [450, 436] width 7 height 7
click at [448, 375] on icon at bounding box center [450, 436] width 7 height 7
click at [449, 375] on icon at bounding box center [450, 436] width 7 height 7
click at [448, 375] on icon at bounding box center [450, 436] width 7 height 7
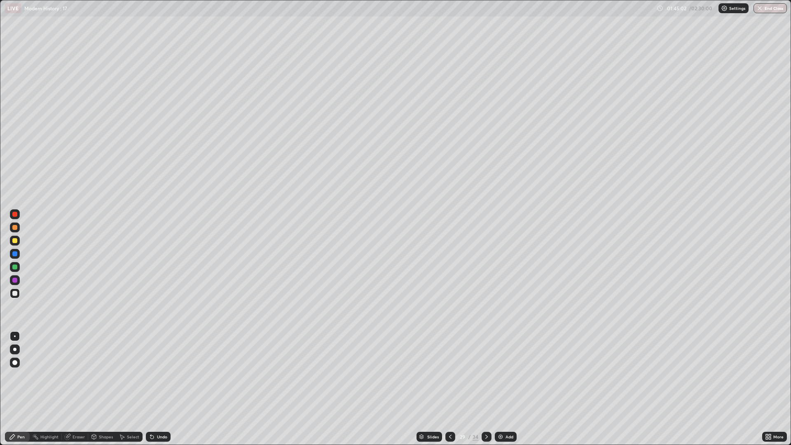
click at [448, 375] on icon at bounding box center [450, 436] width 7 height 7
click at [449, 375] on icon at bounding box center [450, 436] width 7 height 7
click at [481, 375] on div at bounding box center [486, 436] width 10 height 16
click at [165, 375] on div "Undo" at bounding box center [162, 436] width 10 height 4
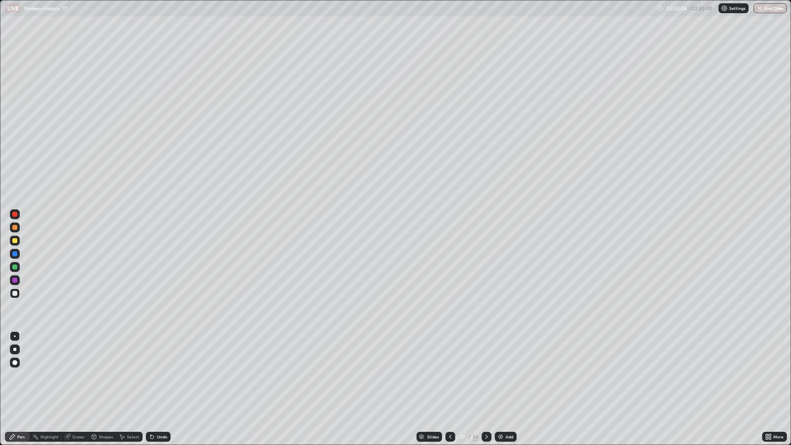
click at [490, 375] on div at bounding box center [486, 436] width 10 height 16
click at [485, 375] on icon at bounding box center [486, 436] width 7 height 7
click at [451, 375] on div at bounding box center [450, 436] width 10 height 10
click at [449, 375] on icon at bounding box center [450, 436] width 7 height 7
click at [452, 375] on div at bounding box center [450, 436] width 10 height 10
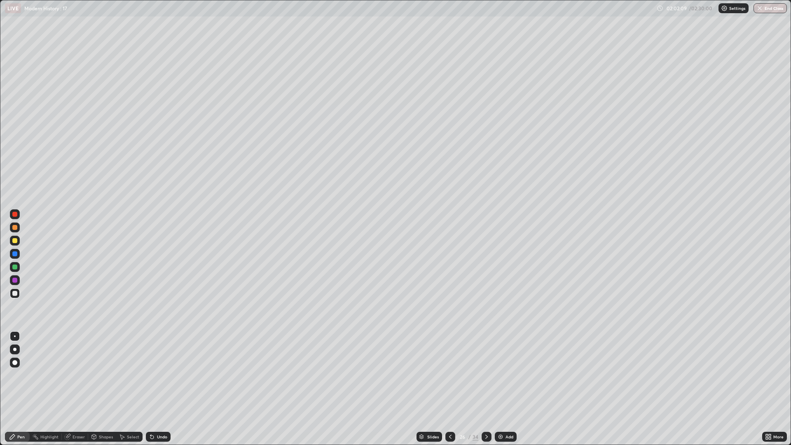
click at [452, 375] on div at bounding box center [450, 436] width 10 height 16
click at [436, 375] on div "Slides" at bounding box center [433, 436] width 12 height 4
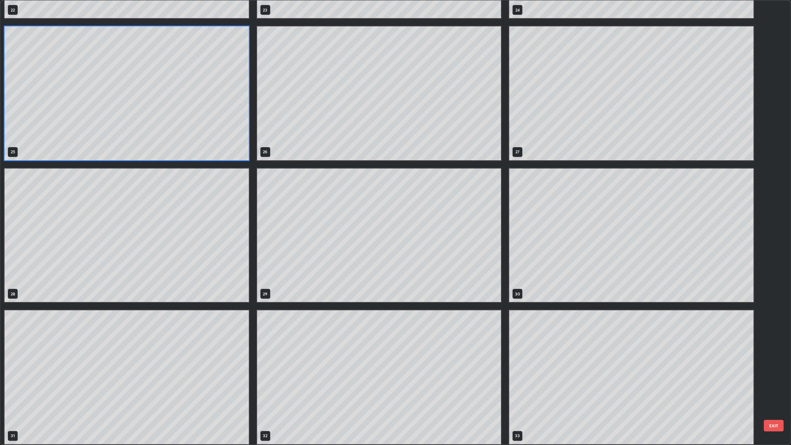
scroll to position [1105, 0]
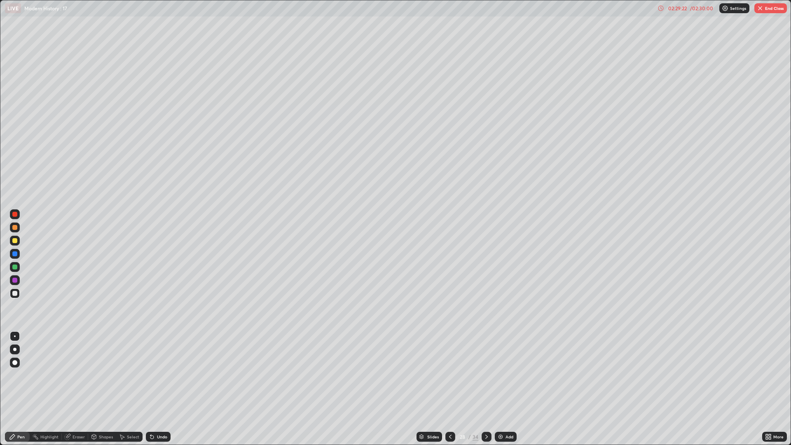
click at [696, 9] on div "/ 02:30:00" at bounding box center [701, 8] width 26 height 5
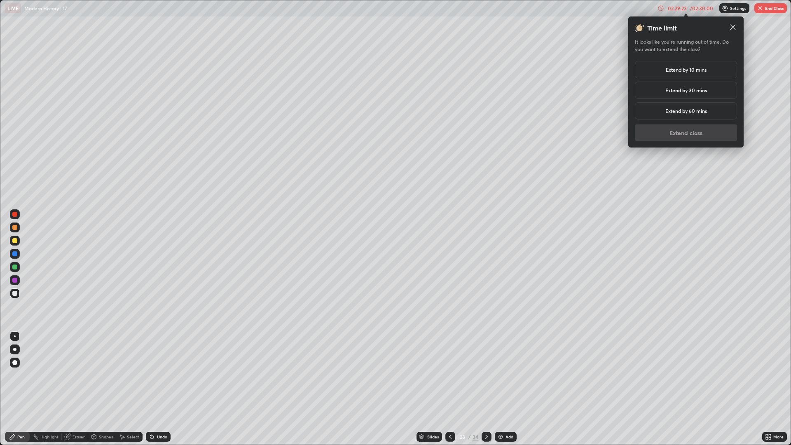
click at [697, 68] on h5 "Extend by 10 mins" at bounding box center [685, 69] width 41 height 7
click at [704, 134] on button "Extend class" at bounding box center [685, 132] width 102 height 16
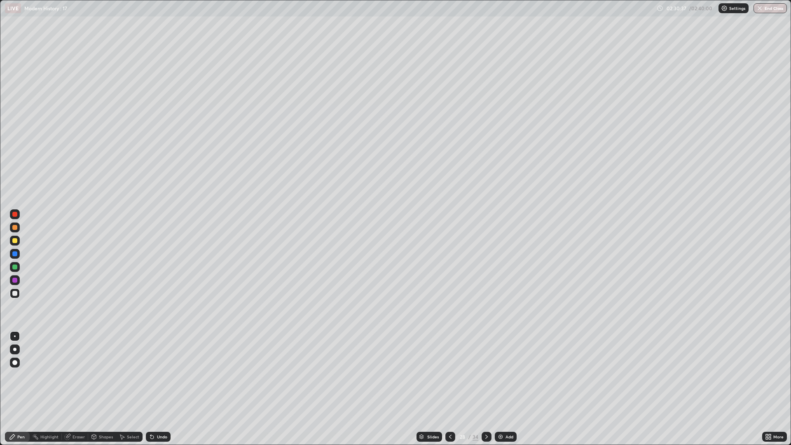
click at [489, 375] on div at bounding box center [486, 436] width 10 height 10
click at [158, 375] on div "Undo" at bounding box center [158, 436] width 25 height 10
click at [166, 375] on div "Undo" at bounding box center [158, 436] width 25 height 10
click at [152, 375] on div "Undo" at bounding box center [156, 436] width 28 height 16
click at [767, 6] on button "End Class" at bounding box center [769, 8] width 33 height 10
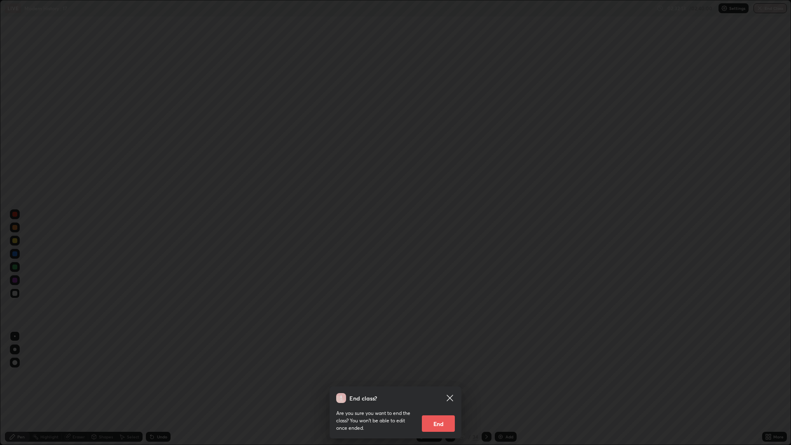
click at [443, 375] on button "End" at bounding box center [438, 423] width 33 height 16
